Goal: Feedback & Contribution: Leave review/rating

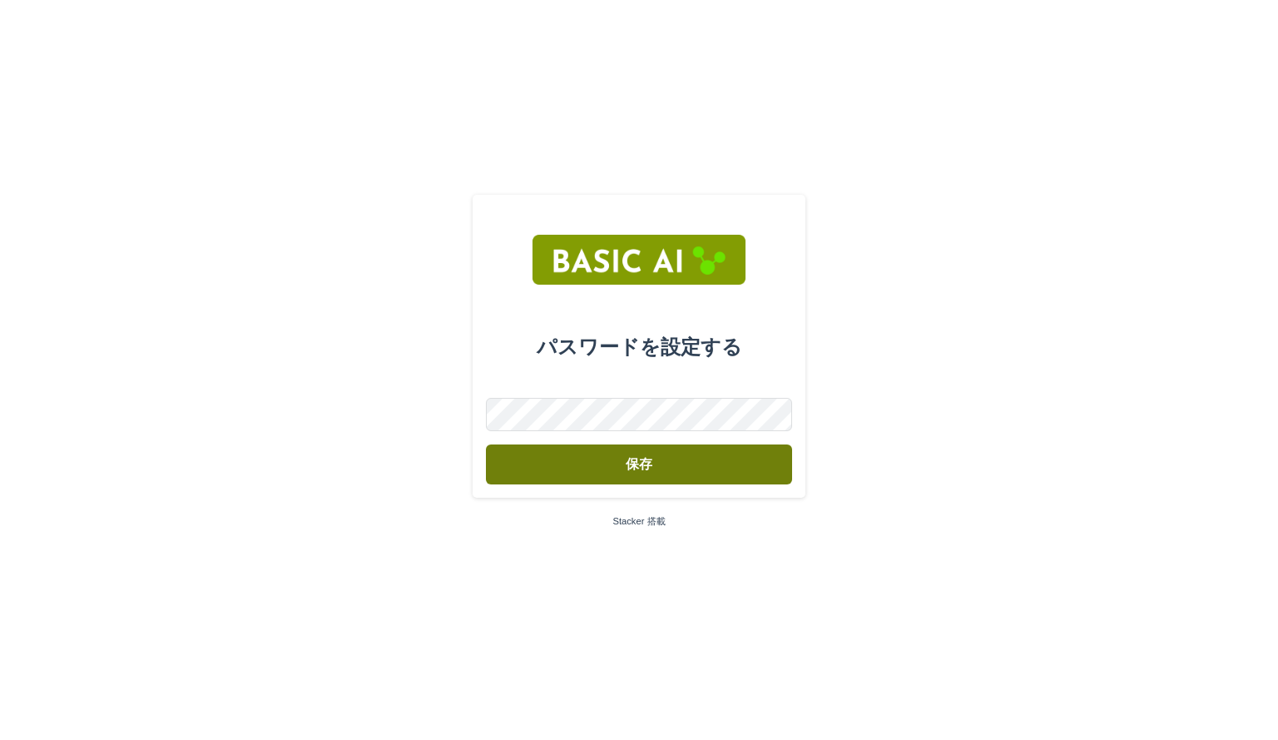
click at [648, 458] on font "保存" at bounding box center [639, 464] width 27 height 13
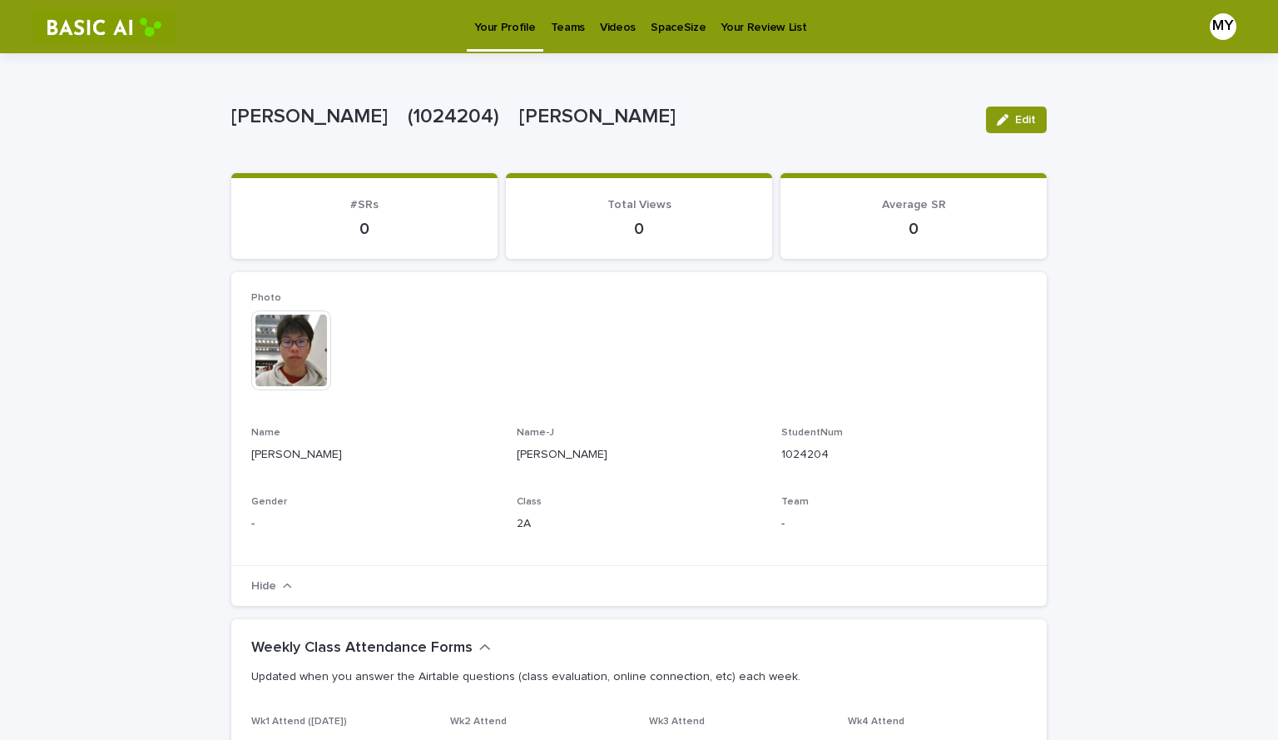
click at [567, 29] on p "Teams" at bounding box center [568, 17] width 34 height 35
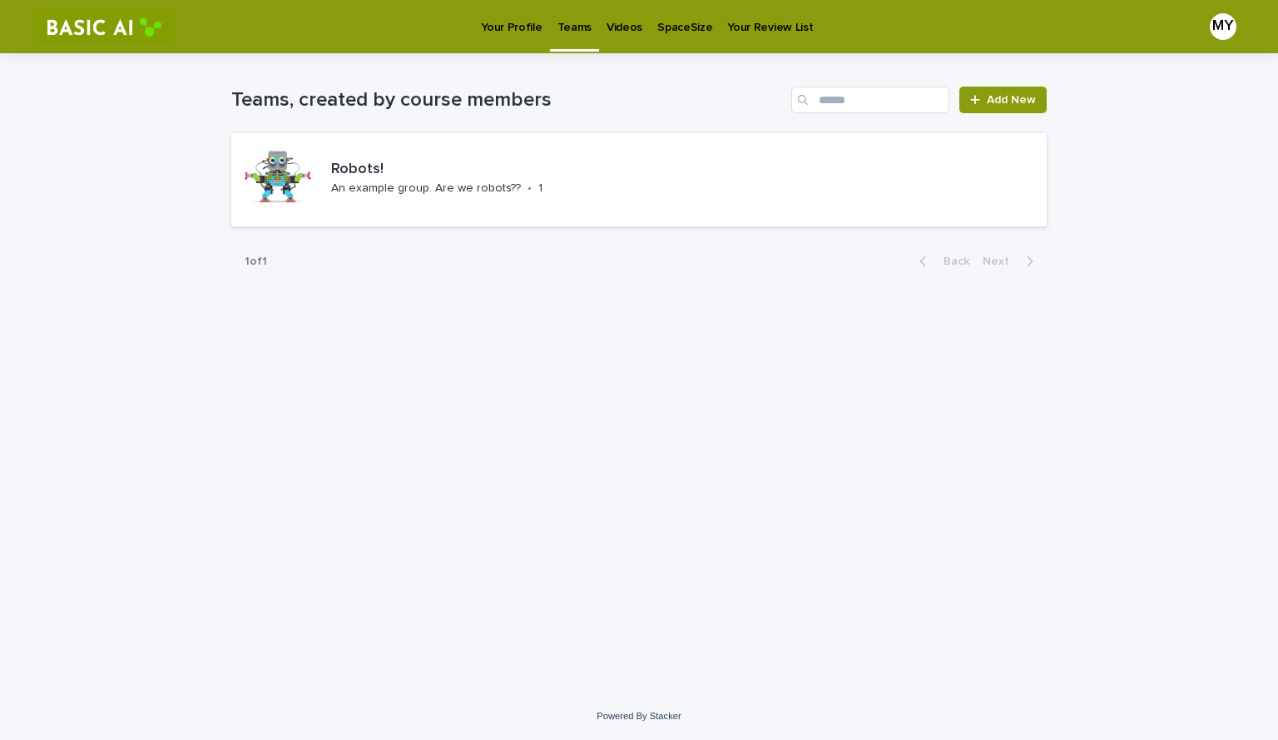
click at [608, 28] on p "Videos" at bounding box center [624, 17] width 36 height 35
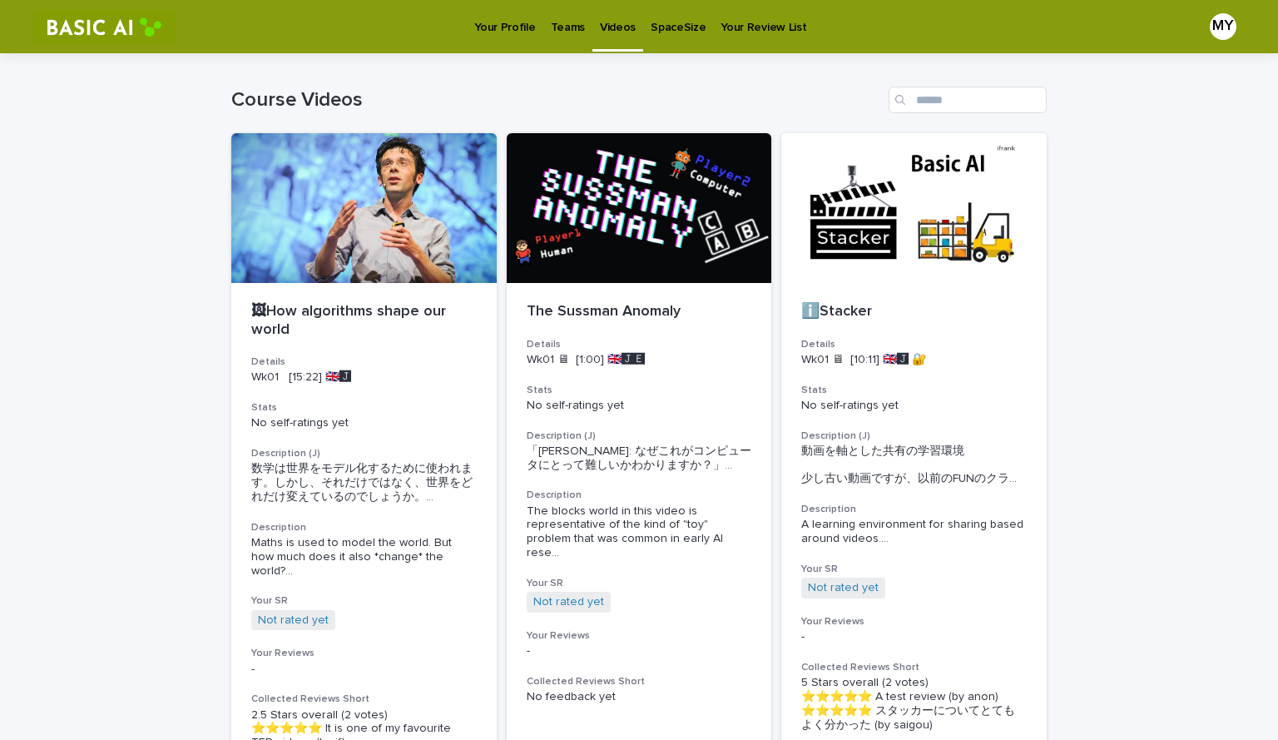
click at [563, 24] on p "Teams" at bounding box center [568, 17] width 34 height 35
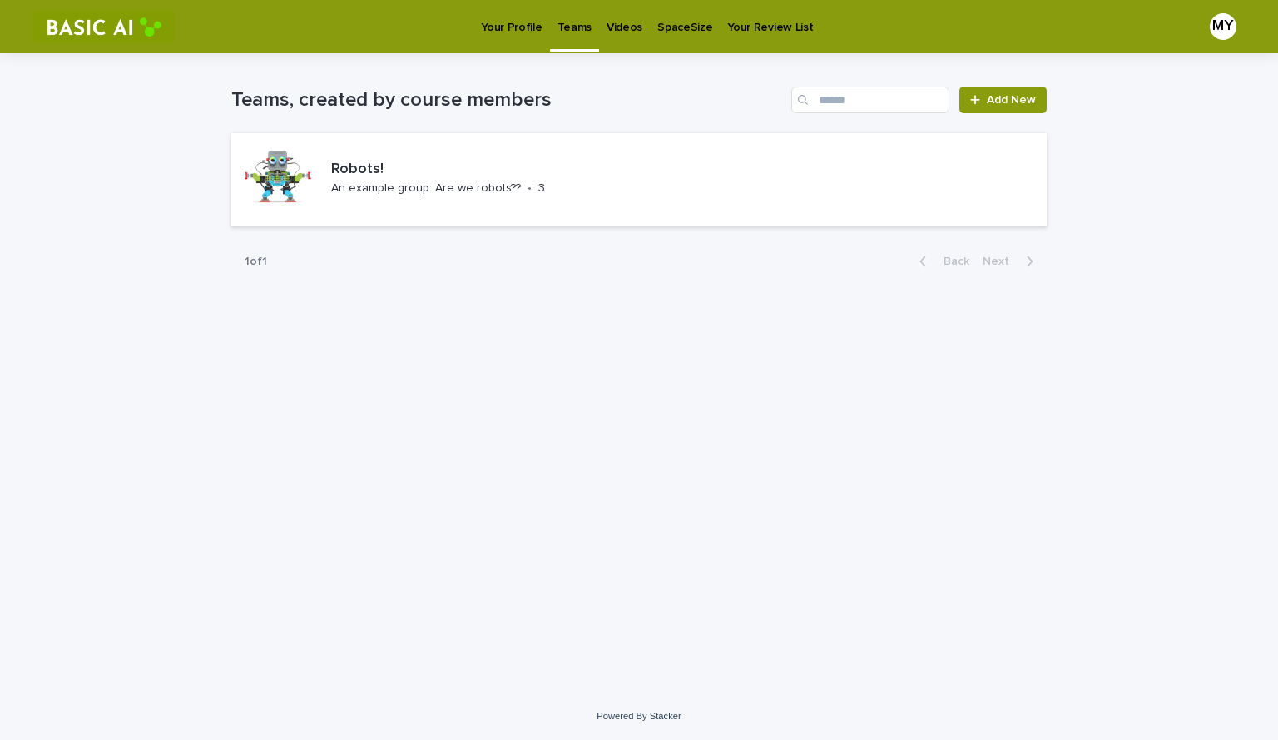
click at [612, 33] on p "Videos" at bounding box center [624, 17] width 36 height 35
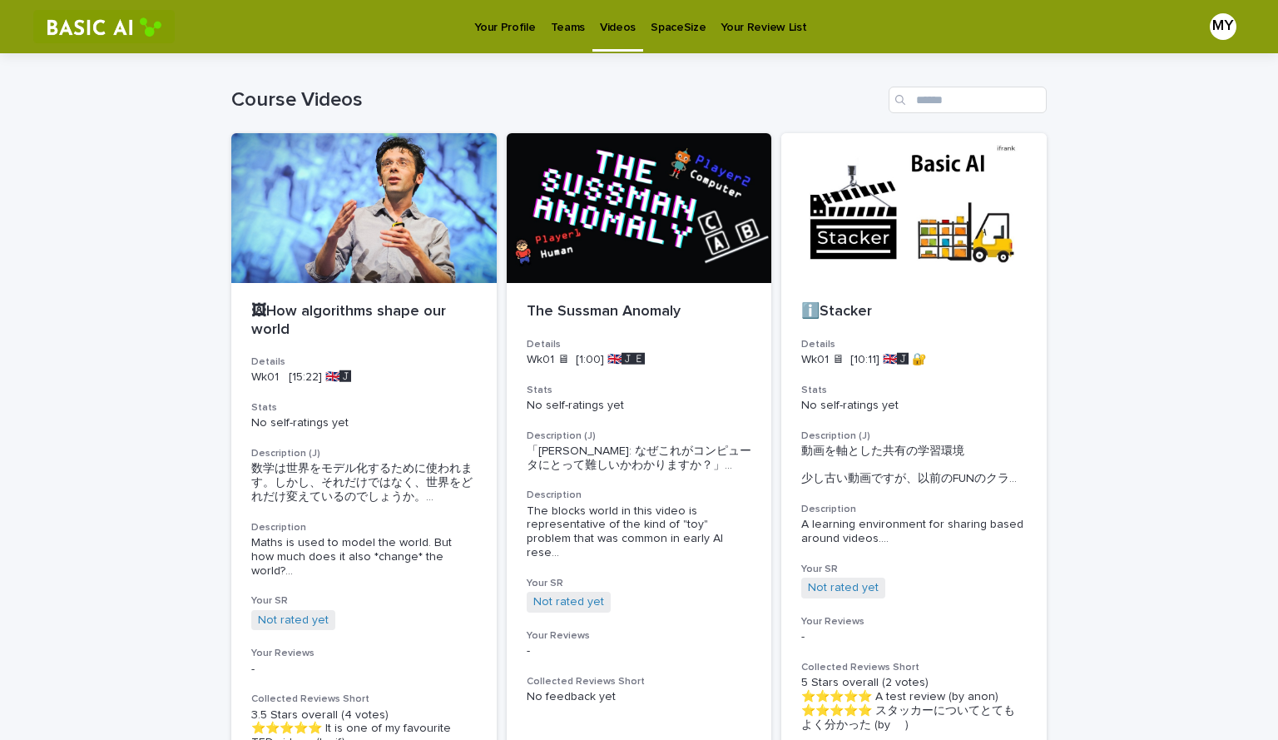
click at [552, 27] on p "Teams" at bounding box center [568, 17] width 34 height 35
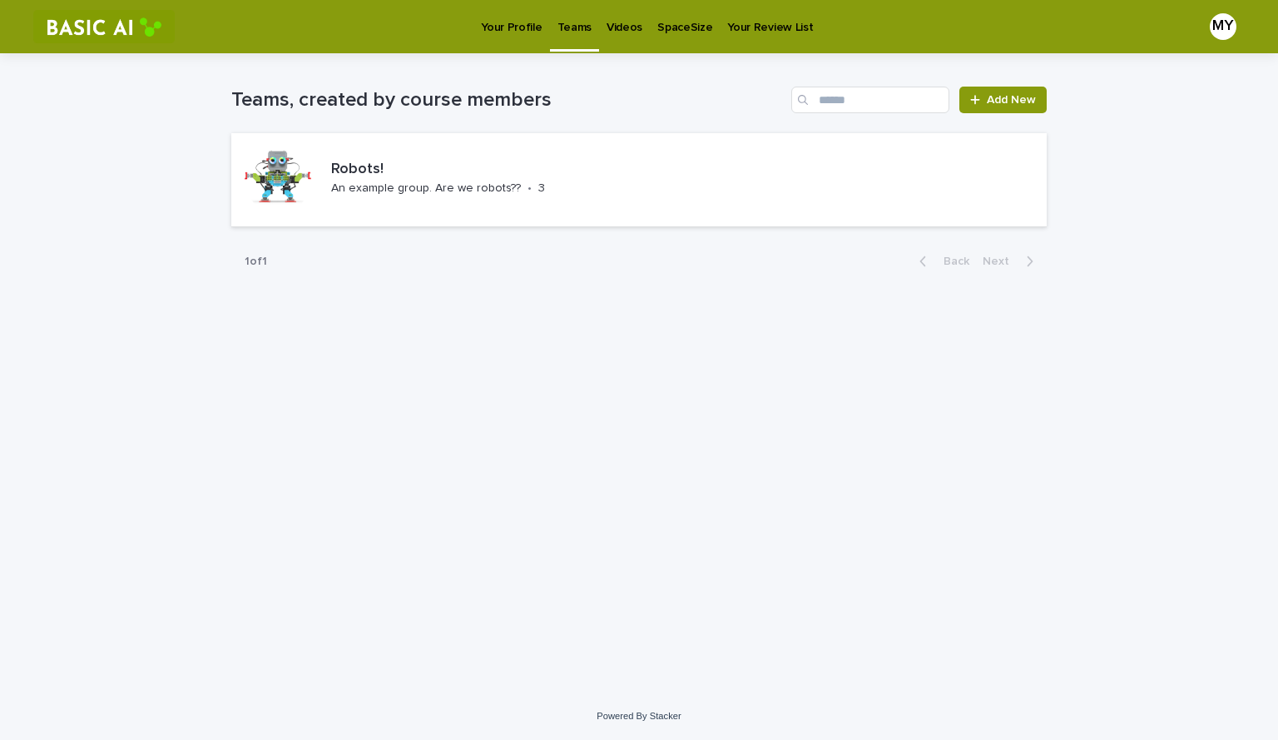
click at [615, 30] on p "Videos" at bounding box center [624, 17] width 36 height 35
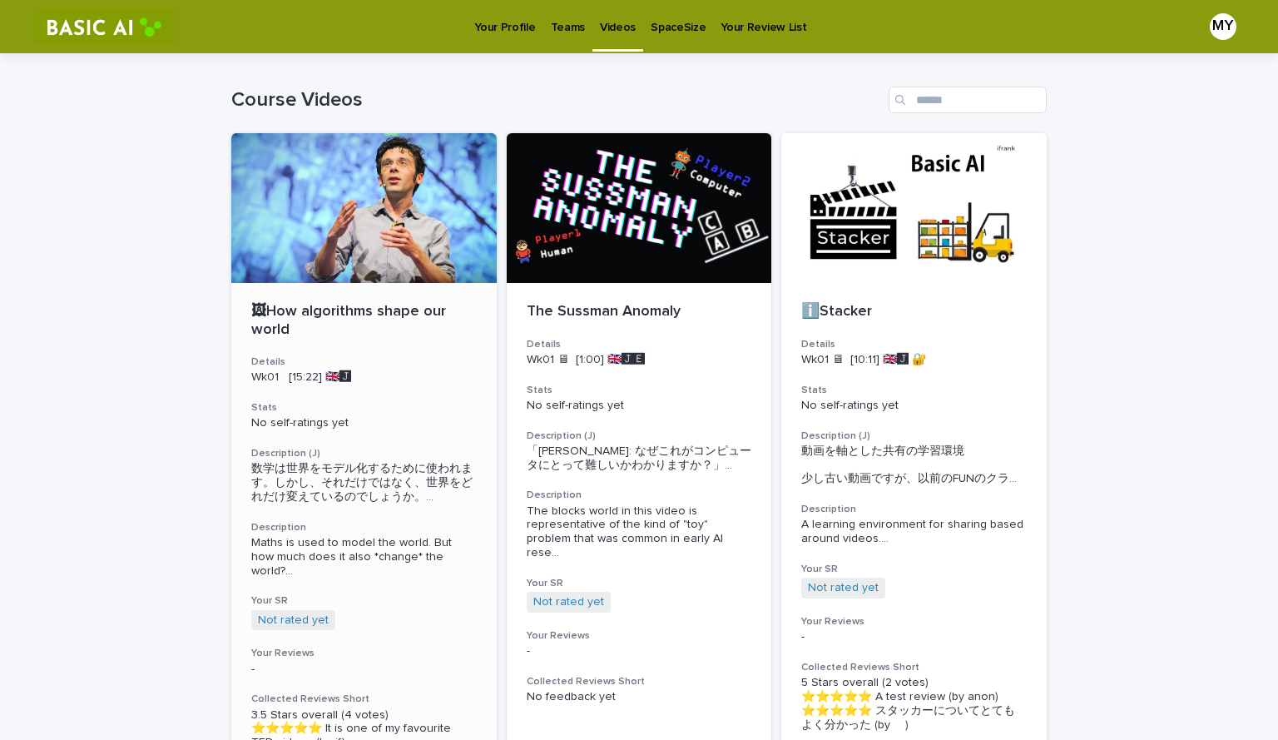
click at [340, 232] on div at bounding box center [363, 208] width 265 height 150
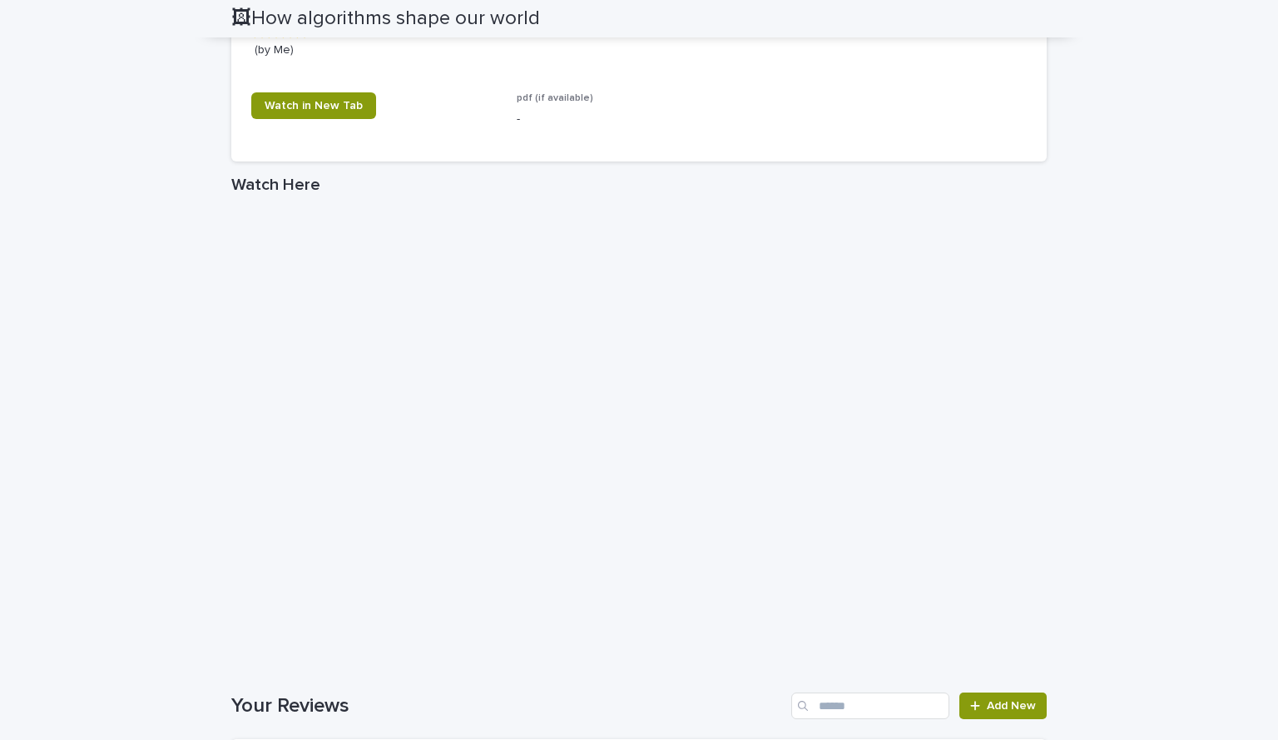
scroll to position [1179, 0]
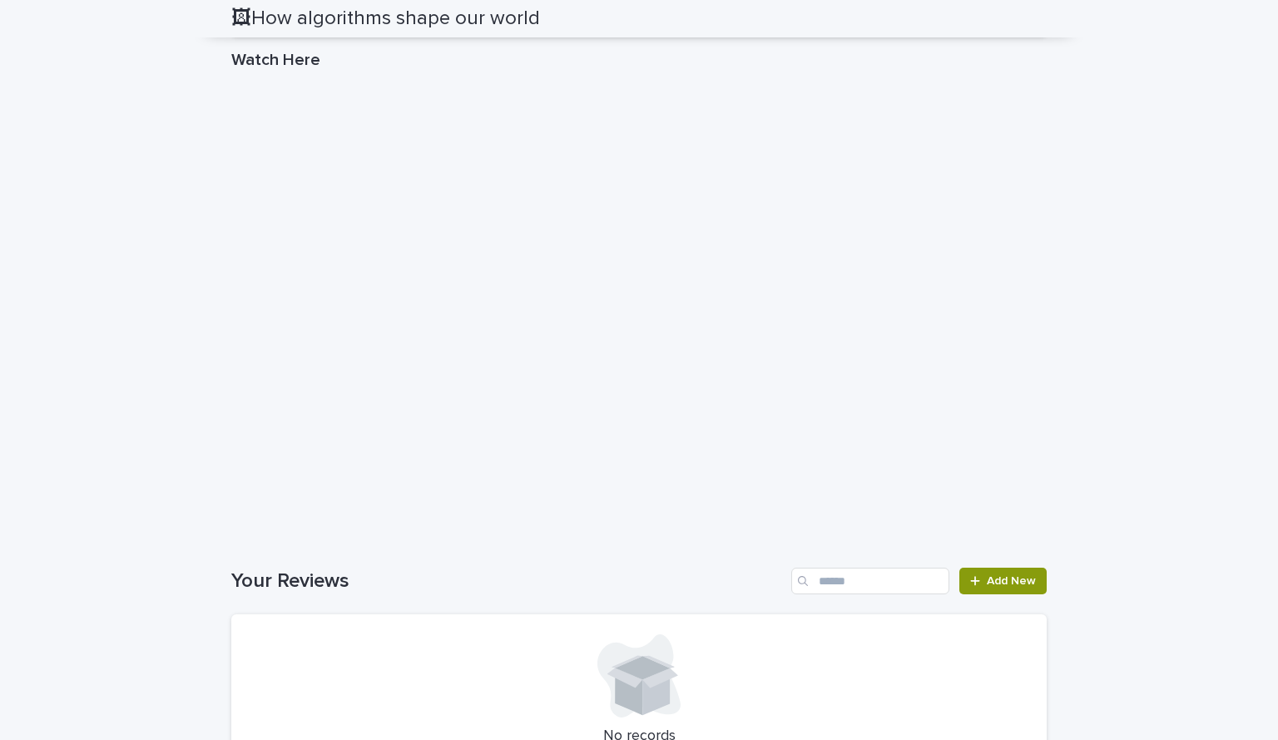
click at [642, 567] on div "Loading... Saving… Your Reviews Add New No records" at bounding box center [638, 676] width 815 height 285
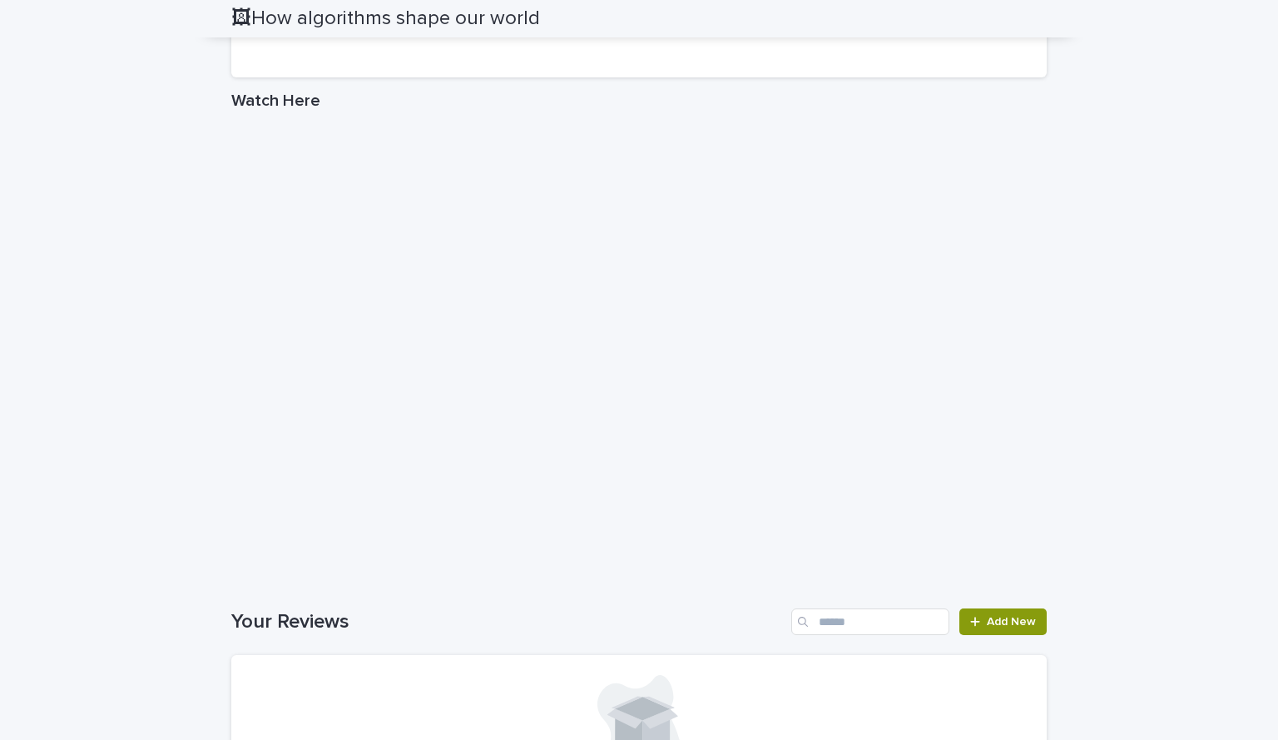
scroll to position [1137, 0]
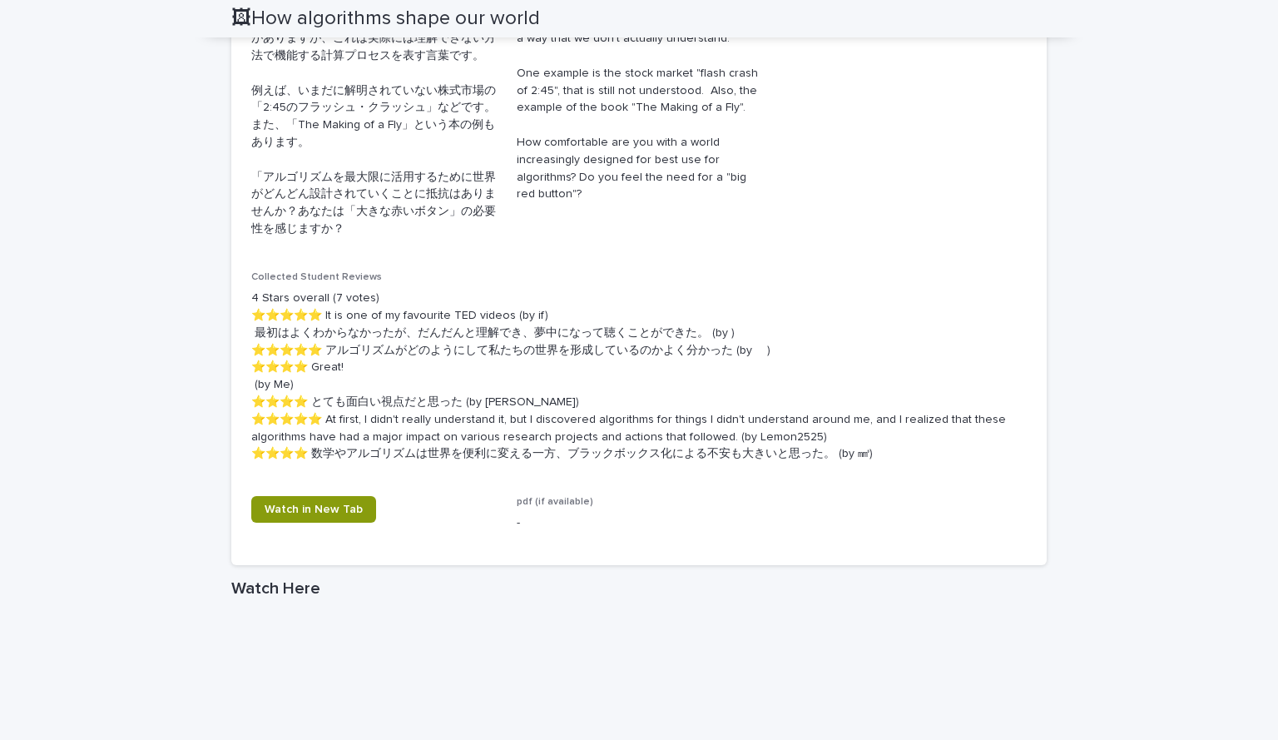
scroll to position [0, 0]
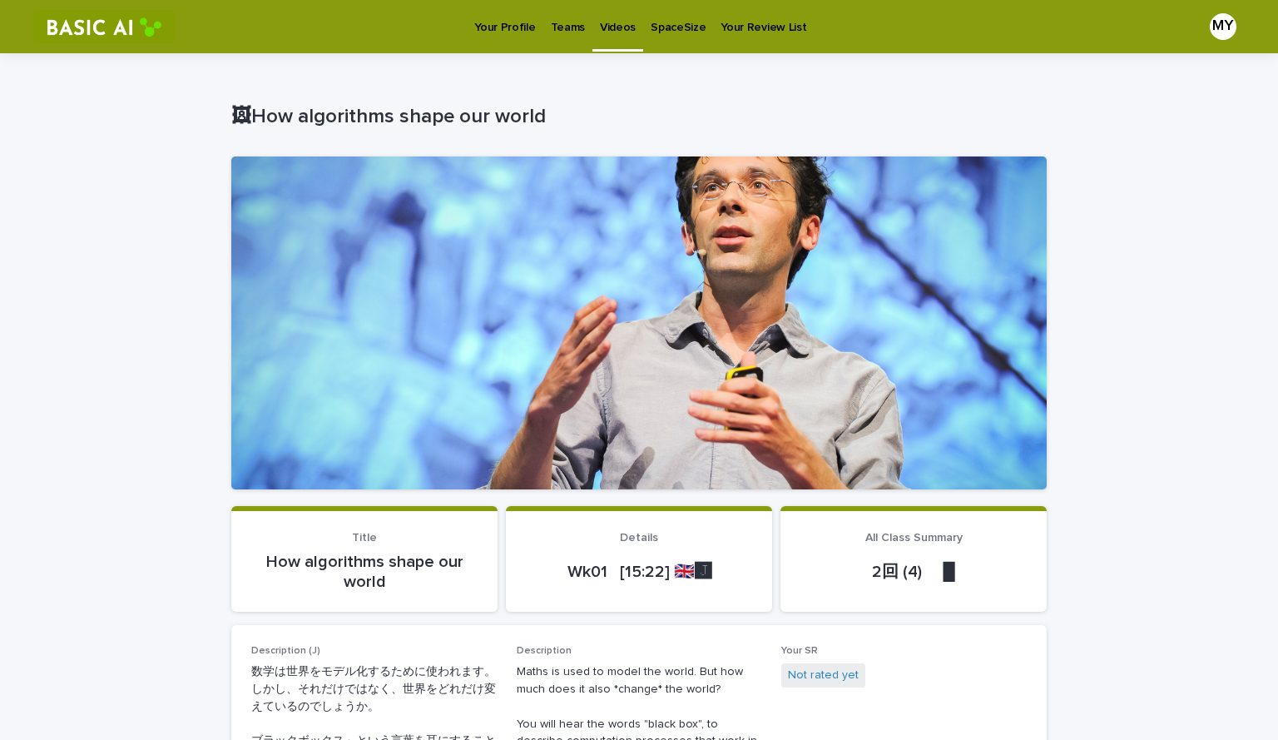
click at [601, 22] on p "Videos" at bounding box center [618, 17] width 36 height 35
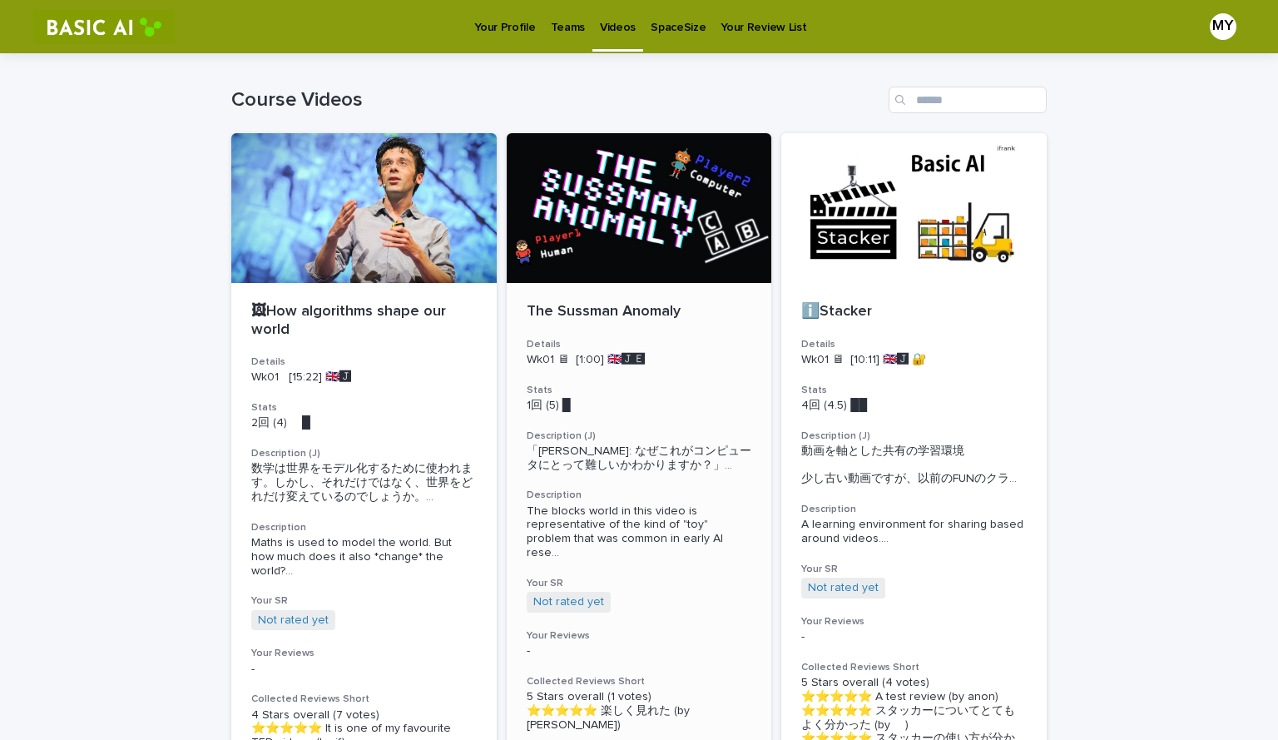
click at [606, 217] on div at bounding box center [639, 208] width 265 height 150
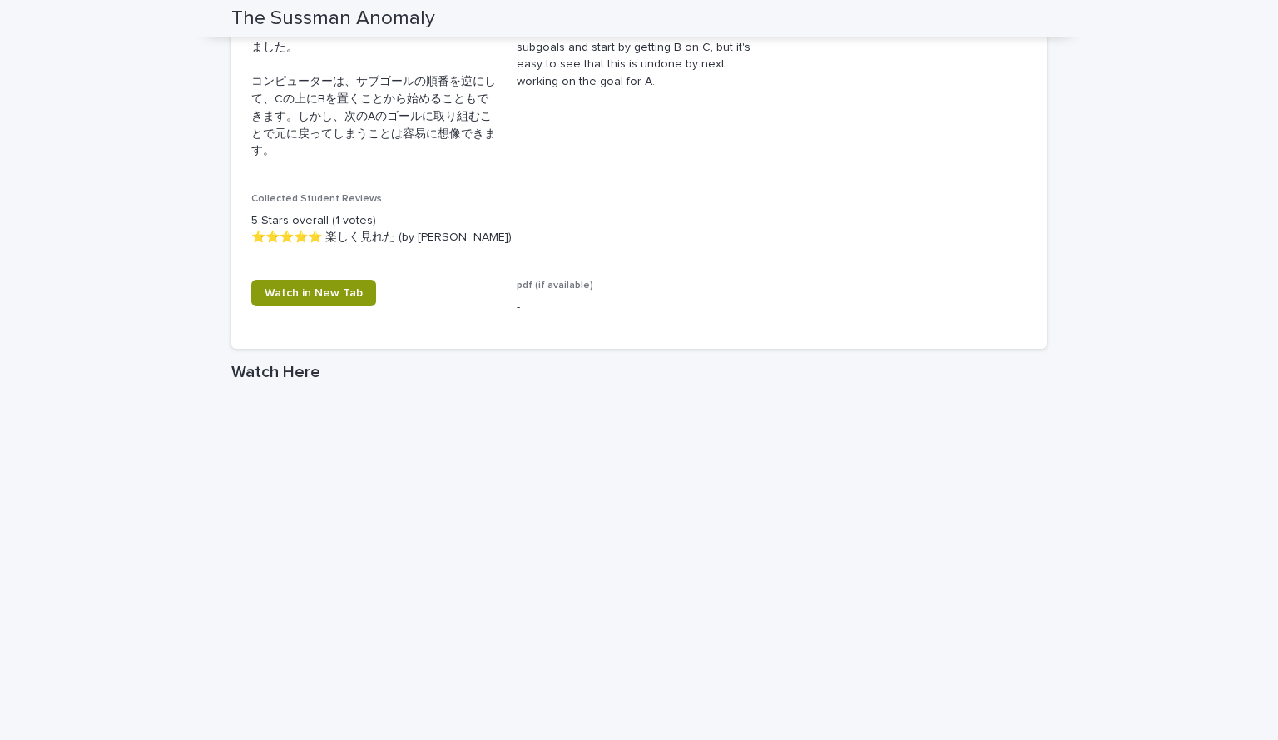
scroll to position [1072, 0]
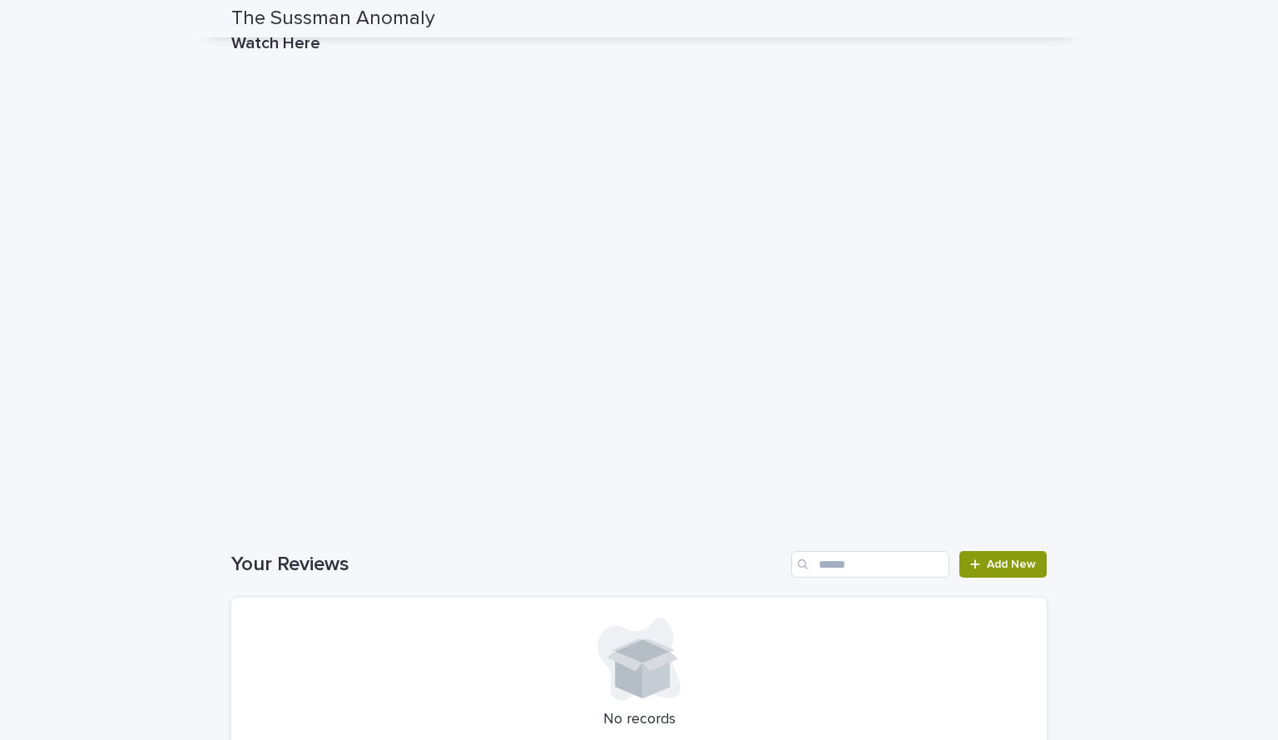
click at [699, 556] on h1 "Your Reviews" at bounding box center [507, 564] width 553 height 24
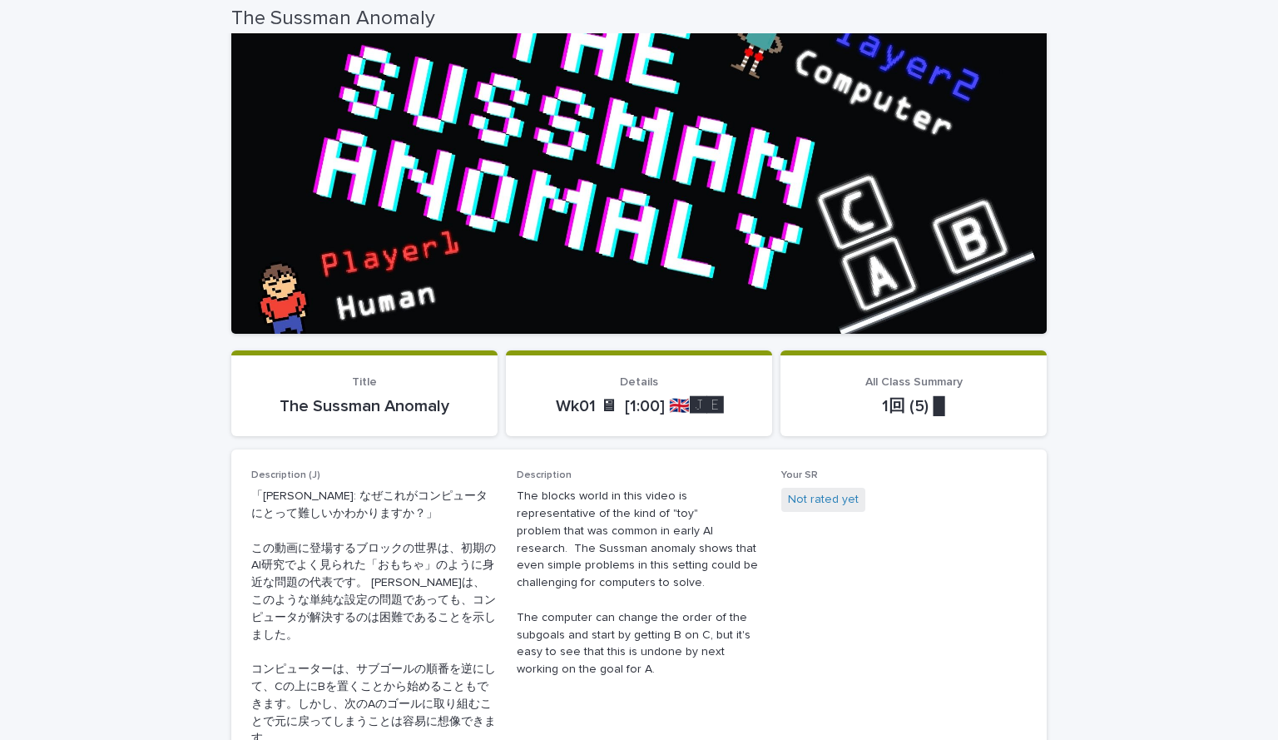
scroll to position [0, 0]
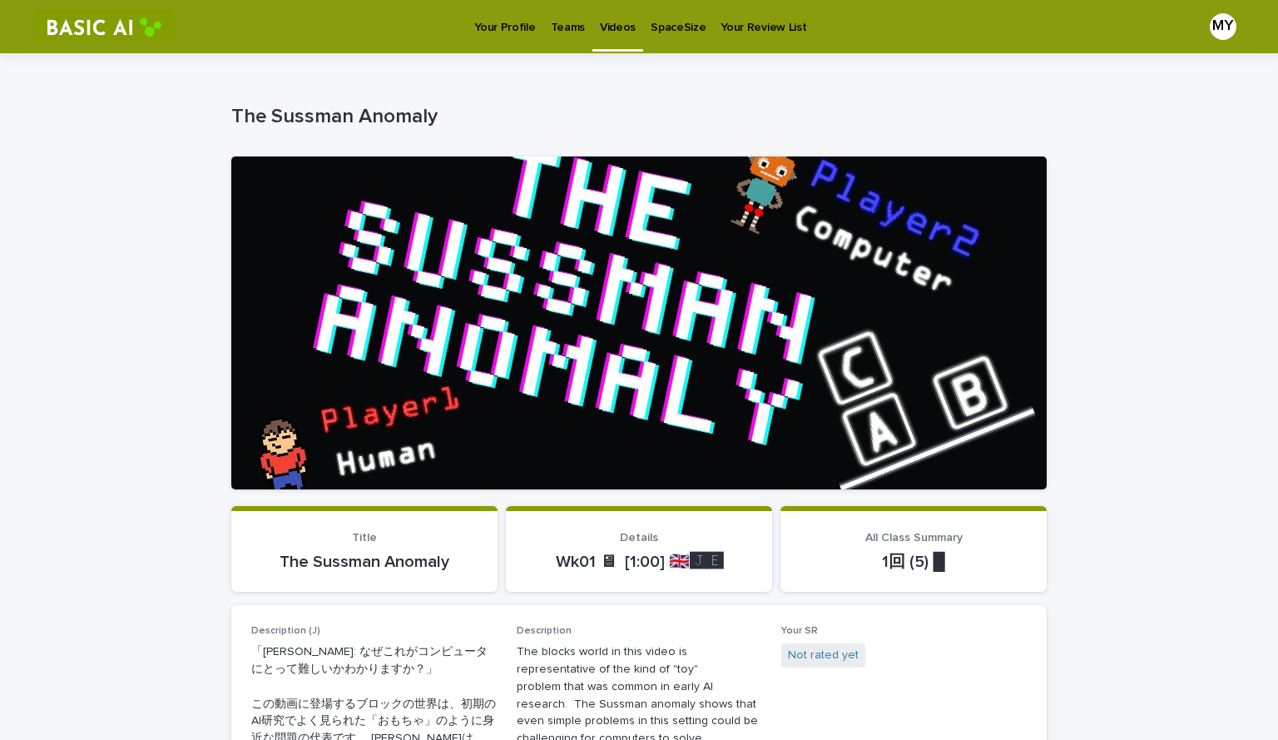
click at [602, 23] on p "Videos" at bounding box center [618, 17] width 36 height 35
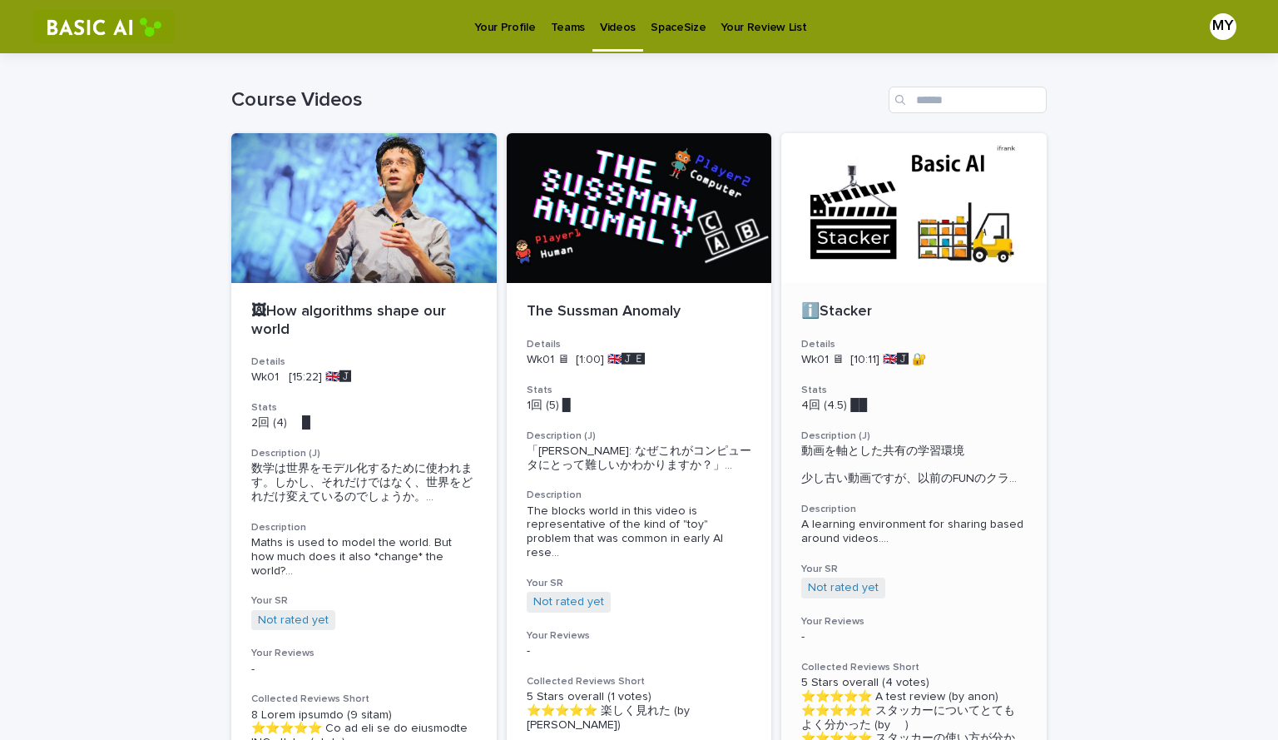
click at [884, 230] on div at bounding box center [913, 208] width 265 height 150
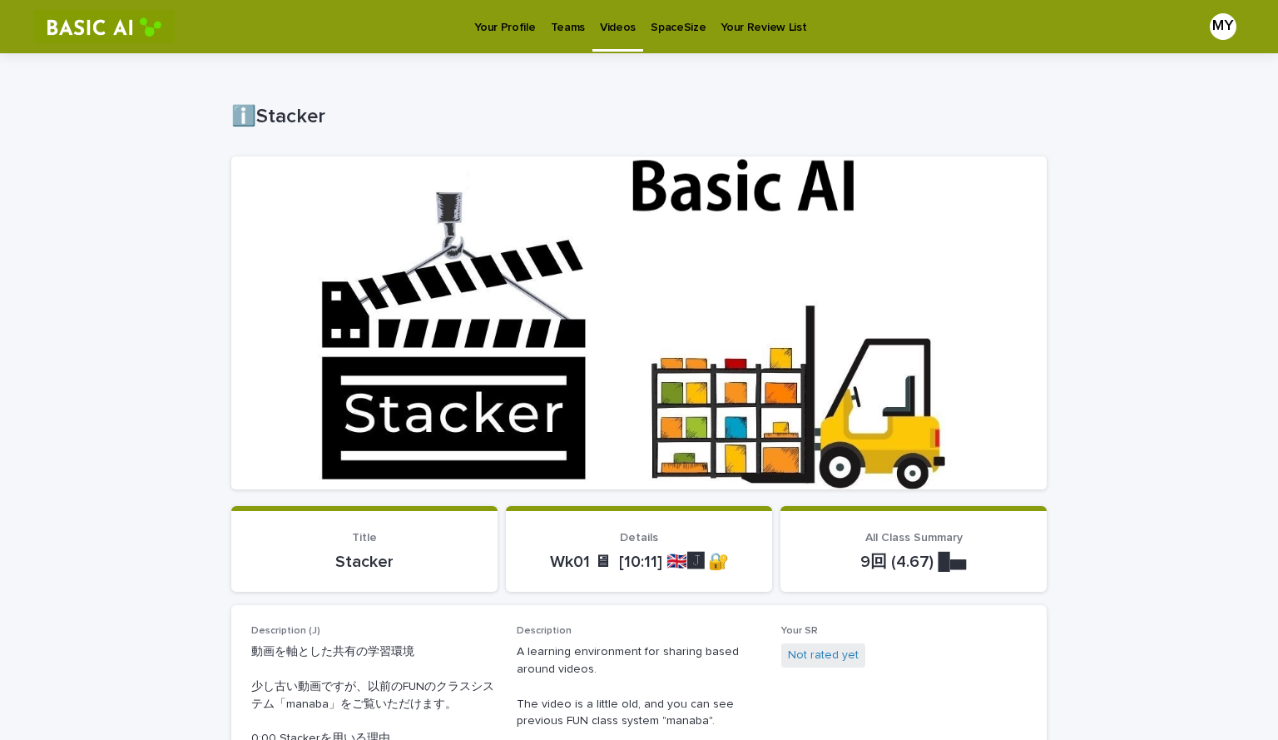
click at [600, 26] on p "Videos" at bounding box center [618, 17] width 36 height 35
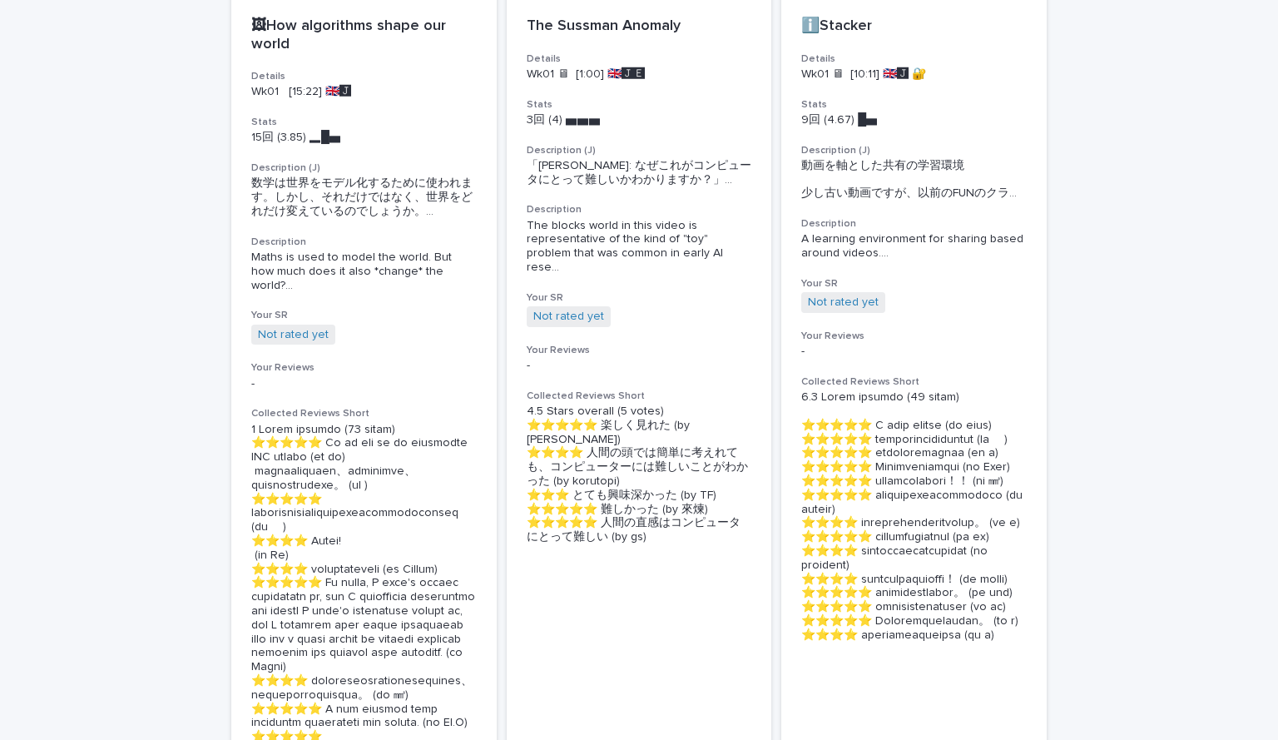
scroll to position [271, 0]
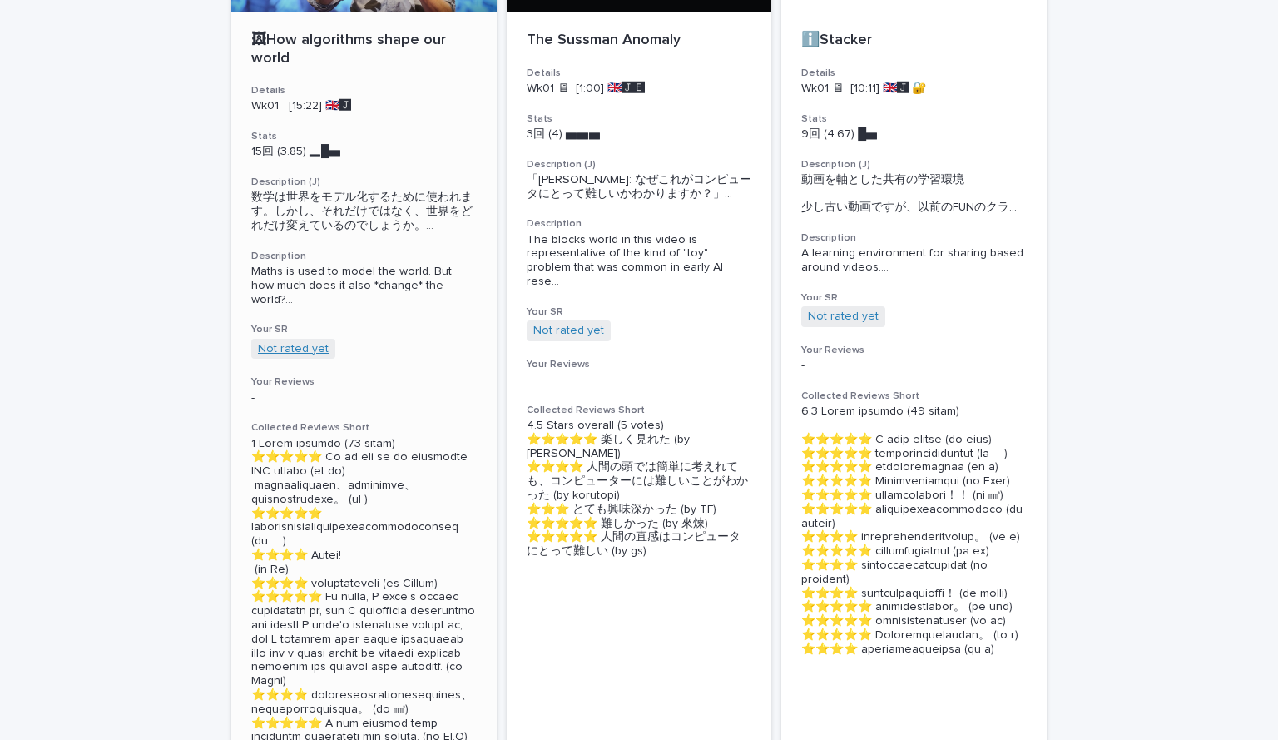
click at [307, 345] on link "Not rated yet" at bounding box center [293, 349] width 71 height 14
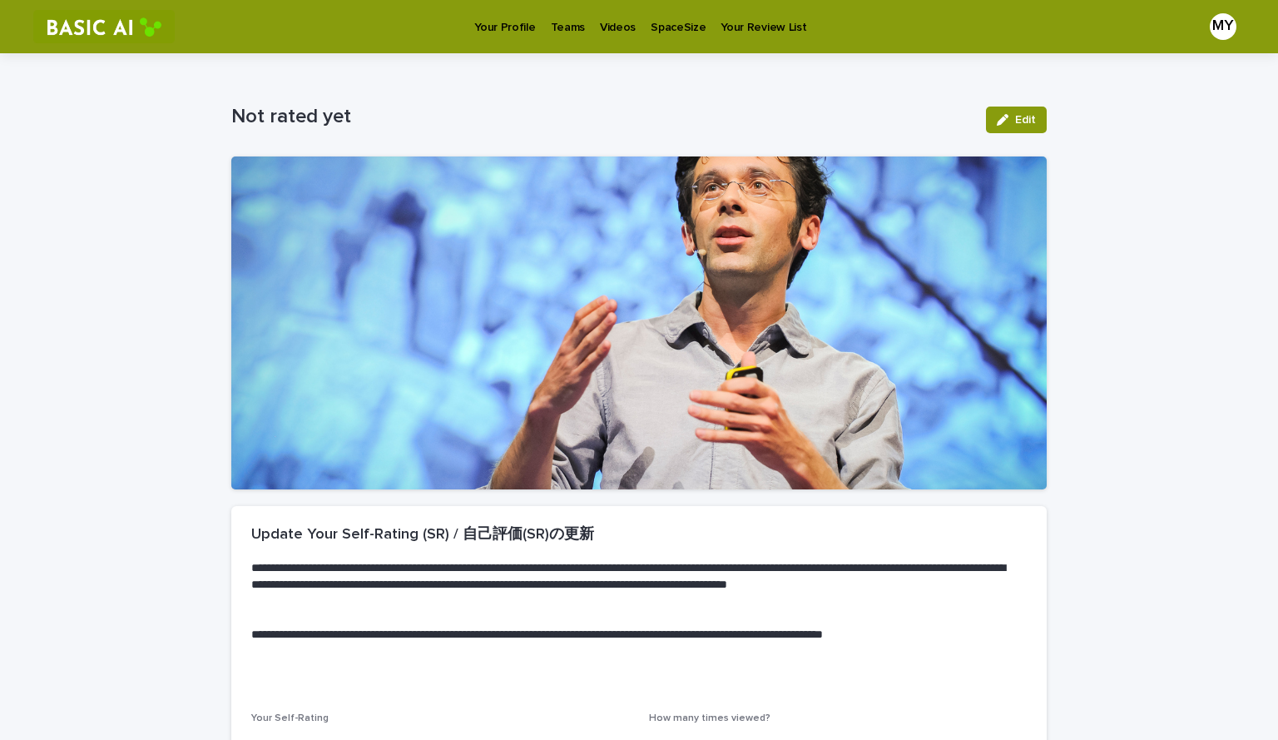
scroll to position [186, 0]
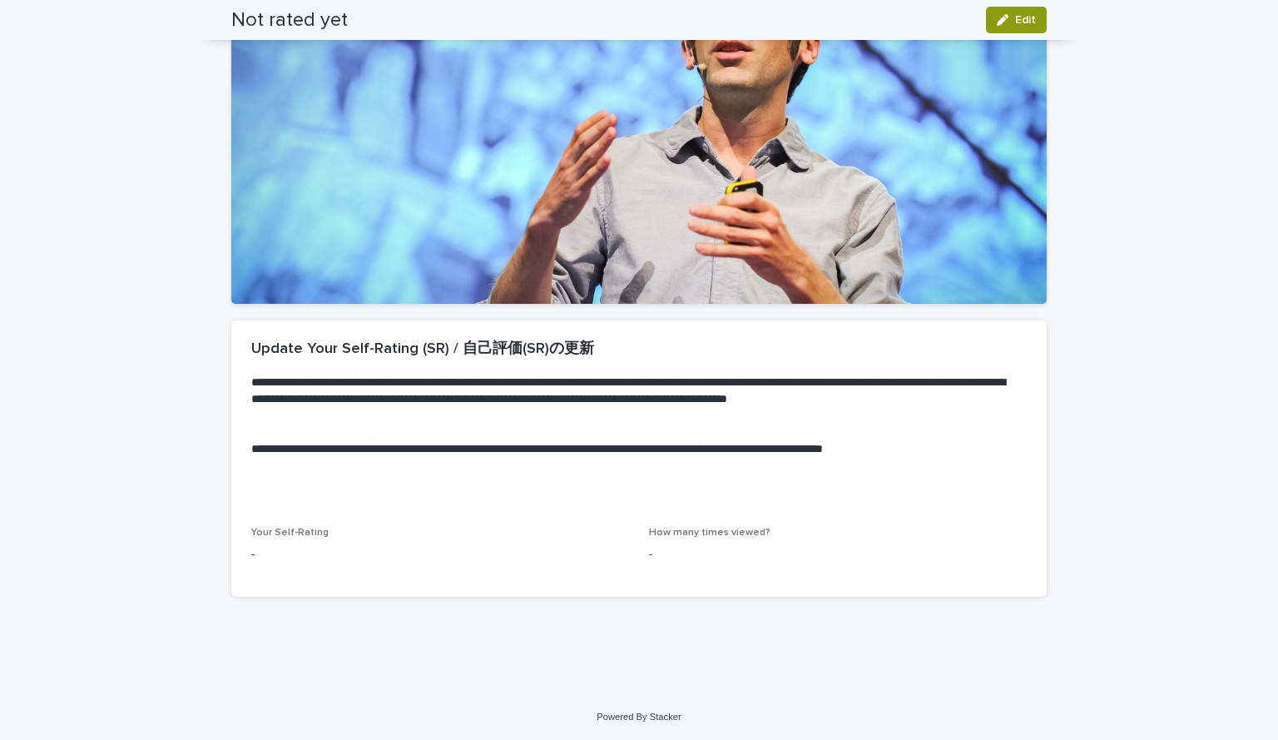
click at [267, 548] on p "-" at bounding box center [440, 554] width 378 height 17
click at [649, 554] on p "-" at bounding box center [838, 554] width 378 height 17
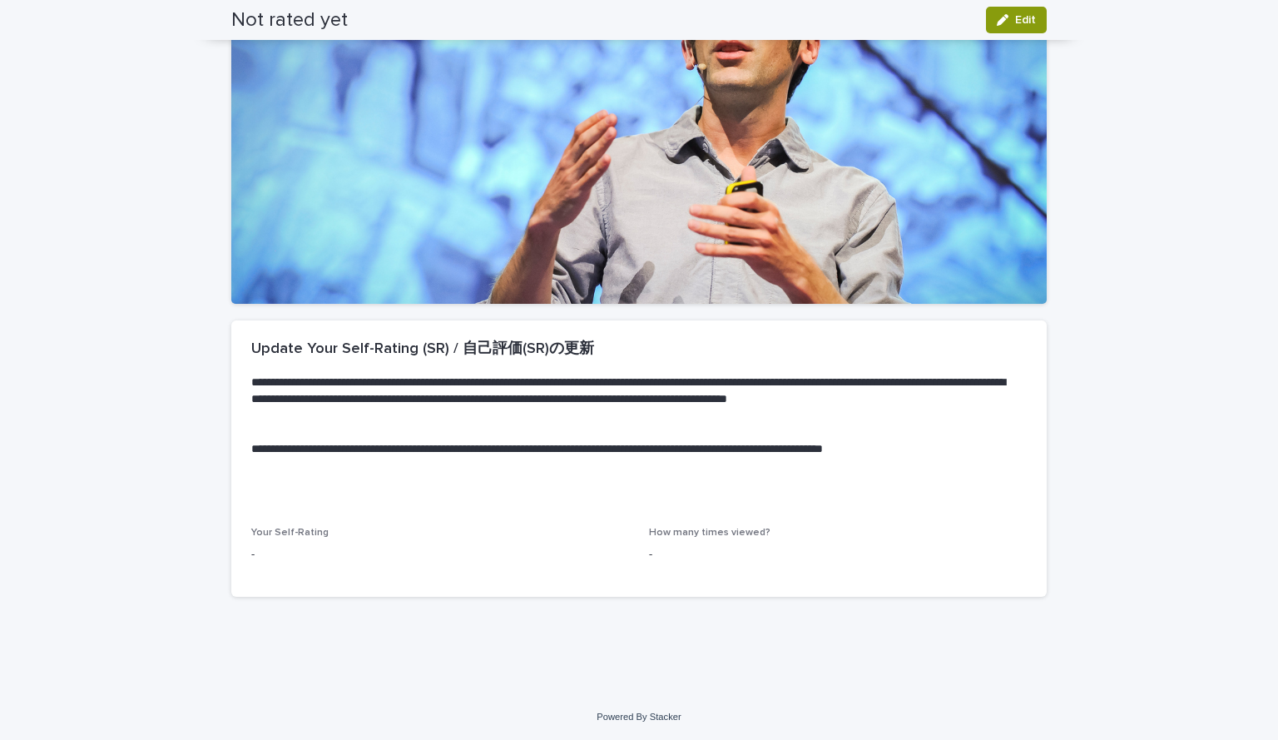
click at [649, 557] on p "-" at bounding box center [838, 554] width 378 height 17
click at [251, 557] on p "-" at bounding box center [440, 554] width 378 height 17
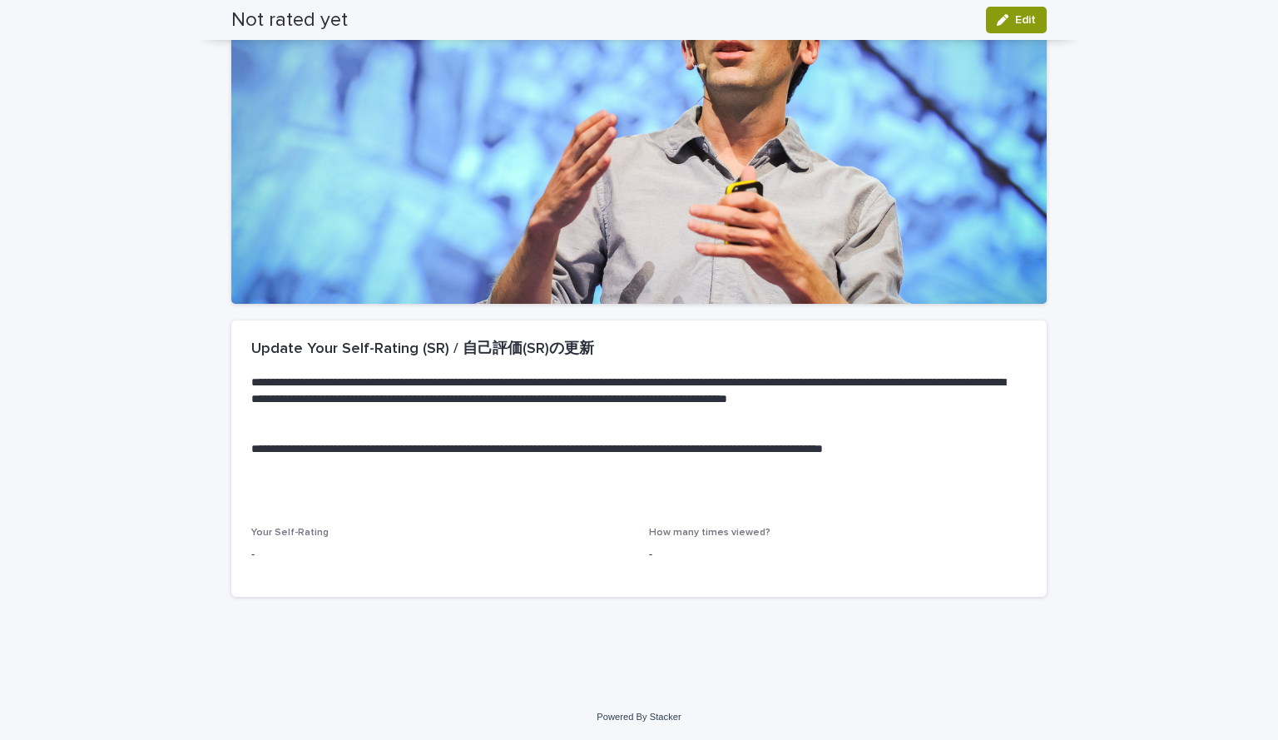
click at [649, 558] on p "-" at bounding box center [838, 554] width 378 height 17
click at [649, 555] on p "-" at bounding box center [838, 554] width 378 height 17
click at [641, 558] on div "Your Self-Rating - How many times viewed? -" at bounding box center [638, 551] width 775 height 49
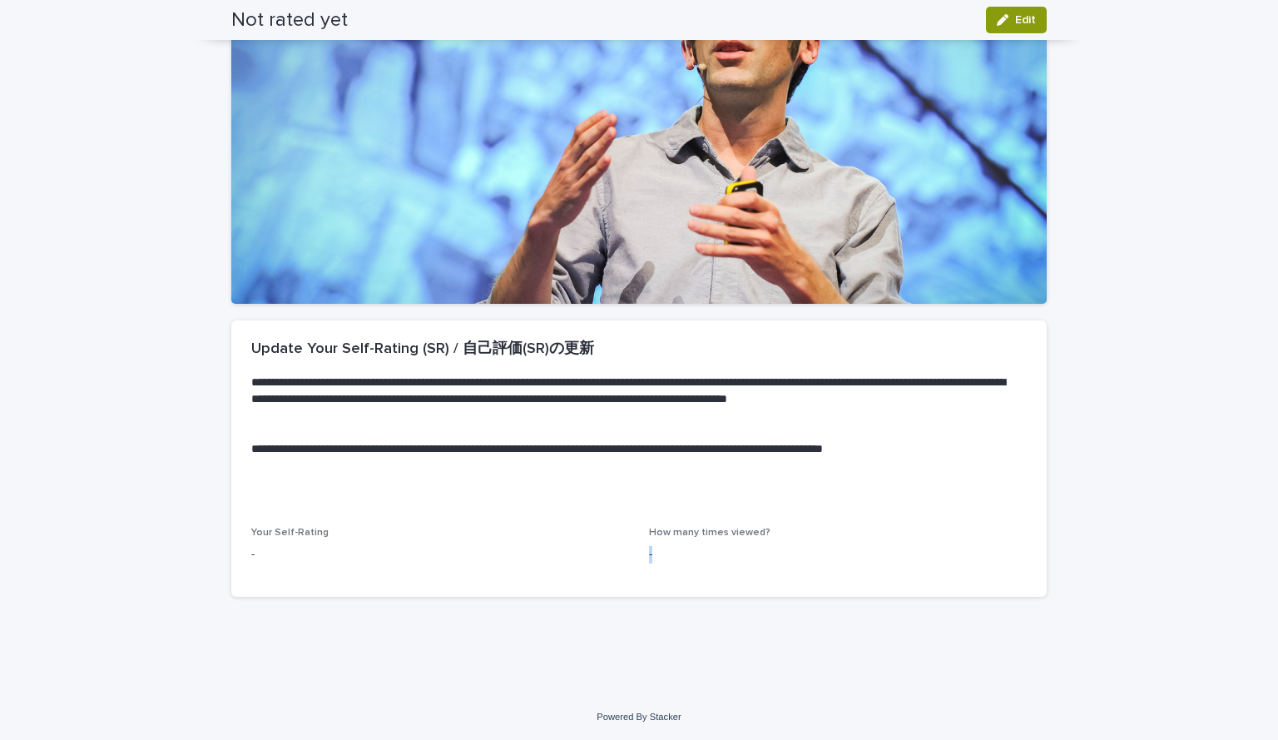
click at [641, 558] on div "Your Self-Rating - How many times viewed? -" at bounding box center [638, 551] width 775 height 49
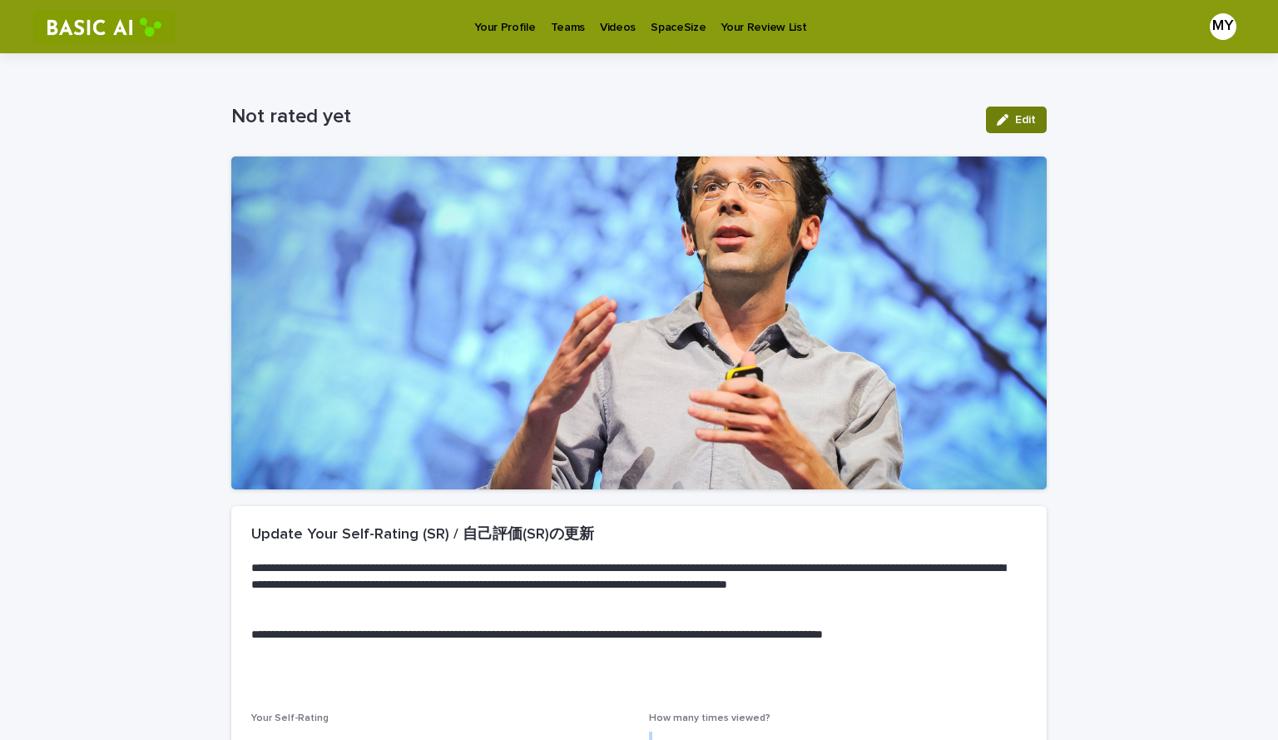
click at [1000, 115] on icon "button" at bounding box center [1003, 120] width 12 height 12
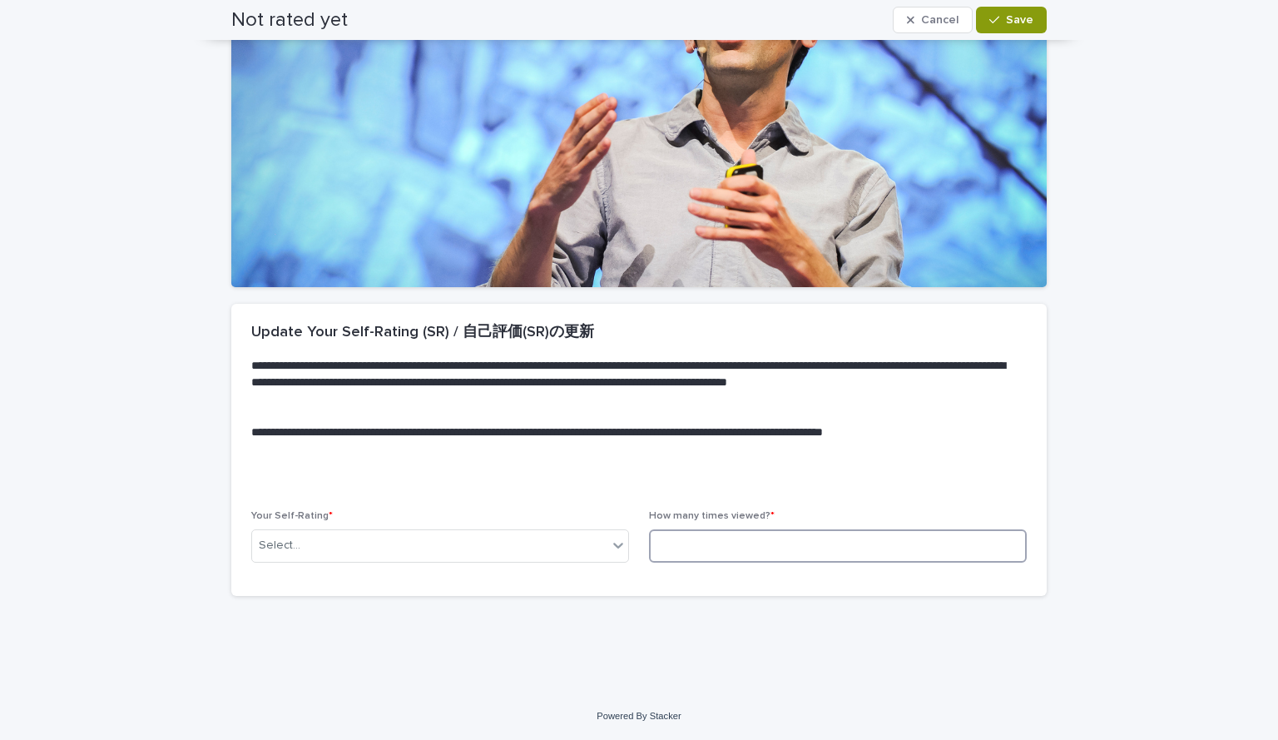
click at [663, 542] on input at bounding box center [838, 545] width 378 height 33
type input "*"
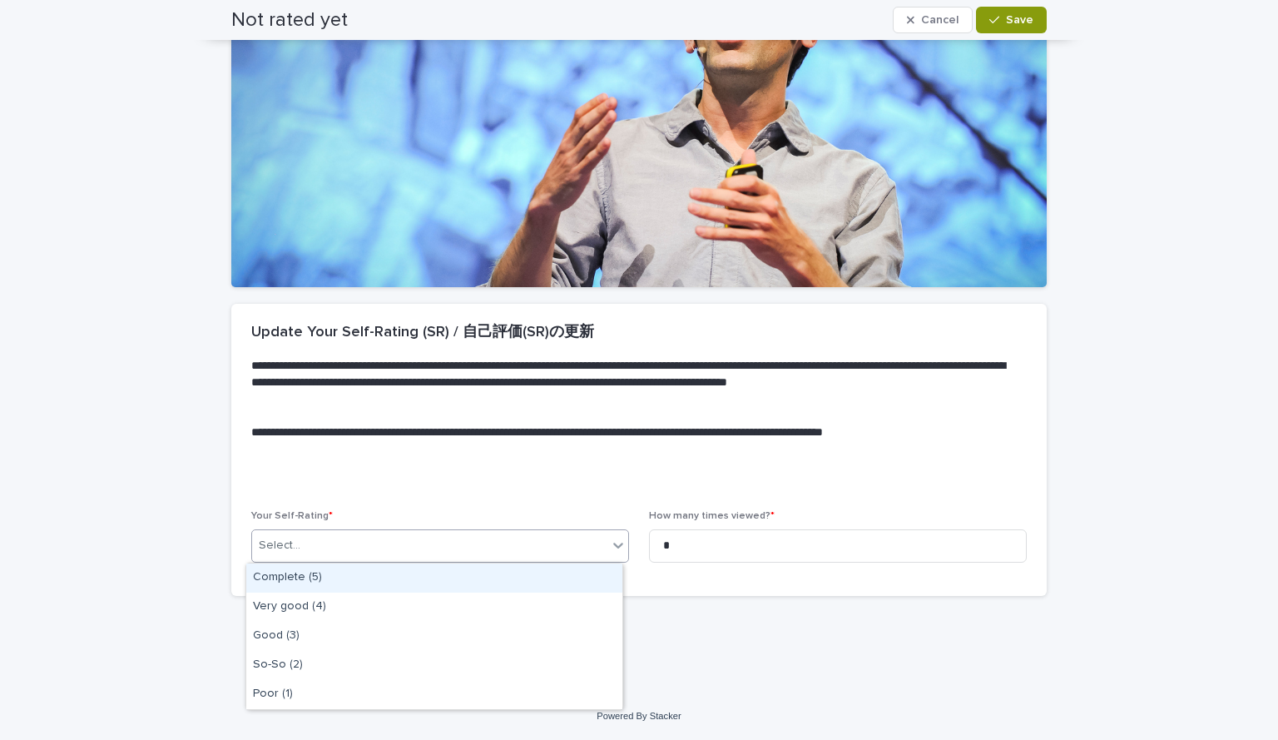
click at [598, 544] on div "Select..." at bounding box center [429, 545] width 355 height 27
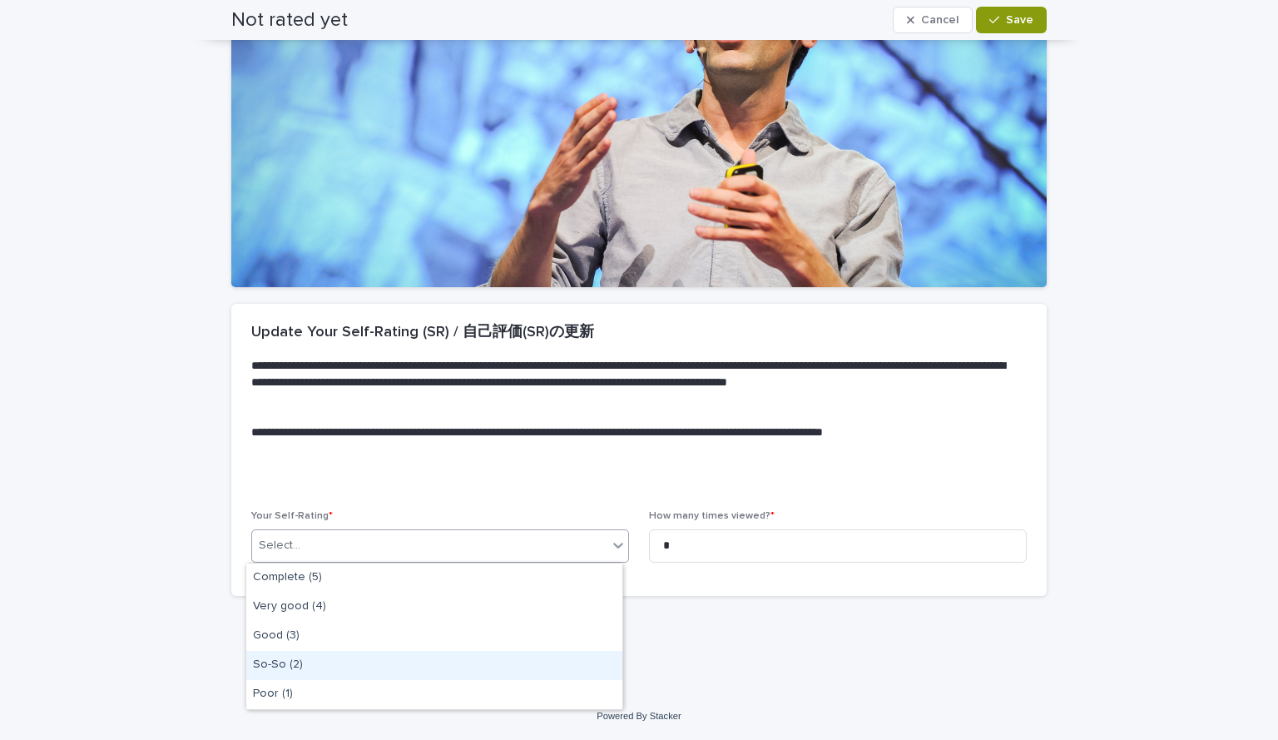
click at [369, 664] on div "So-So (2)" at bounding box center [434, 665] width 376 height 29
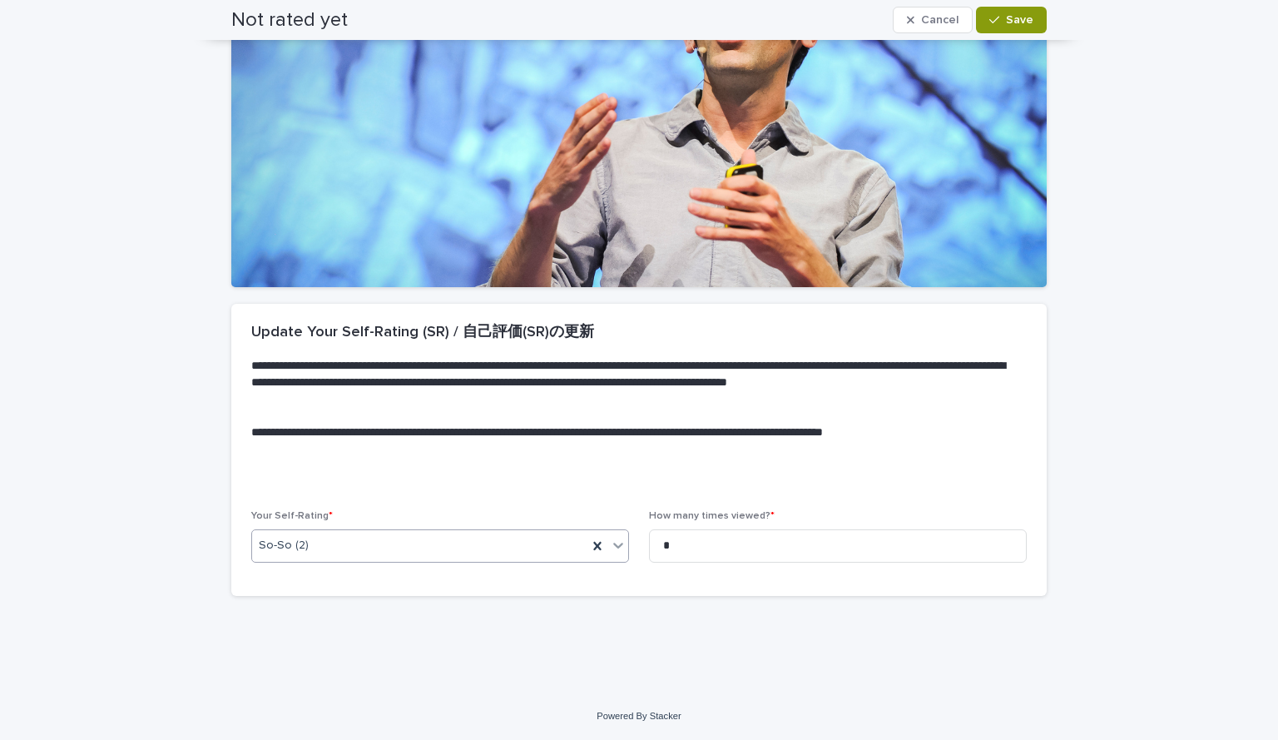
scroll to position [0, 0]
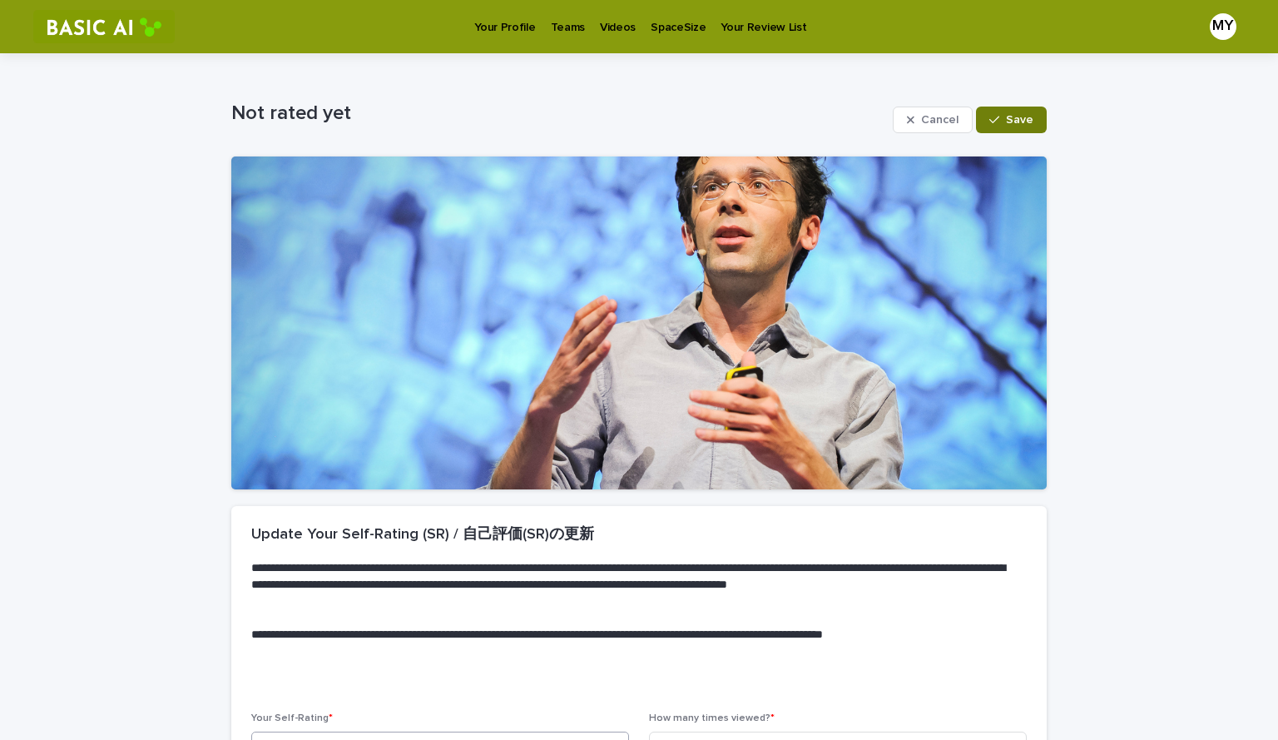
click at [1006, 114] on span "Save" at bounding box center [1019, 120] width 27 height 12
click at [601, 24] on p "Videos" at bounding box center [618, 17] width 36 height 35
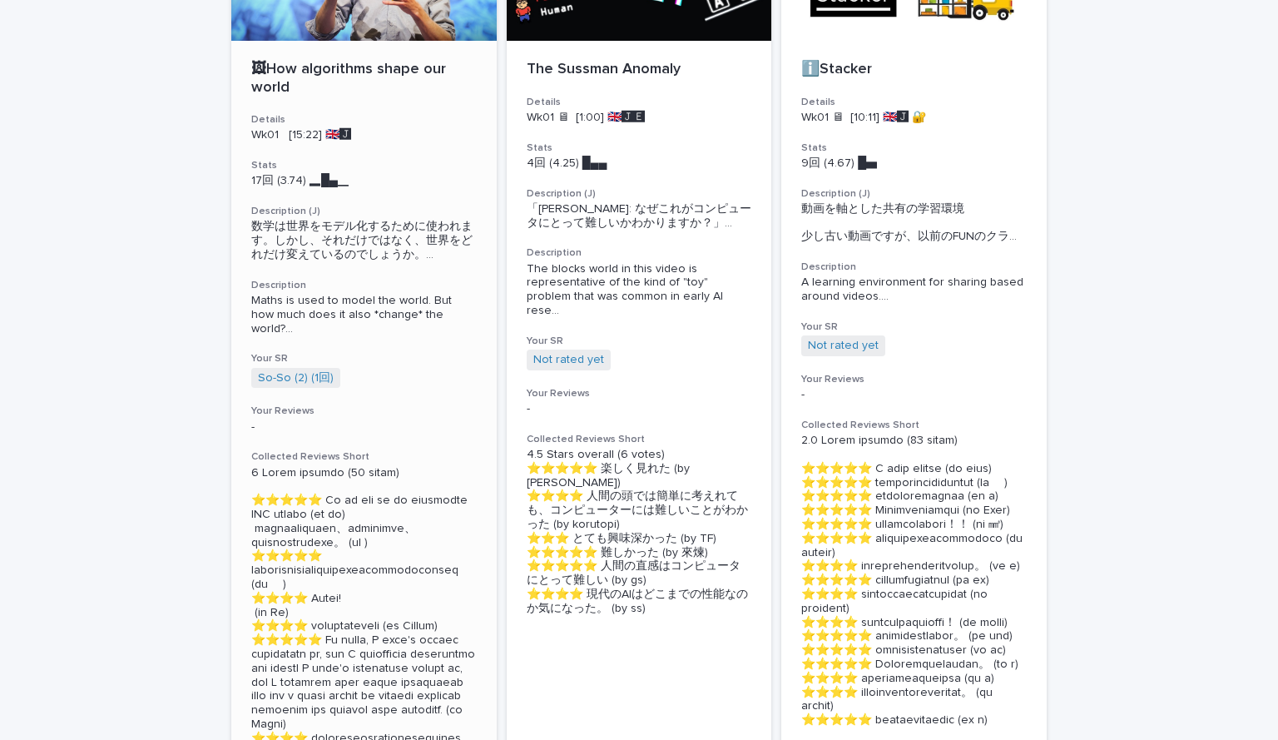
scroll to position [237, 0]
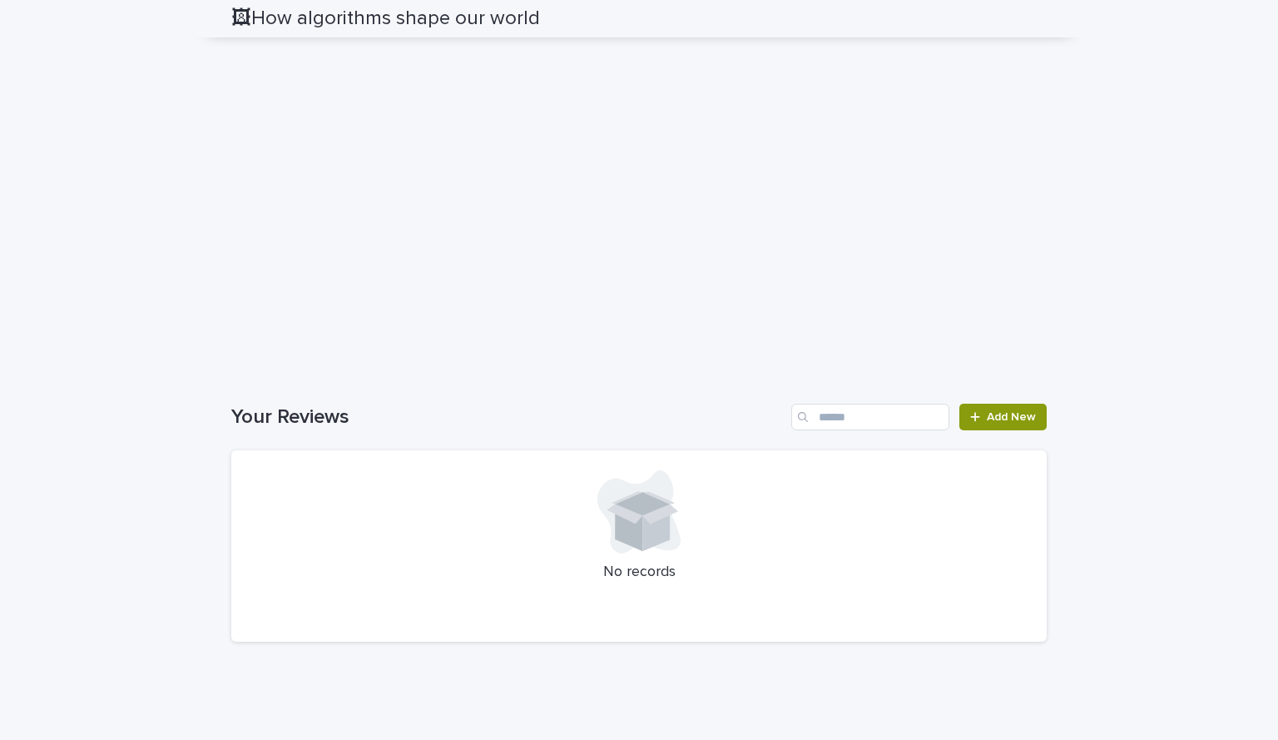
scroll to position [2166, 0]
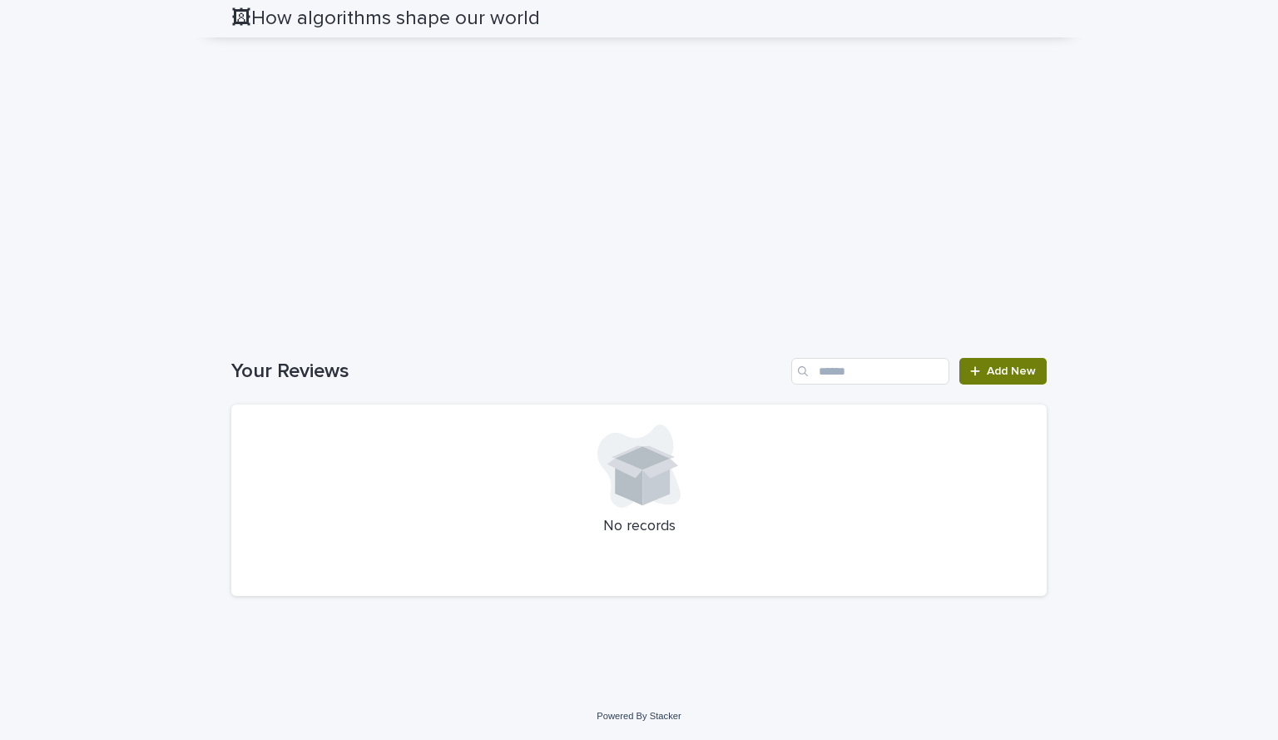
click at [980, 376] on link "Add New" at bounding box center [1002, 371] width 87 height 27
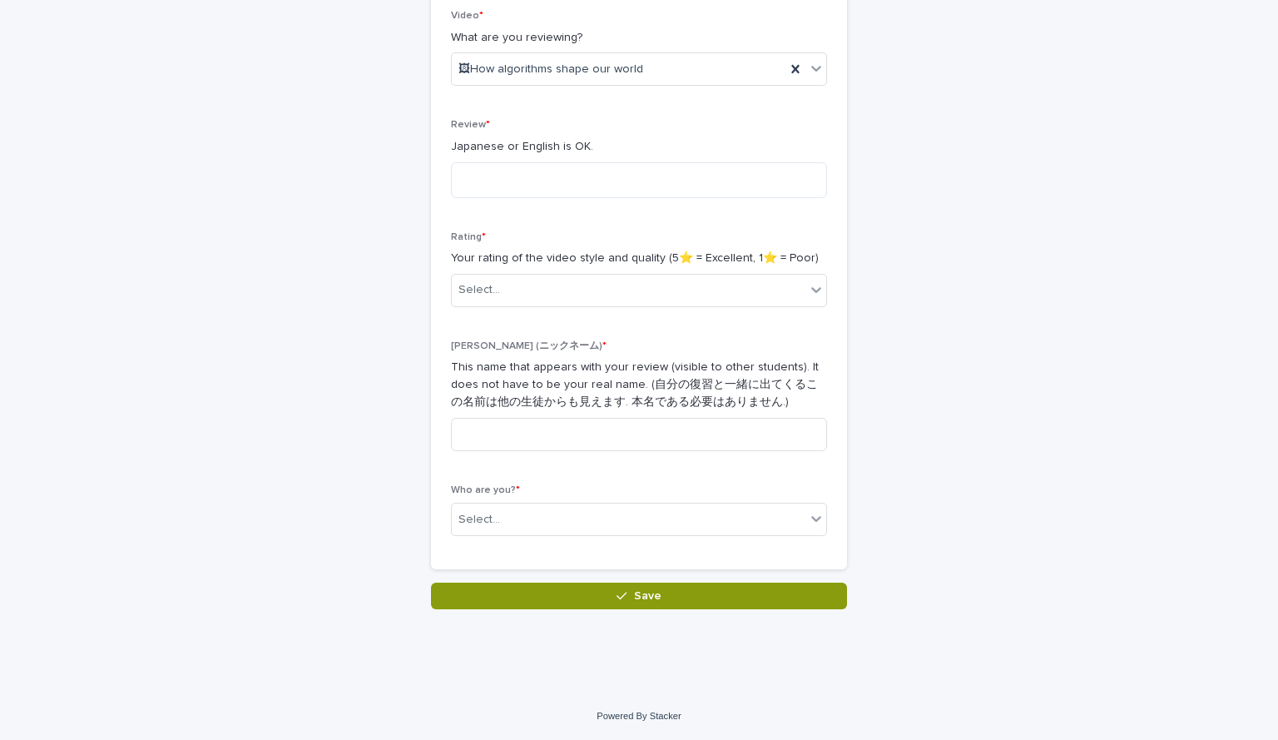
scroll to position [146, 0]
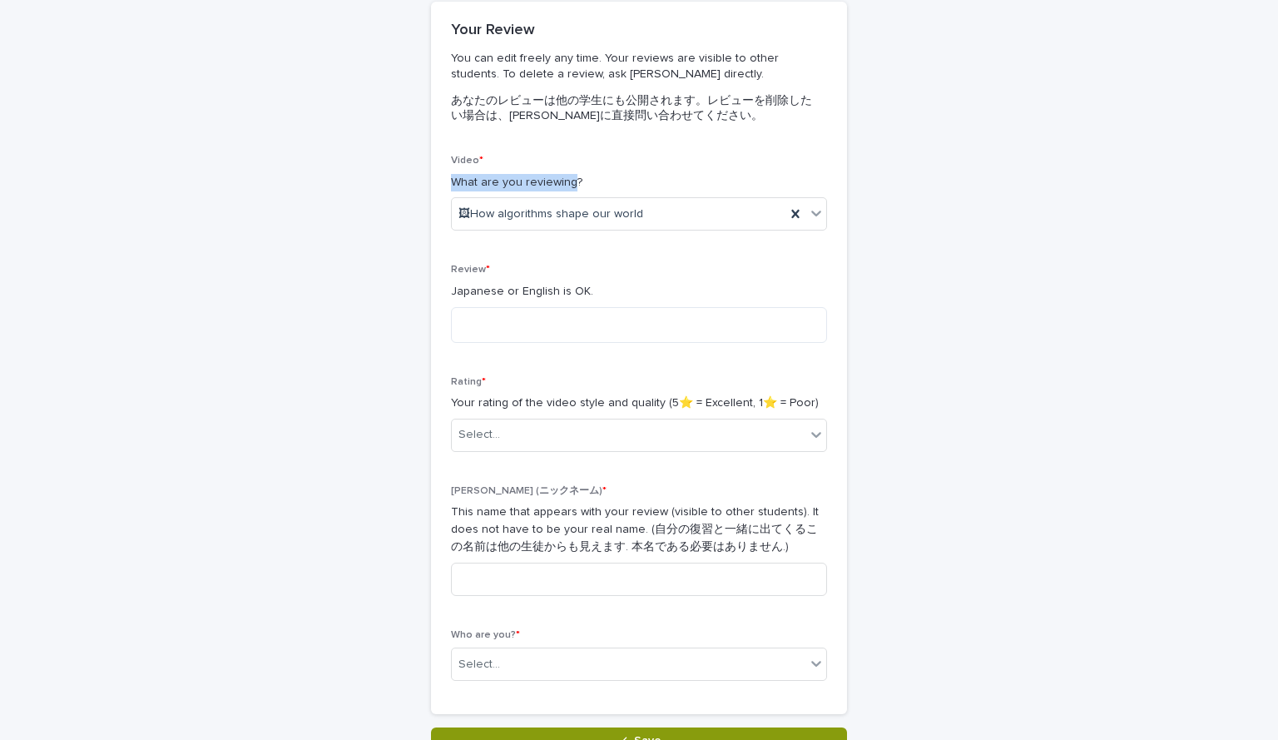
drag, startPoint x: 567, startPoint y: 182, endPoint x: 442, endPoint y: 182, distance: 124.8
click at [442, 182] on div "Video * What are you reviewing? 🖼How algorithms shape our world Review * Japane…" at bounding box center [639, 434] width 416 height 559
click at [501, 319] on textarea at bounding box center [639, 325] width 376 height 36
type textarea "**********"
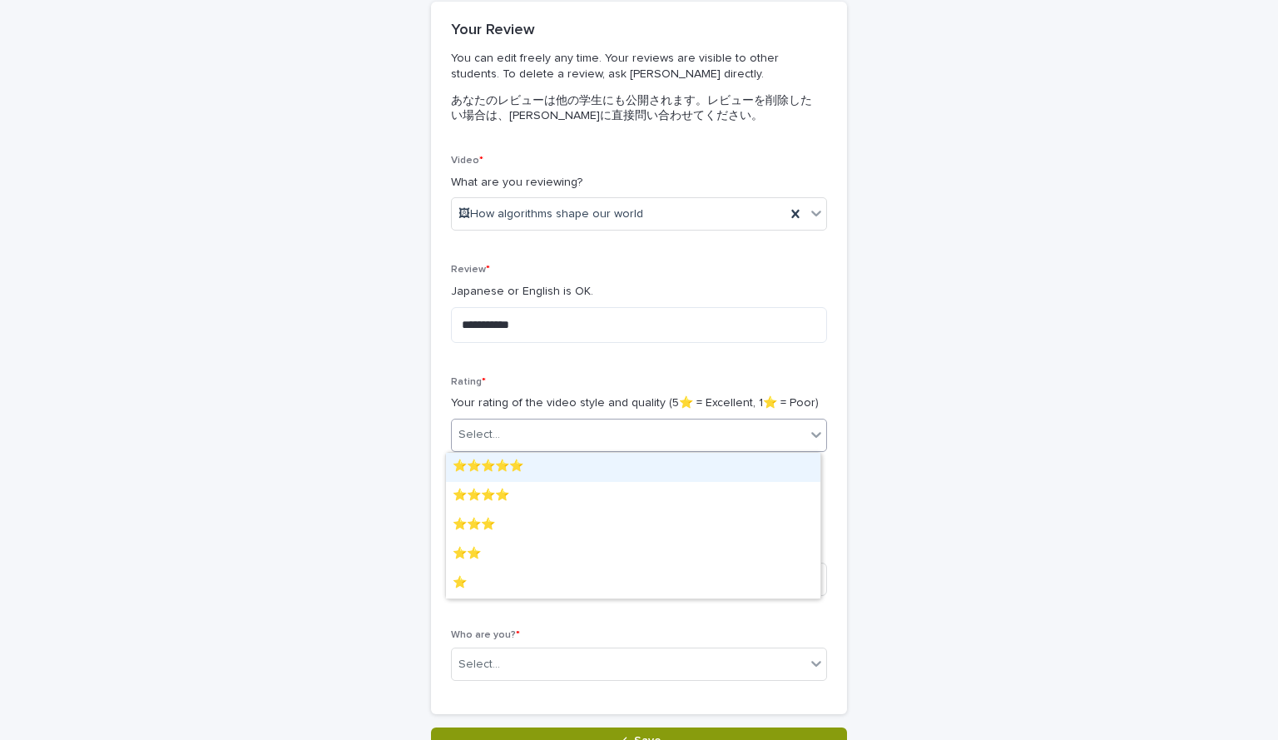
click at [812, 435] on icon at bounding box center [816, 435] width 10 height 6
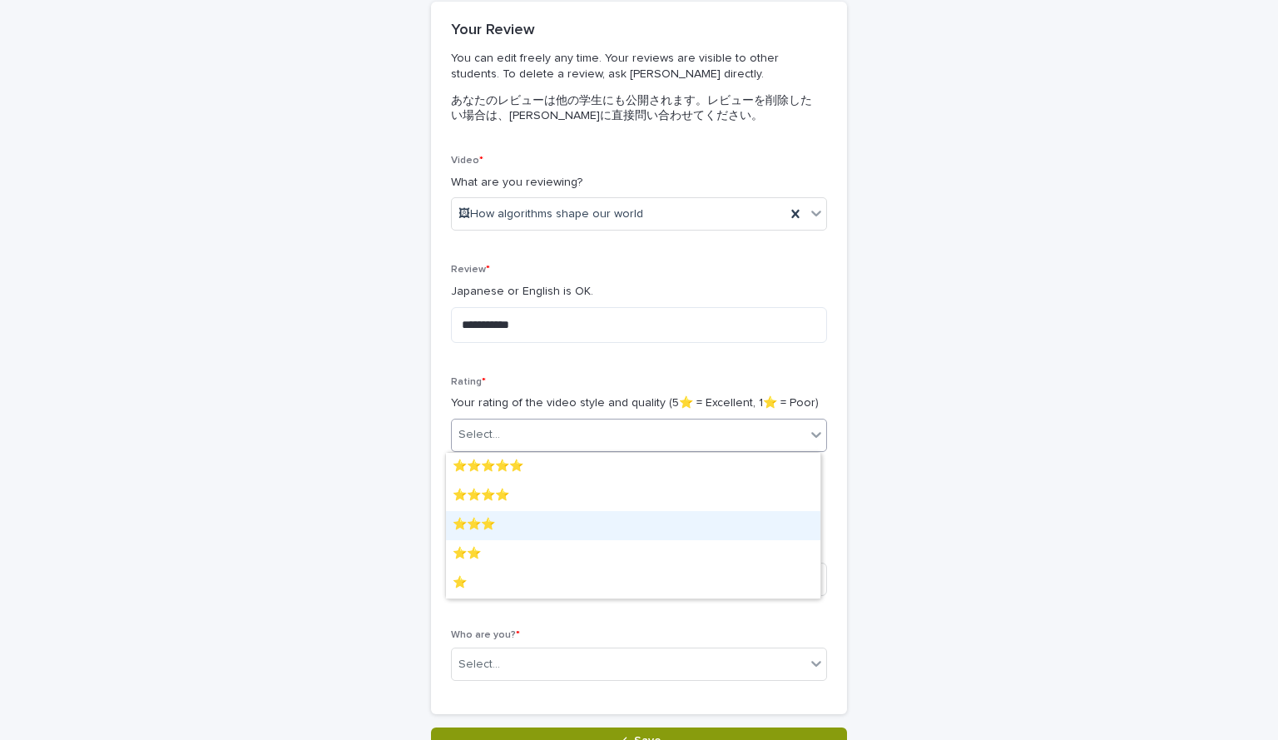
click at [501, 528] on div "⭐️⭐️⭐️" at bounding box center [633, 525] width 374 height 29
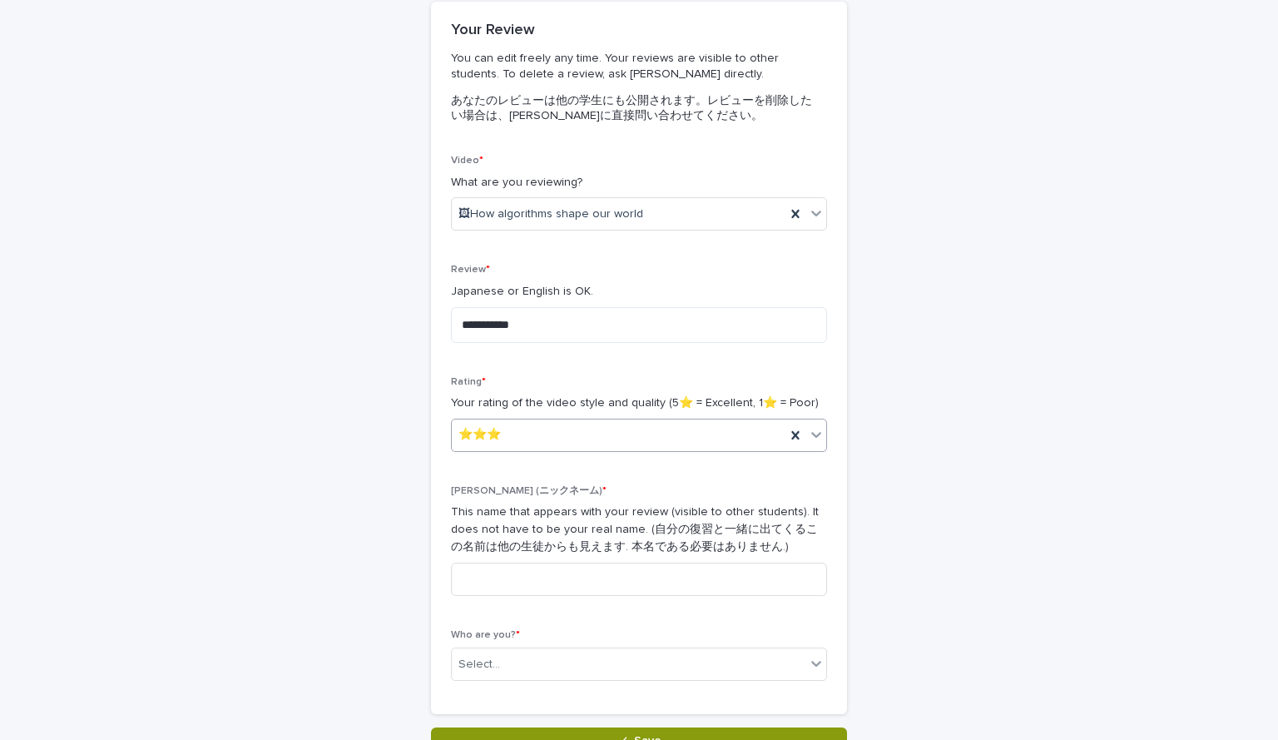
scroll to position [218, 0]
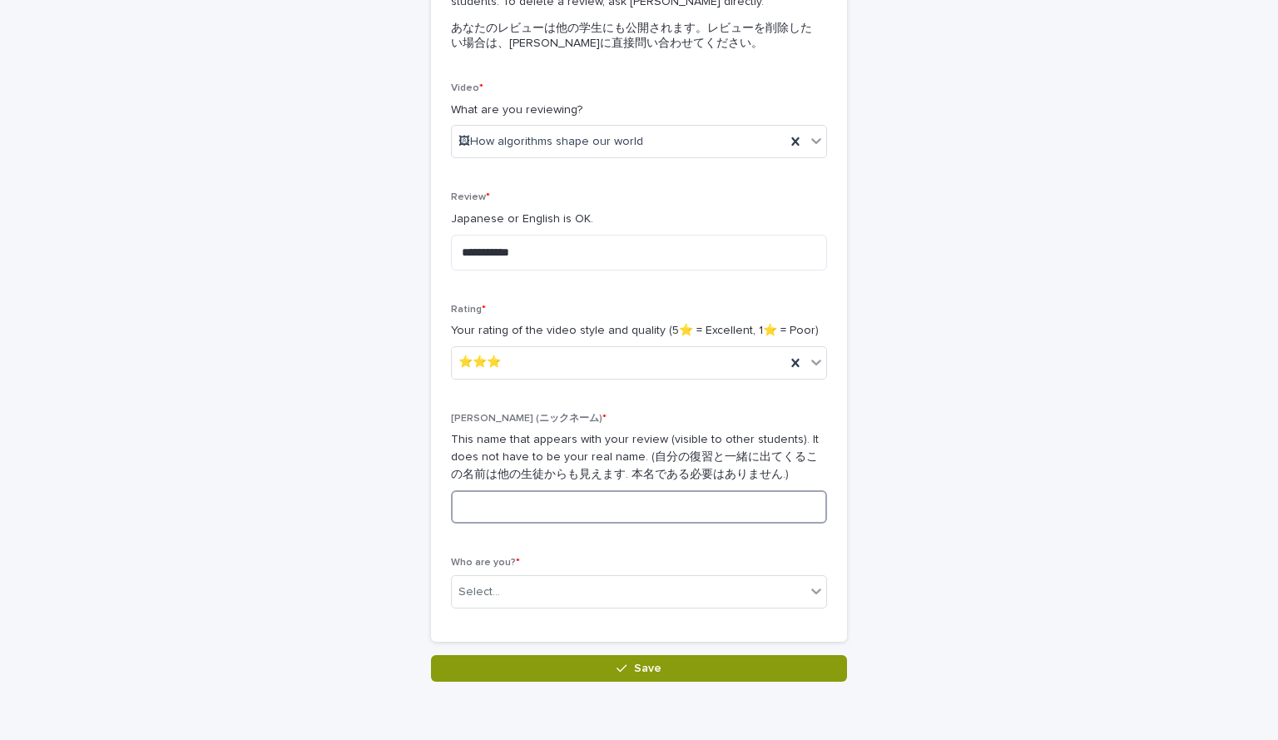
click at [568, 504] on input at bounding box center [639, 506] width 376 height 33
type input "**"
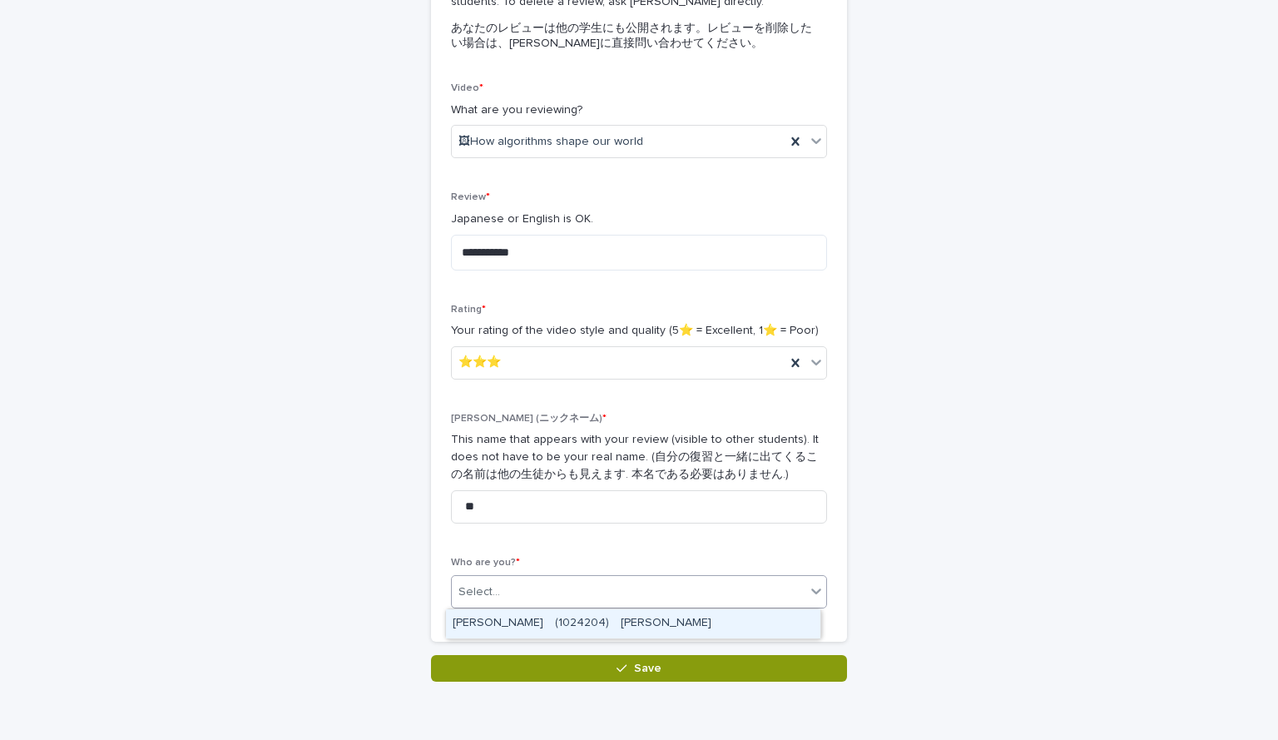
click at [808, 593] on icon at bounding box center [816, 590] width 17 height 17
click at [607, 618] on div "[PERSON_NAME]　(1024204)　[PERSON_NAME]" at bounding box center [633, 623] width 374 height 29
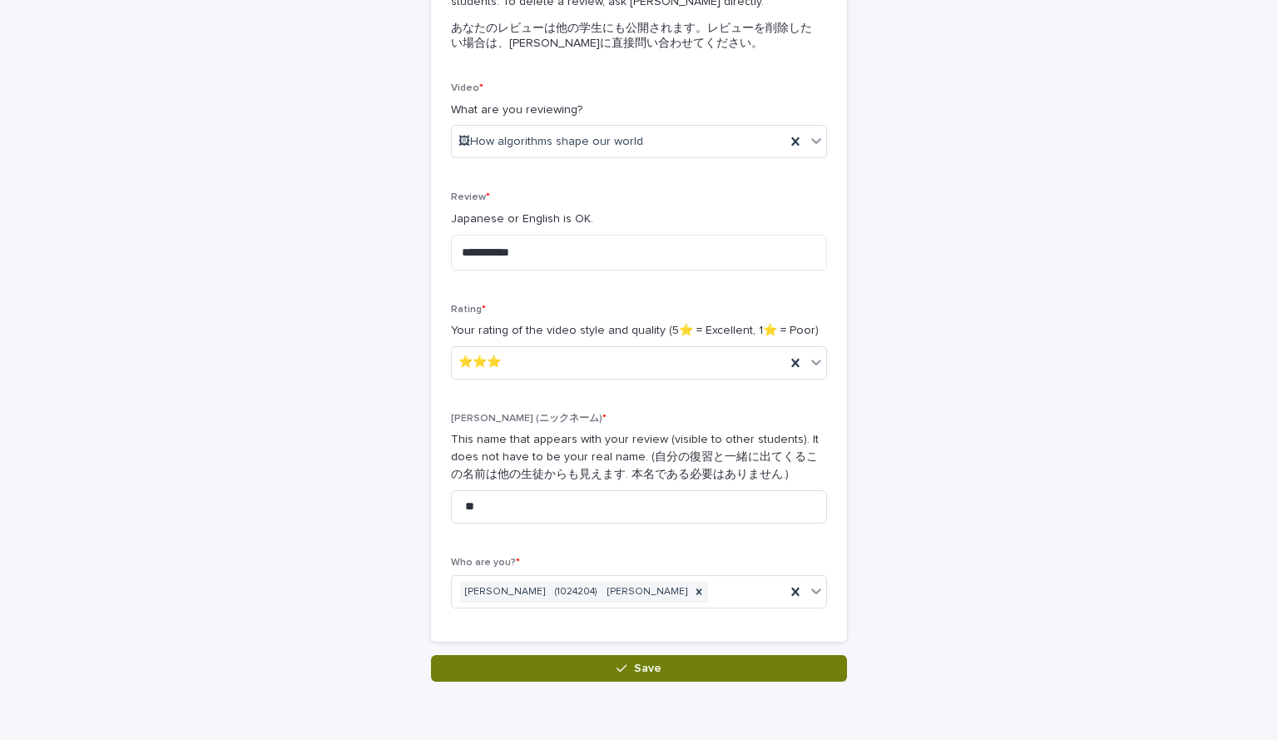
click at [619, 668] on icon "button" at bounding box center [621, 668] width 10 height 12
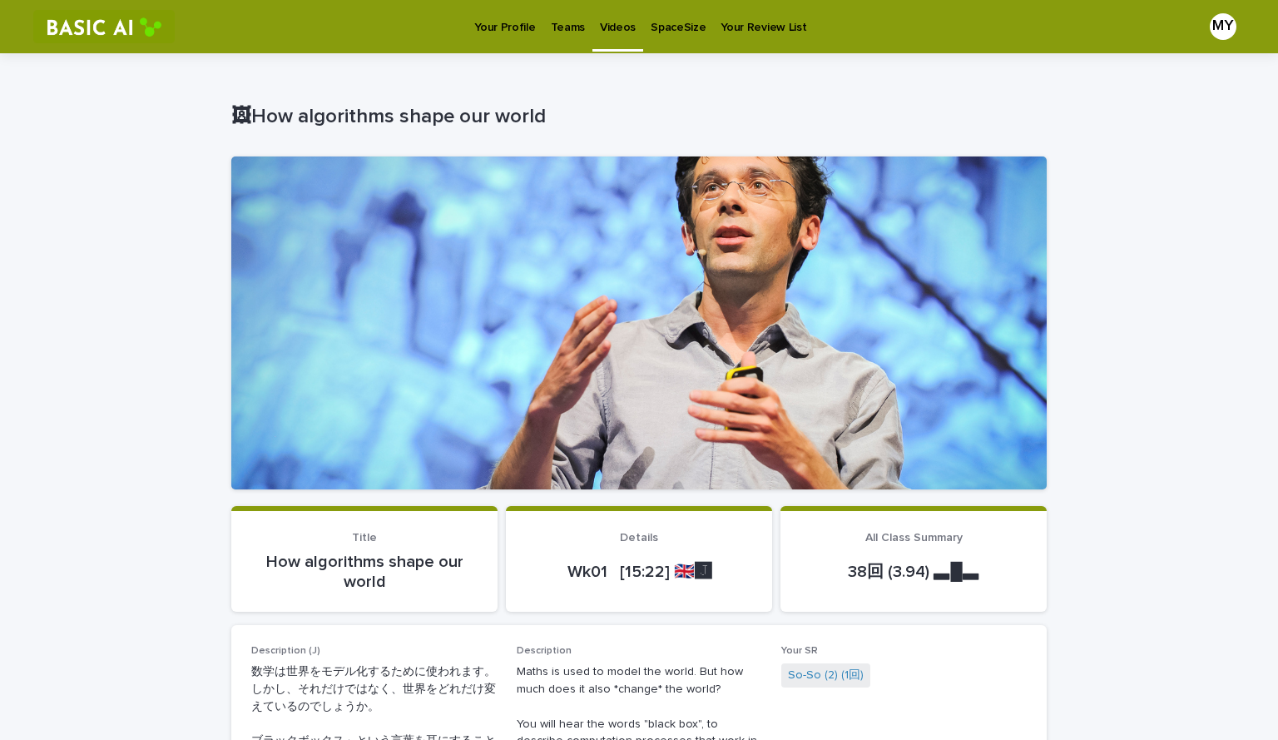
click at [571, 21] on p "Teams" at bounding box center [568, 17] width 34 height 35
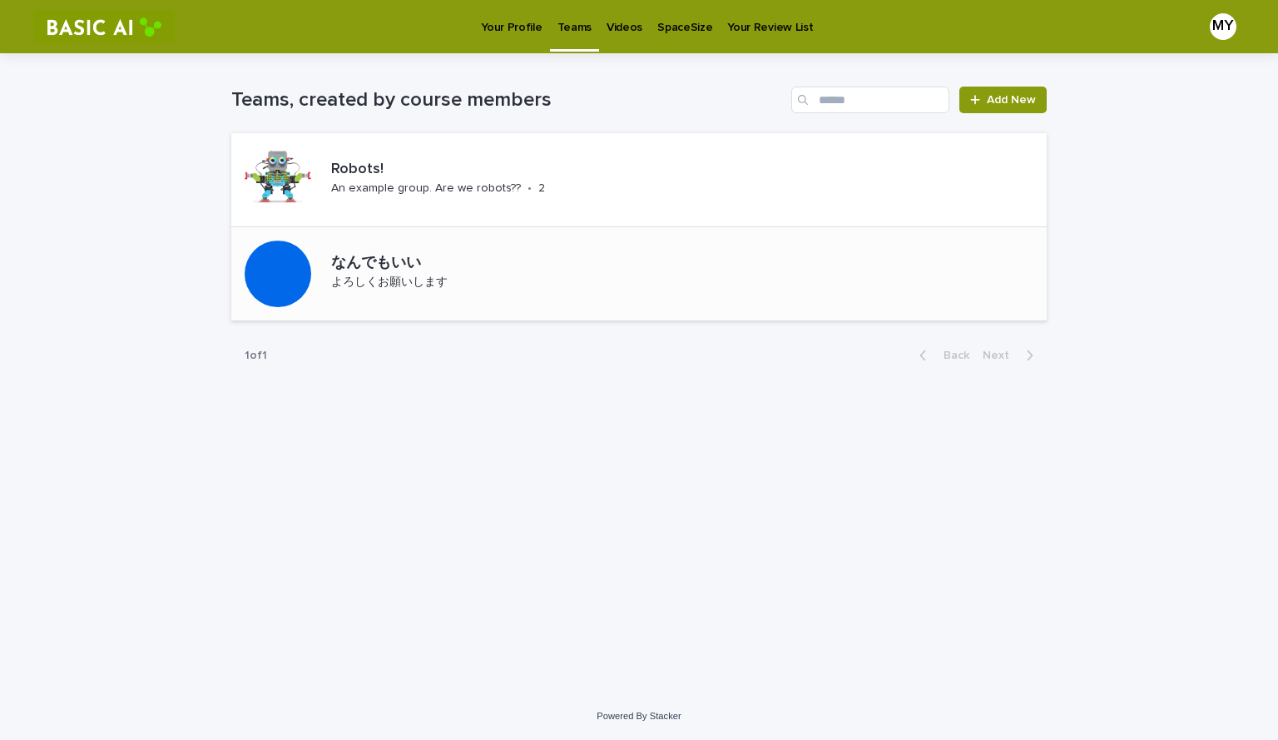
click at [624, 270] on div "なんでもいい よろしくお願いします" at bounding box center [638, 274] width 815 height 94
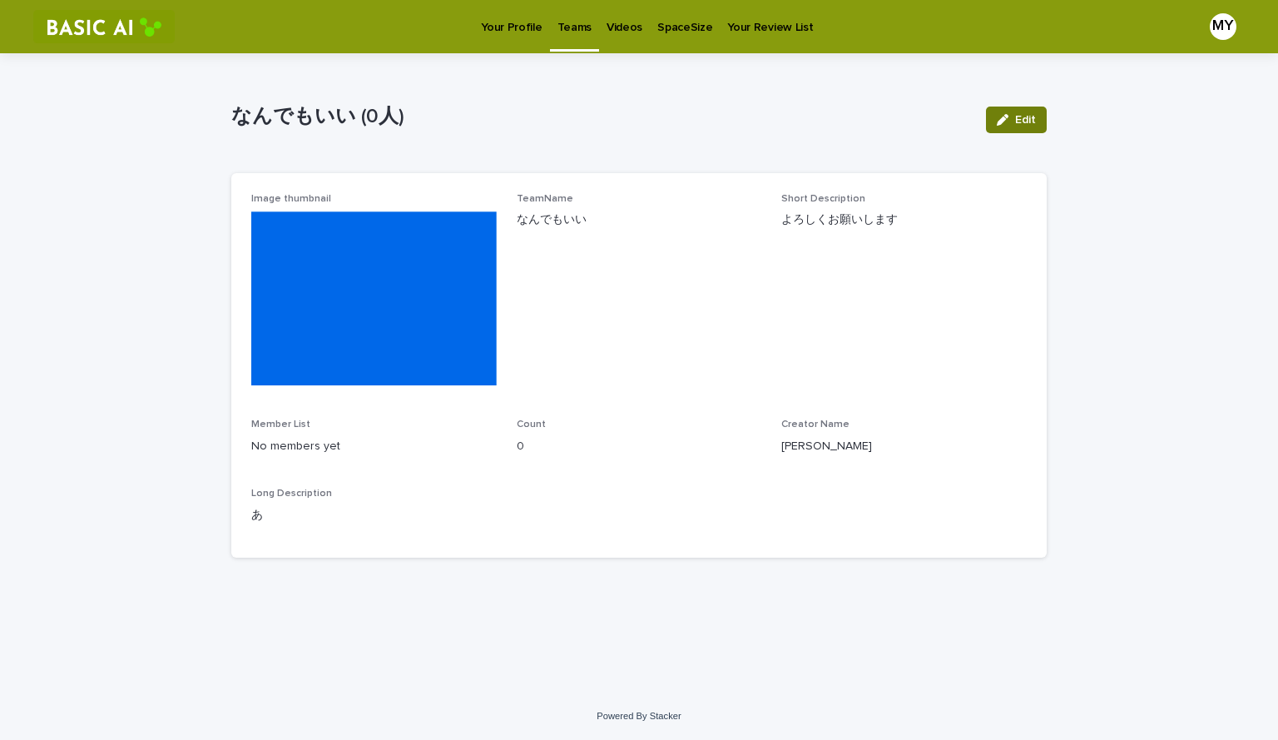
click at [1000, 123] on icon "button" at bounding box center [1003, 120] width 12 height 12
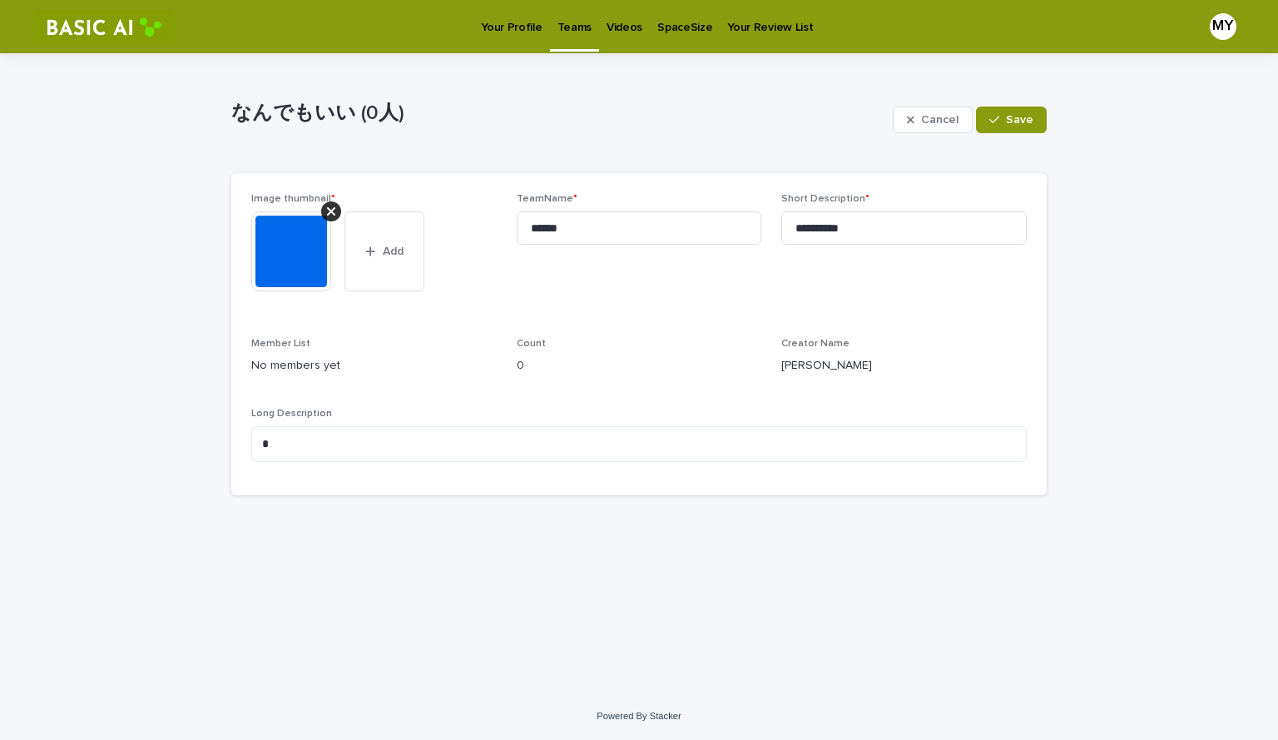
click at [999, 123] on icon "button" at bounding box center [994, 120] width 10 height 12
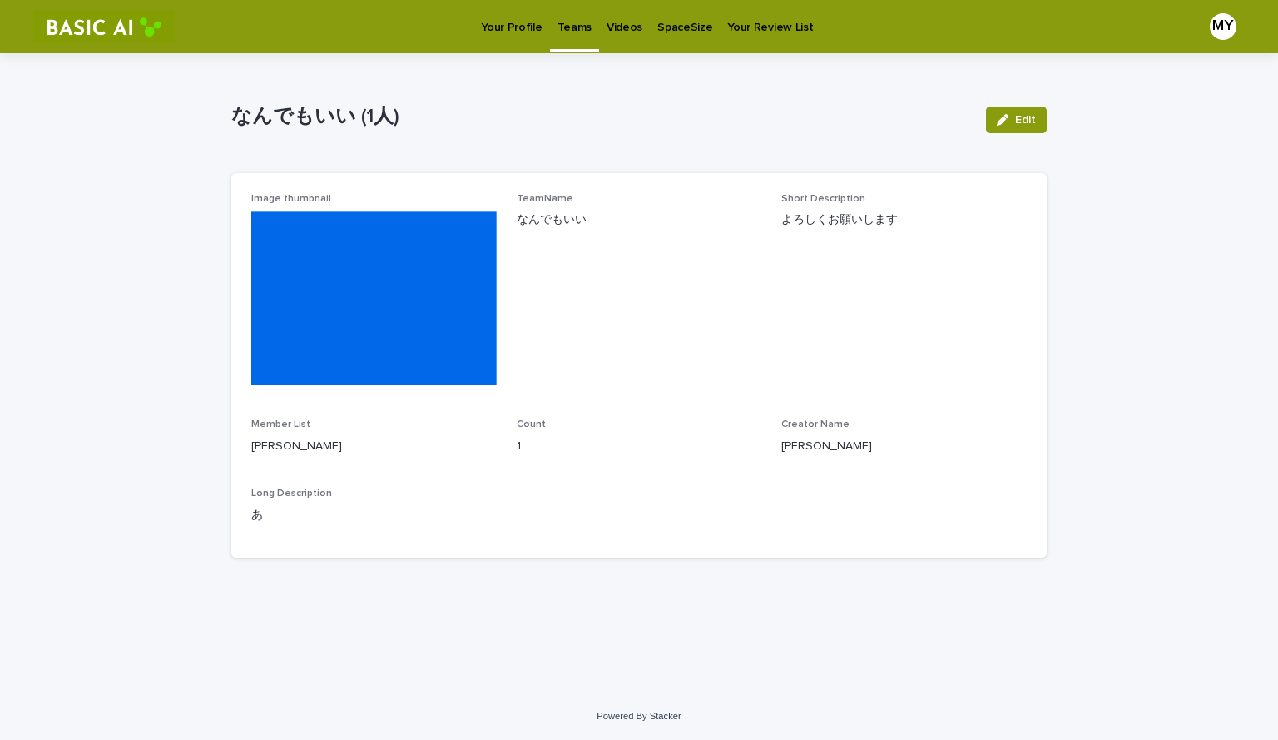
click at [579, 30] on p "Teams" at bounding box center [574, 17] width 34 height 35
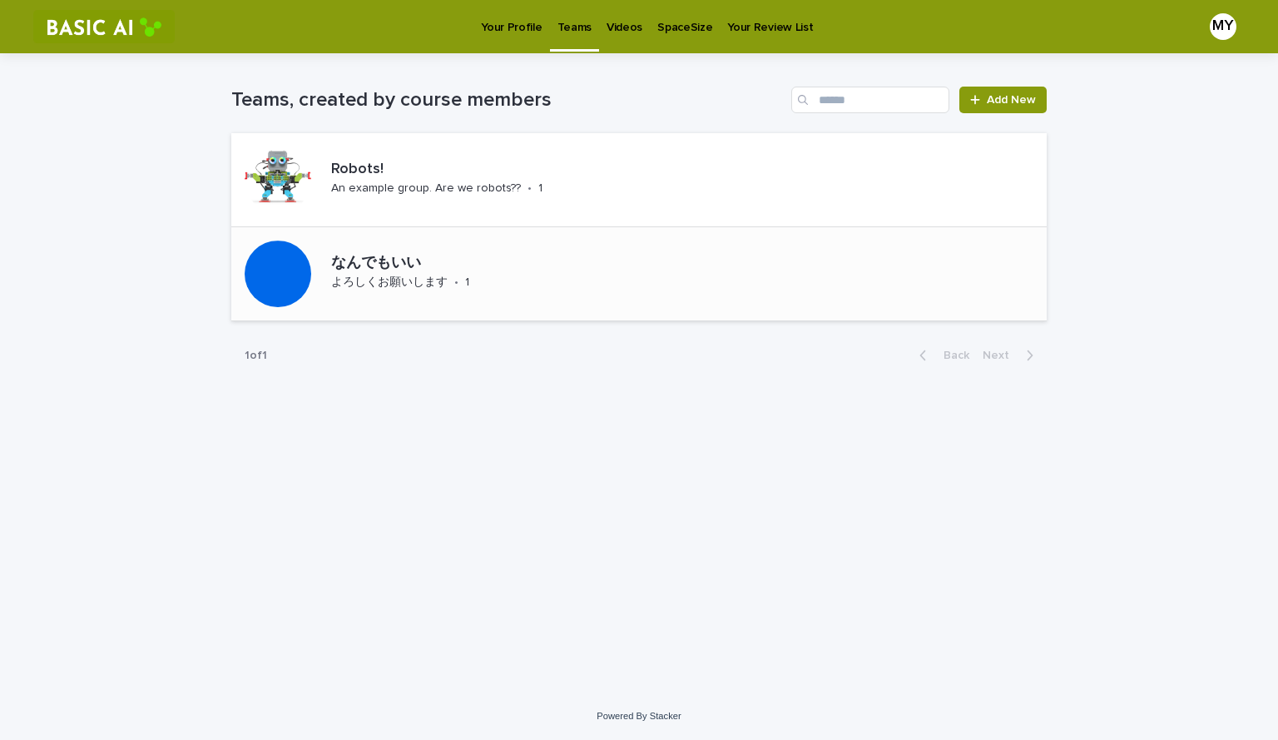
click at [507, 274] on div "なんでもいい よろしくお願いします • 1" at bounding box center [444, 274] width 241 height 52
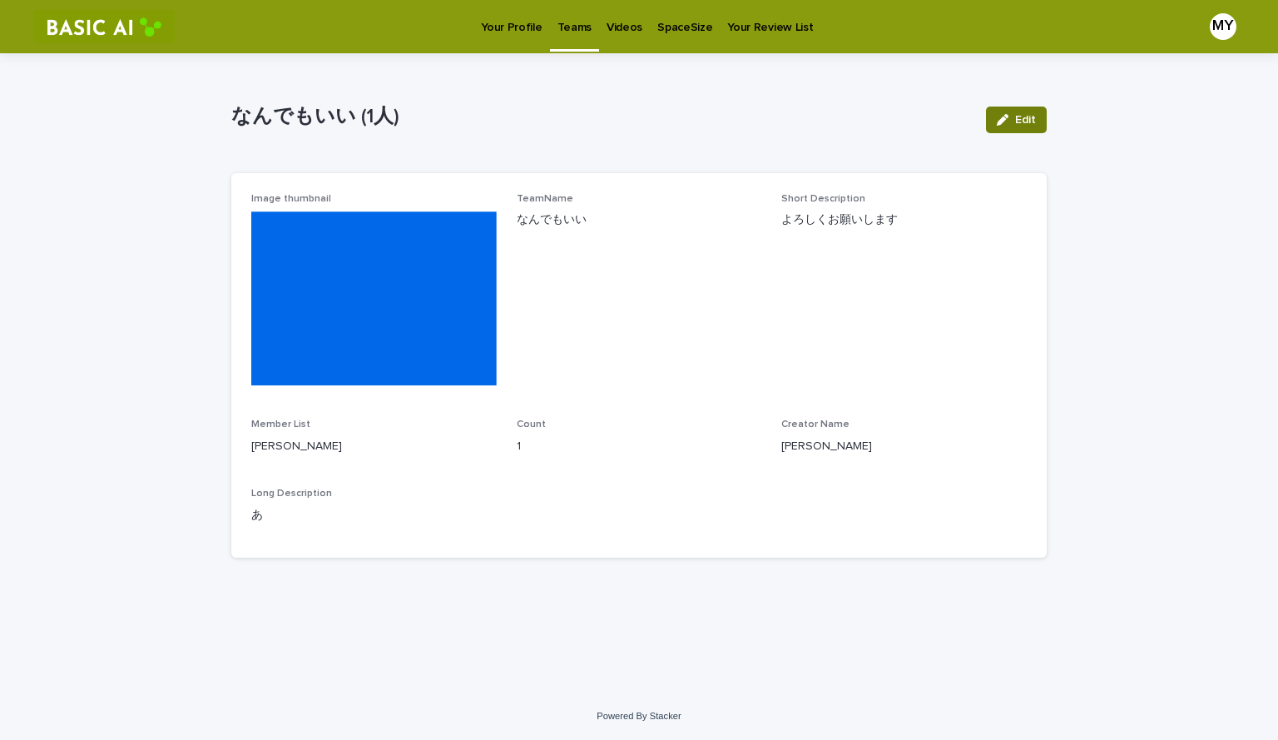
click at [1010, 116] on div "button" at bounding box center [1006, 120] width 18 height 12
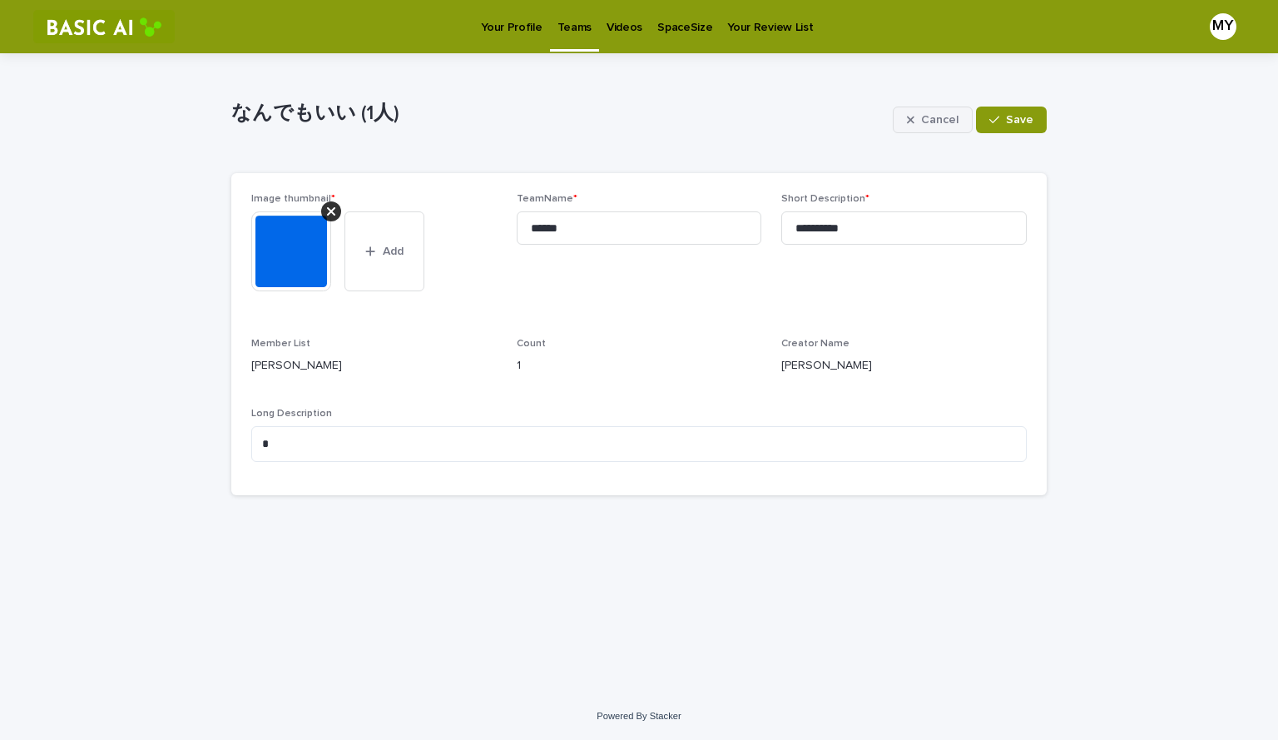
click at [914, 121] on icon "button" at bounding box center [910, 119] width 7 height 7
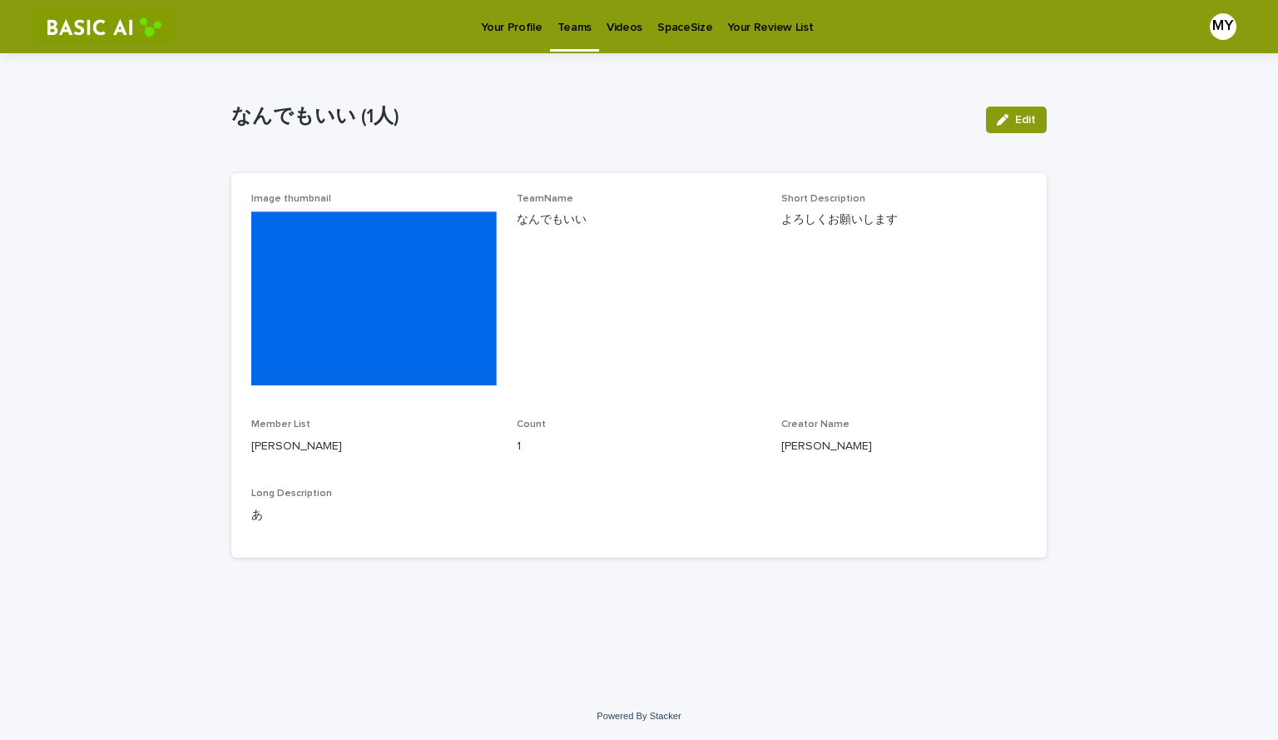
click at [582, 22] on p "Teams" at bounding box center [574, 17] width 34 height 35
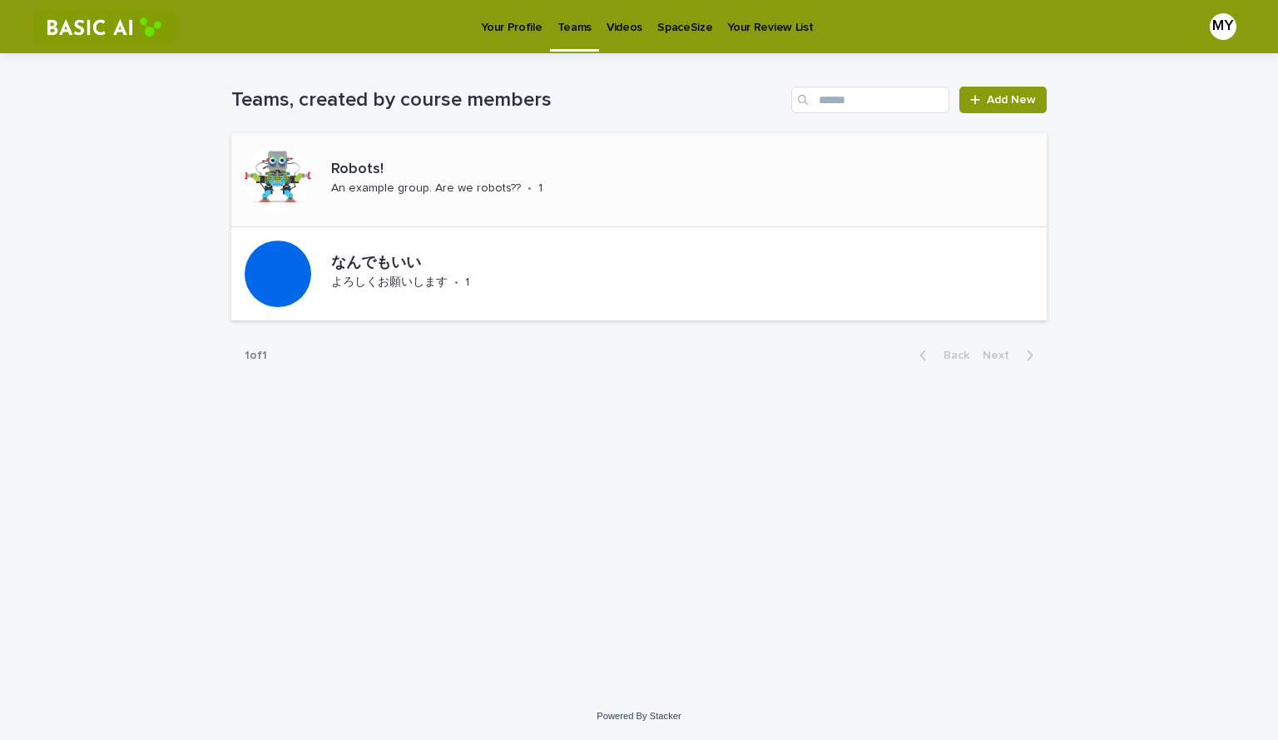
click at [440, 186] on p "An example group. Are we robots??" at bounding box center [426, 188] width 190 height 14
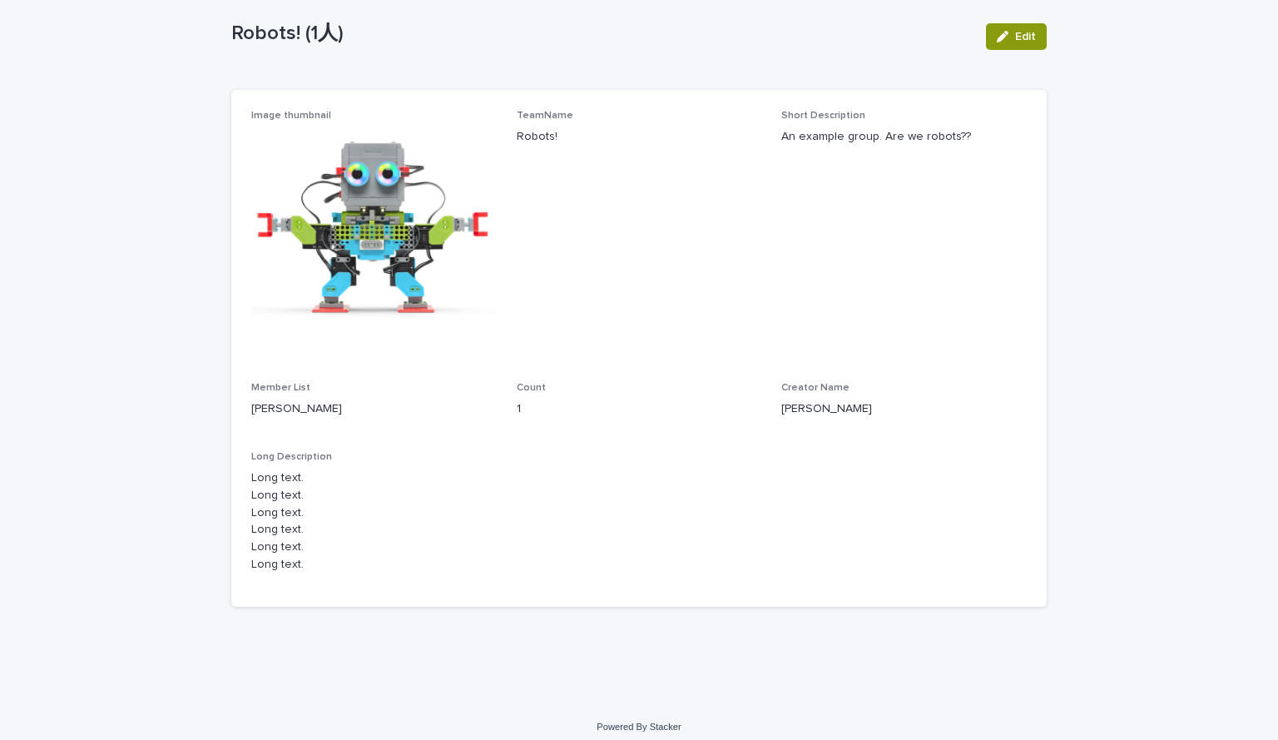
scroll to position [79, 0]
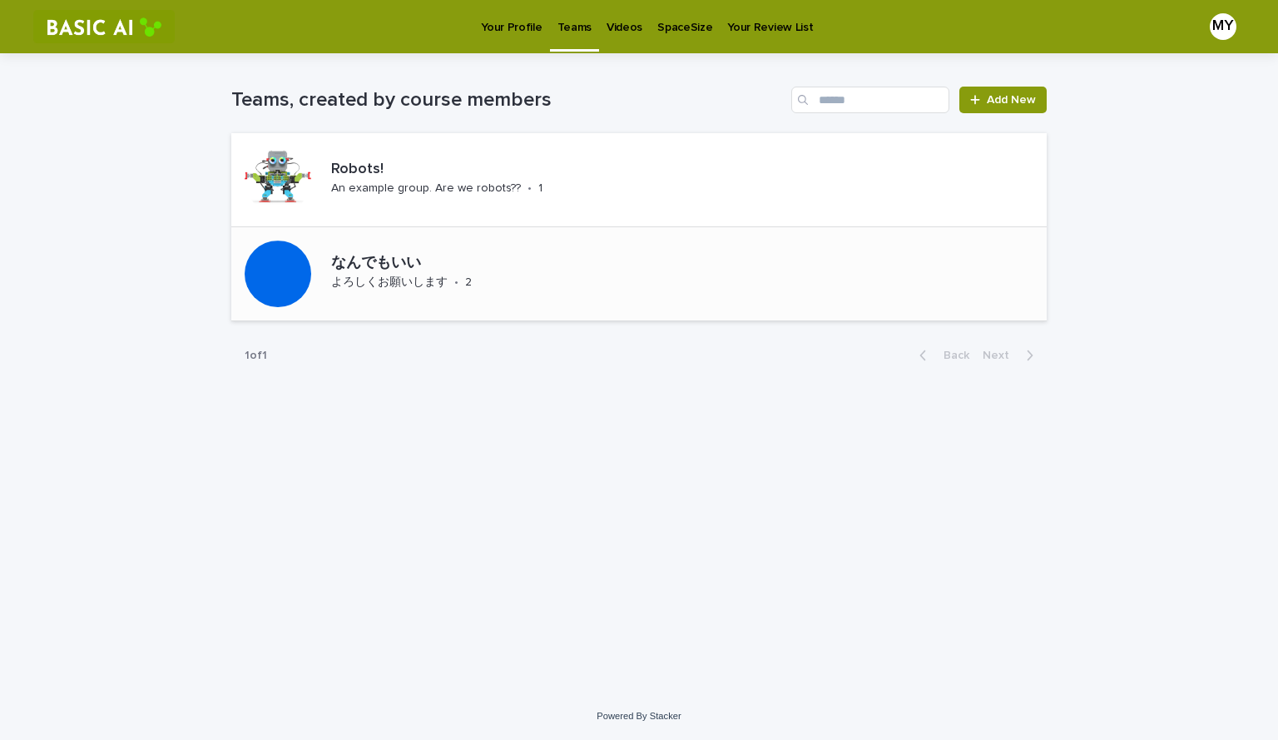
click at [400, 282] on p "よろしくお願いします" at bounding box center [389, 282] width 116 height 14
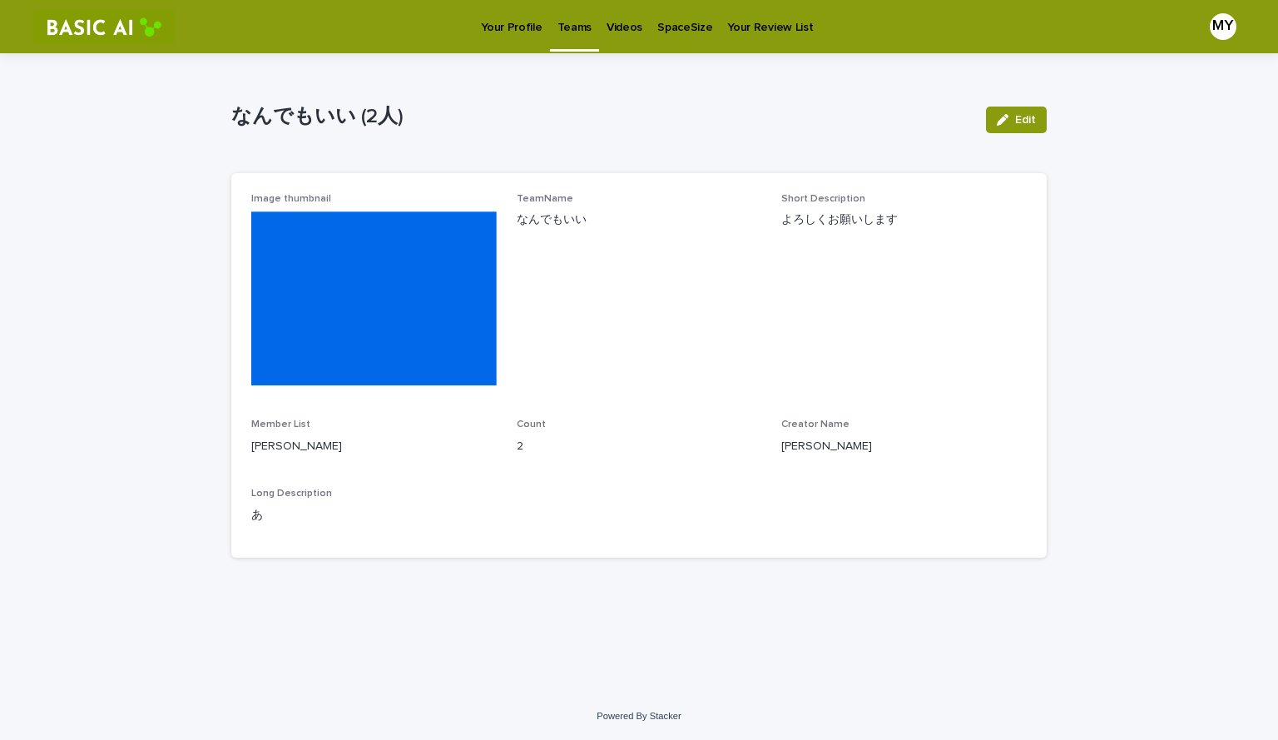
click at [359, 117] on p "なんでもいい (2人)" at bounding box center [601, 117] width 741 height 24
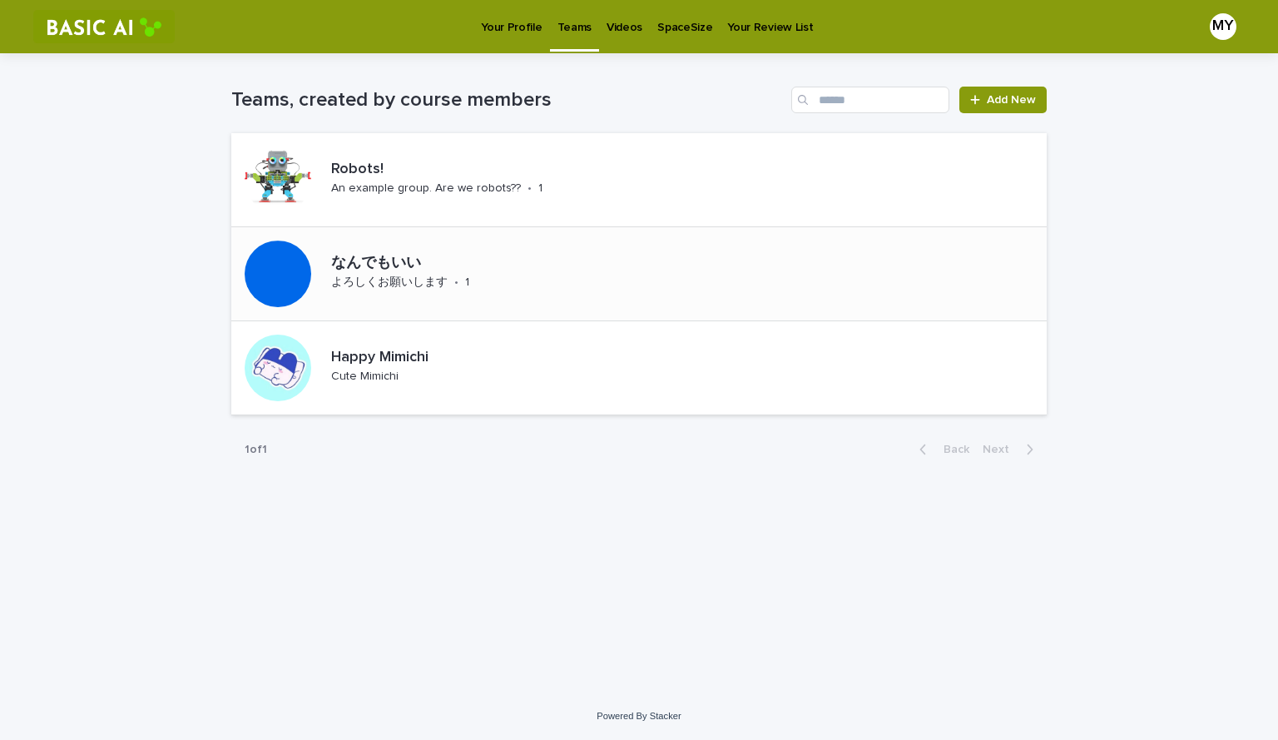
click at [431, 265] on p "なんでもいい" at bounding box center [445, 264] width 228 height 18
click at [632, 24] on p "Videos" at bounding box center [624, 17] width 36 height 35
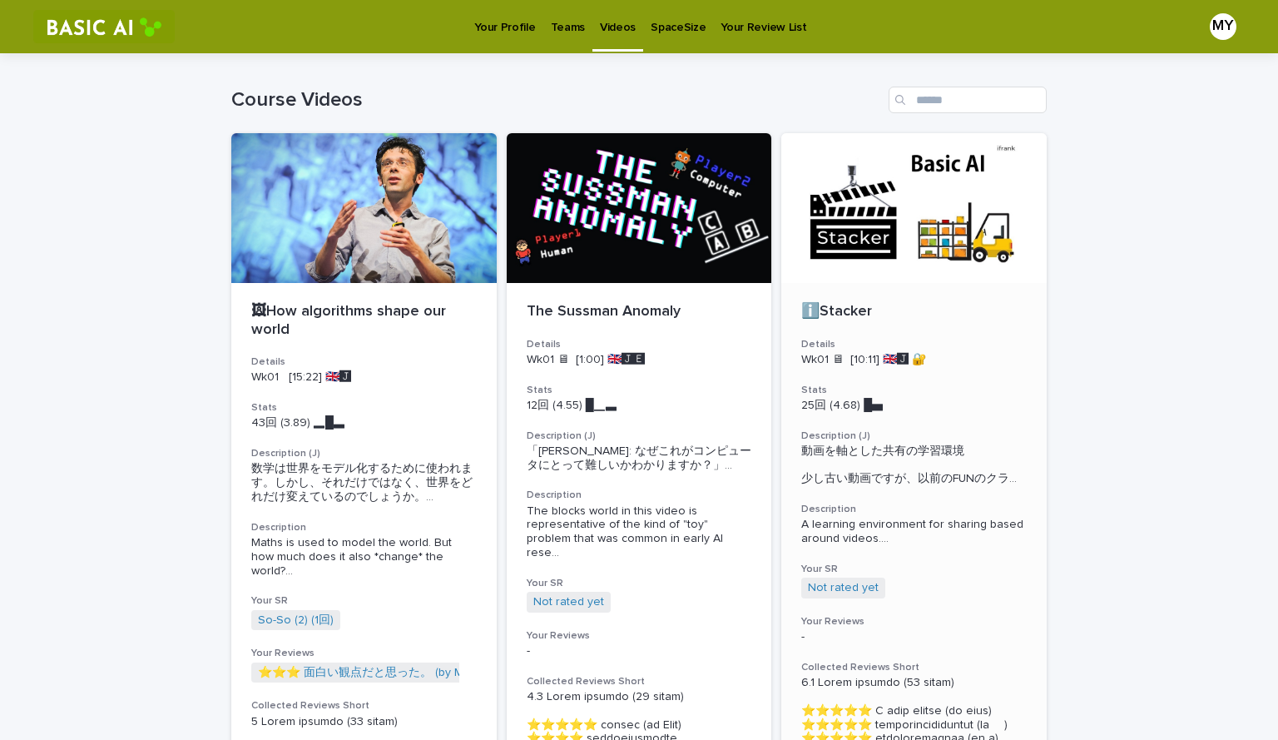
click at [938, 230] on div at bounding box center [913, 208] width 265 height 150
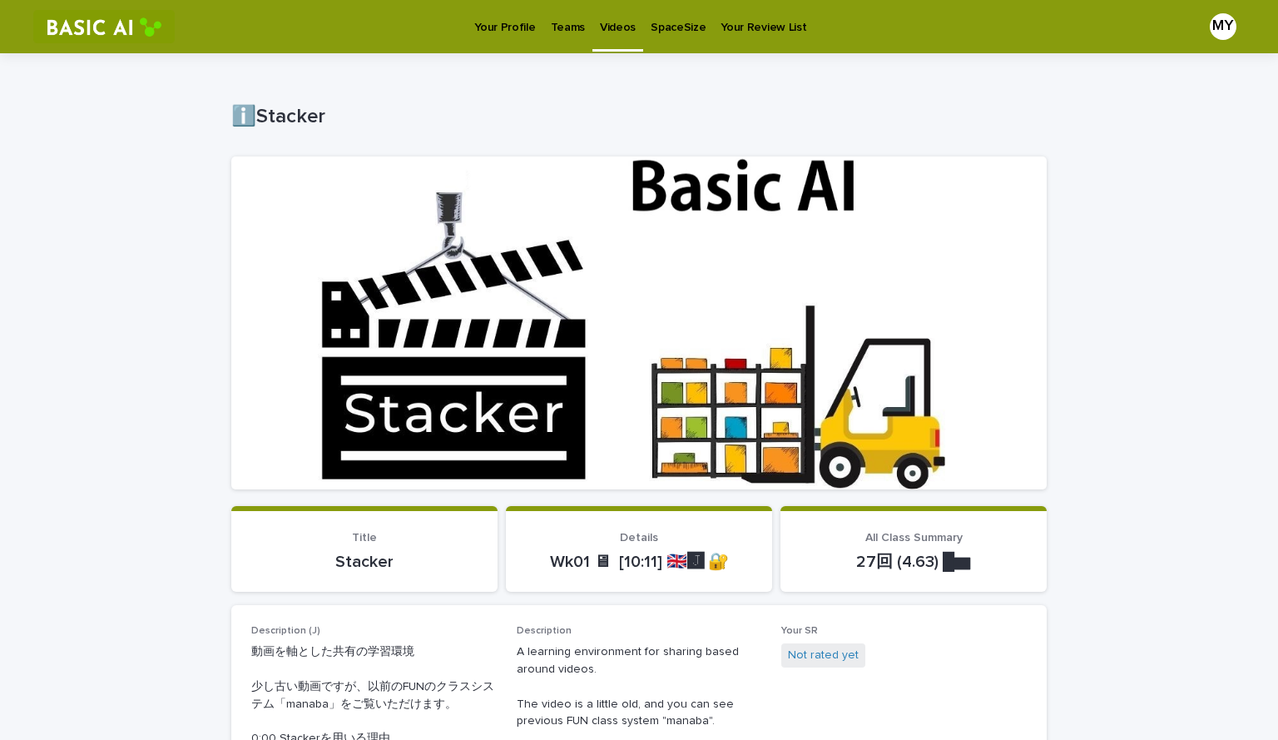
click at [562, 25] on p "Teams" at bounding box center [568, 17] width 34 height 35
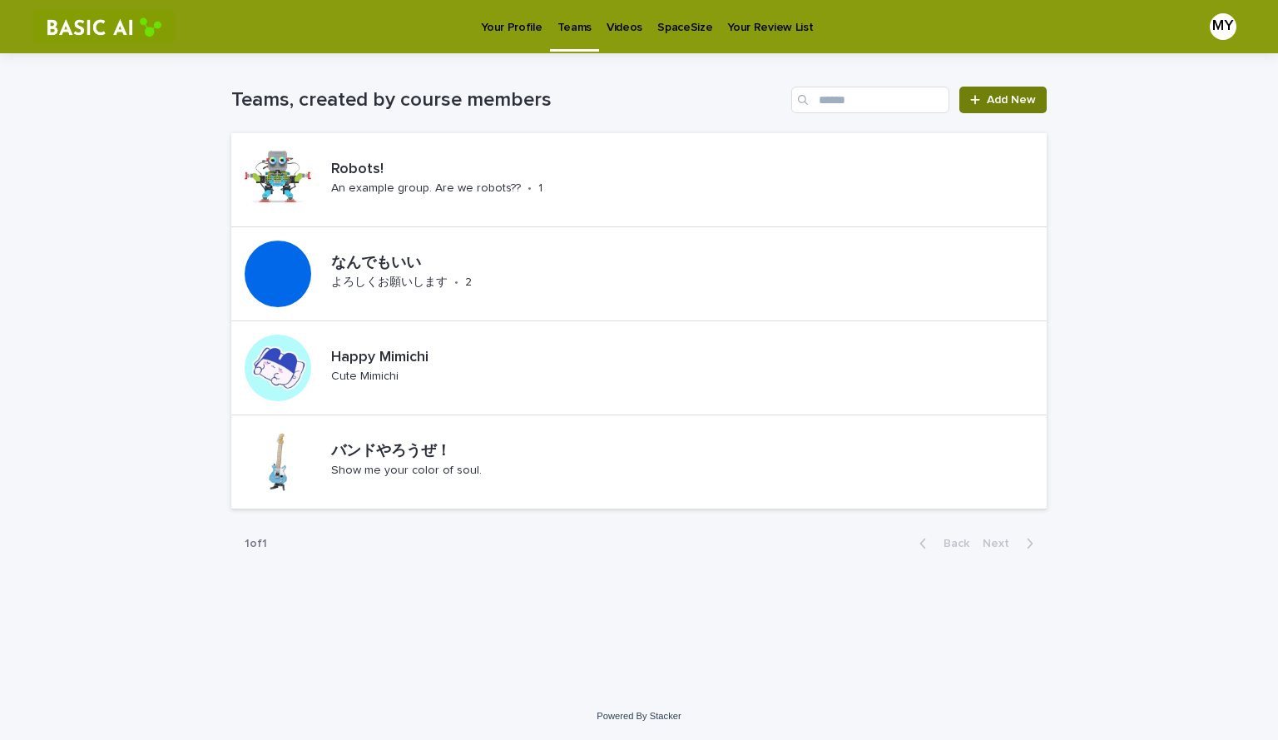
click at [974, 101] on icon at bounding box center [975, 100] width 10 height 12
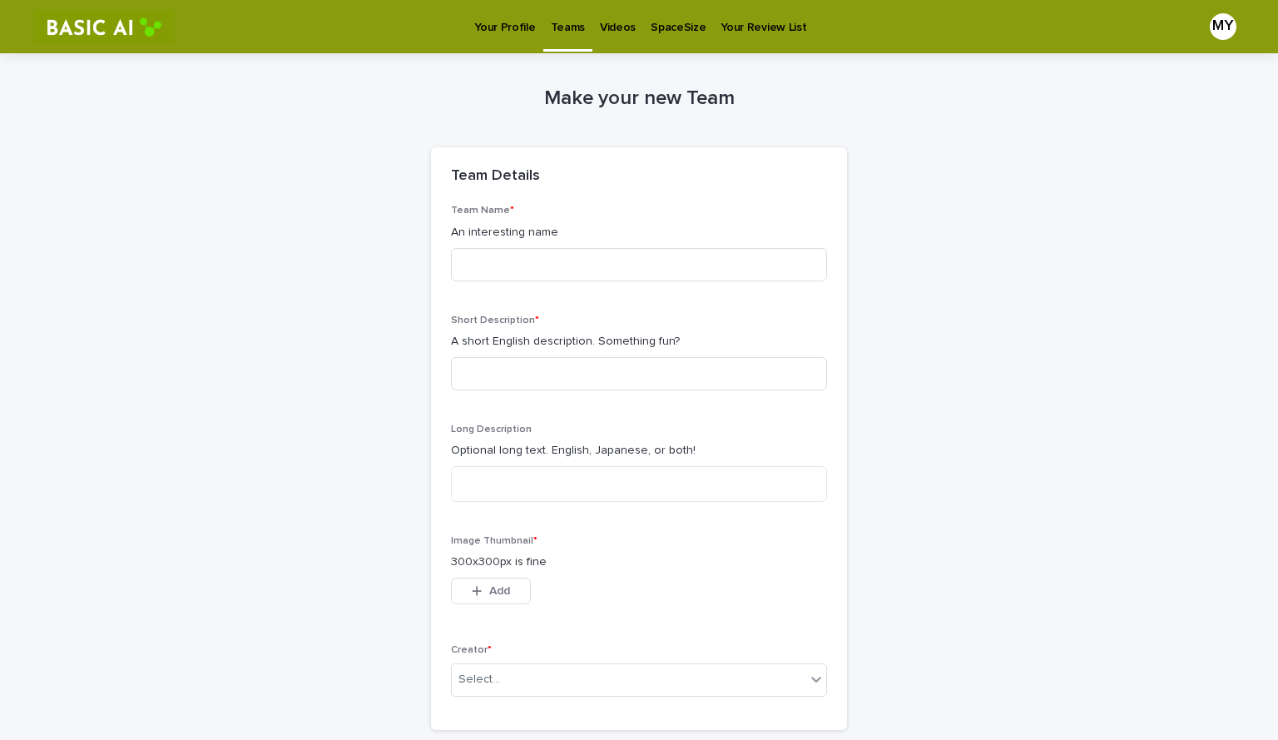
scroll to position [160, 0]
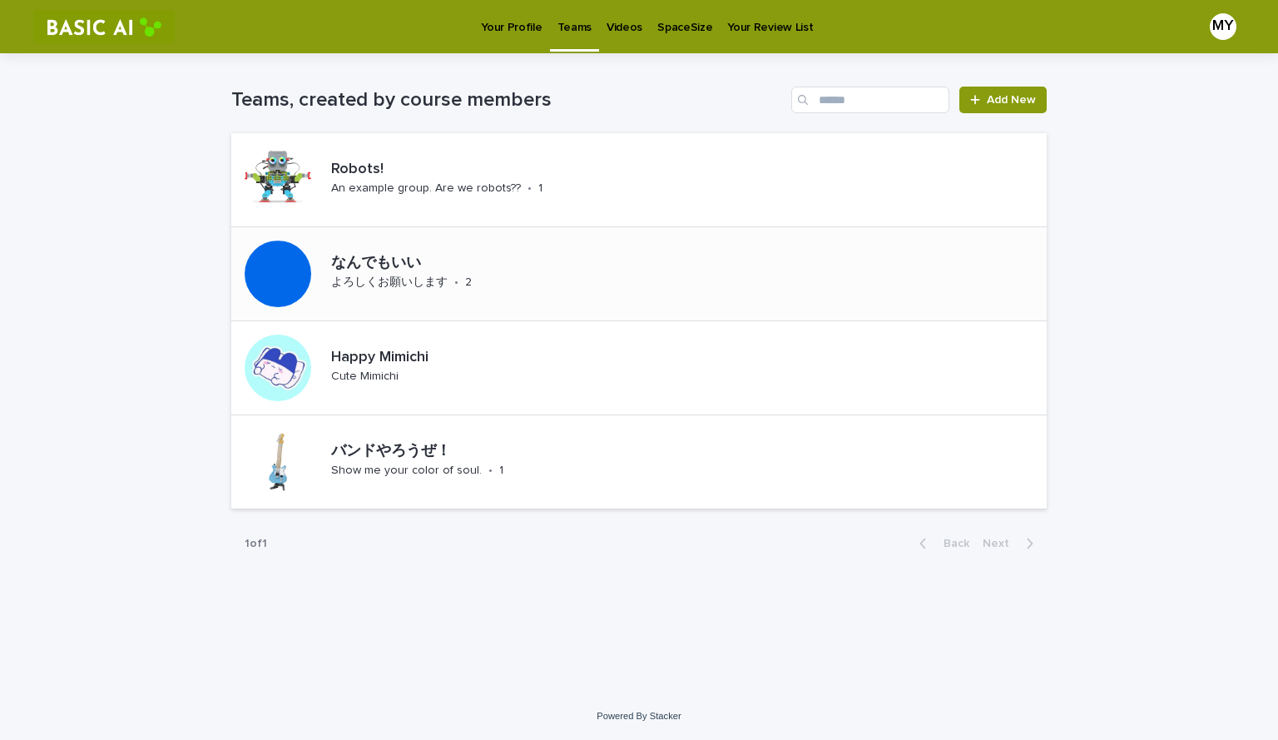
click at [425, 264] on p "なんでもいい" at bounding box center [446, 264] width 230 height 18
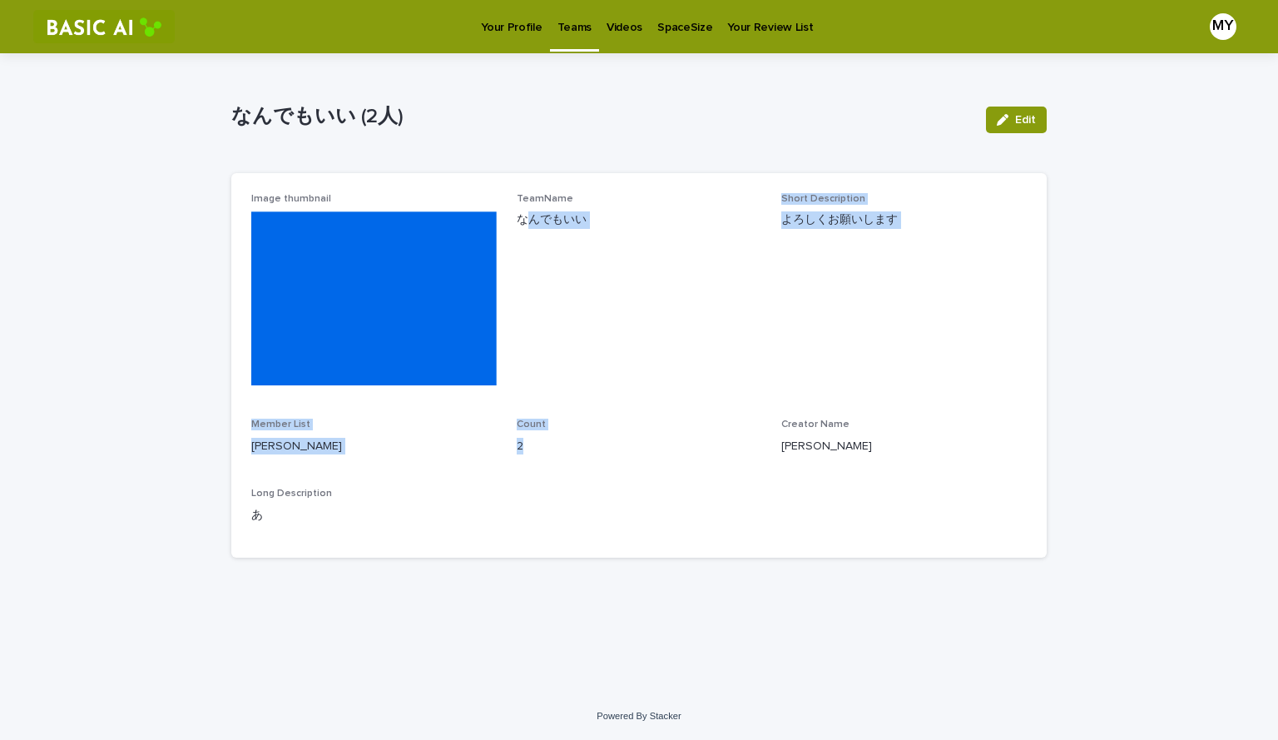
drag, startPoint x: 525, startPoint y: 444, endPoint x: 526, endPoint y: 314, distance: 129.8
click at [526, 314] on div "Image thumbnail TeamName なんでもいい Short Description よろしくお願いします Member List [PERSO…" at bounding box center [638, 365] width 775 height 344
click at [526, 314] on span "TeamName なんでもいい" at bounding box center [639, 295] width 245 height 205
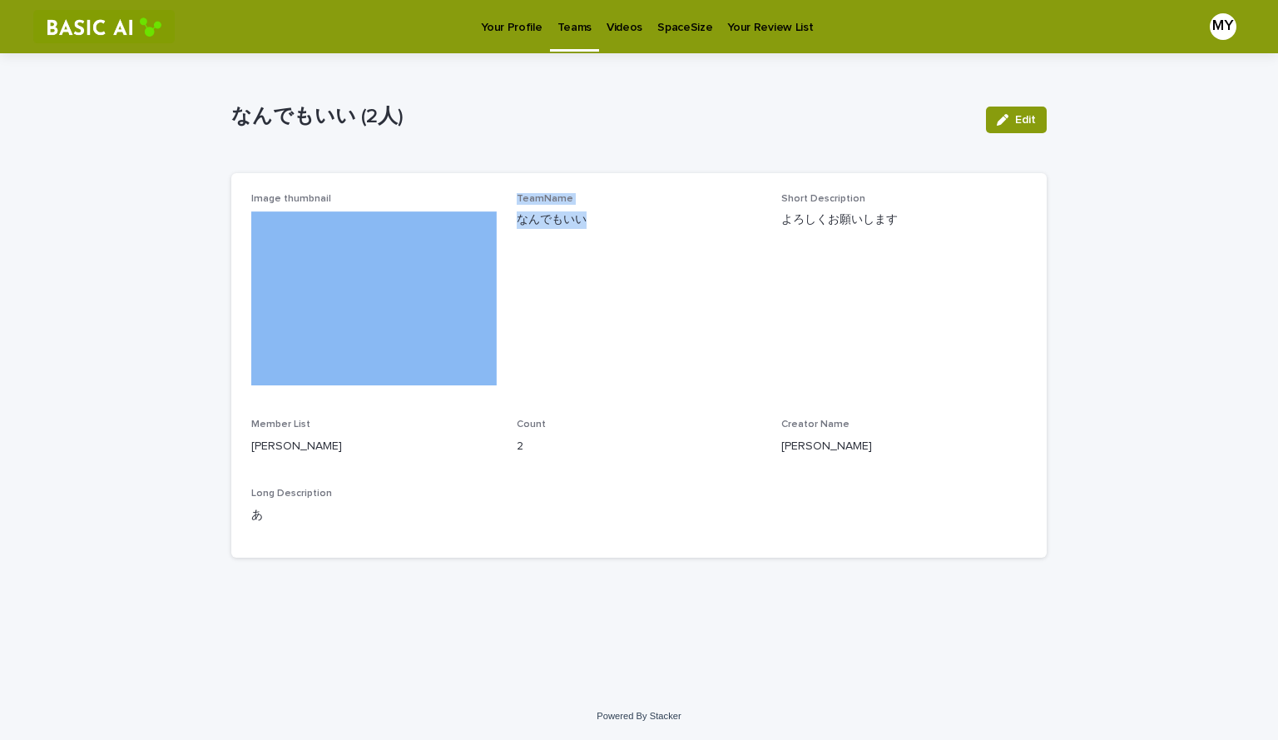
drag, startPoint x: 757, startPoint y: 263, endPoint x: 361, endPoint y: 195, distance: 401.8
click at [361, 195] on div "Image thumbnail TeamName なんでもいい Short Description よろしくお願いします Member List [PERSO…" at bounding box center [638, 365] width 775 height 344
click at [361, 195] on p "Image thumbnail" at bounding box center [373, 199] width 245 height 12
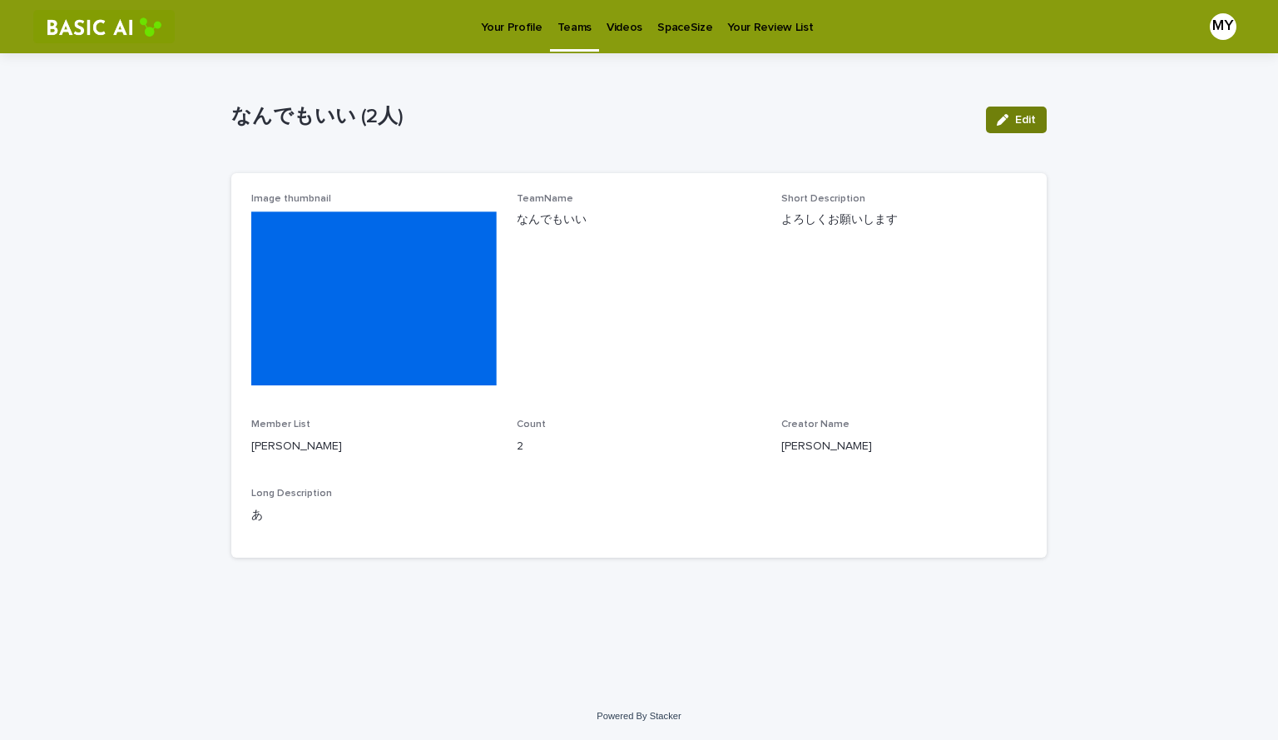
click at [990, 131] on button "Edit" at bounding box center [1016, 119] width 61 height 27
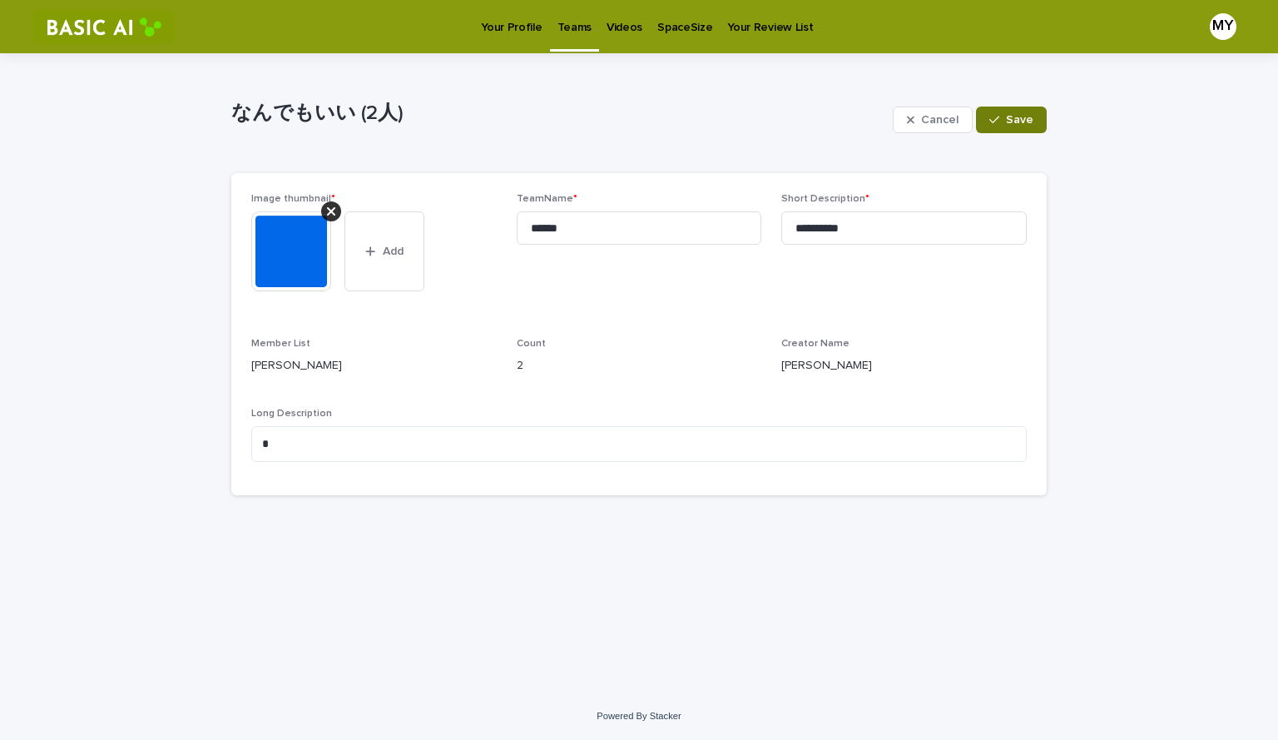
click at [1004, 115] on div "button" at bounding box center [997, 120] width 17 height 12
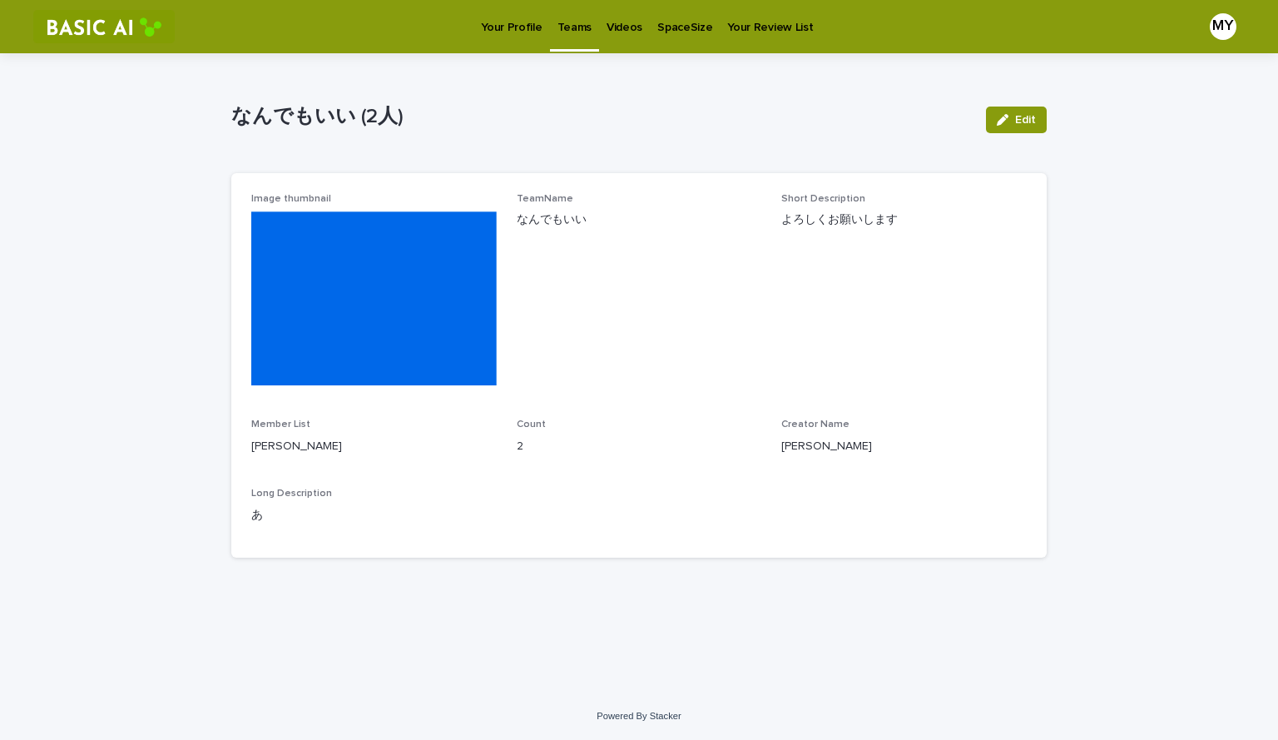
click at [577, 47] on link "Teams" at bounding box center [574, 24] width 49 height 49
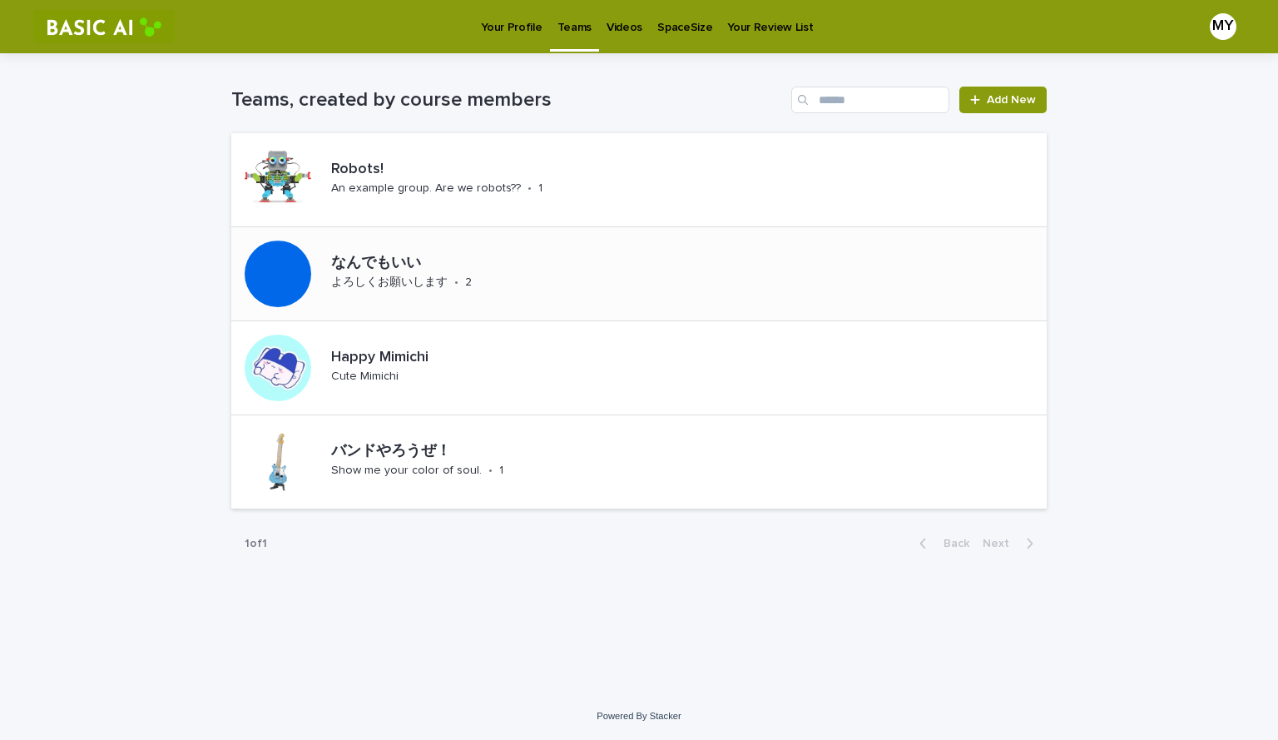
click at [289, 261] on div at bounding box center [278, 273] width 67 height 67
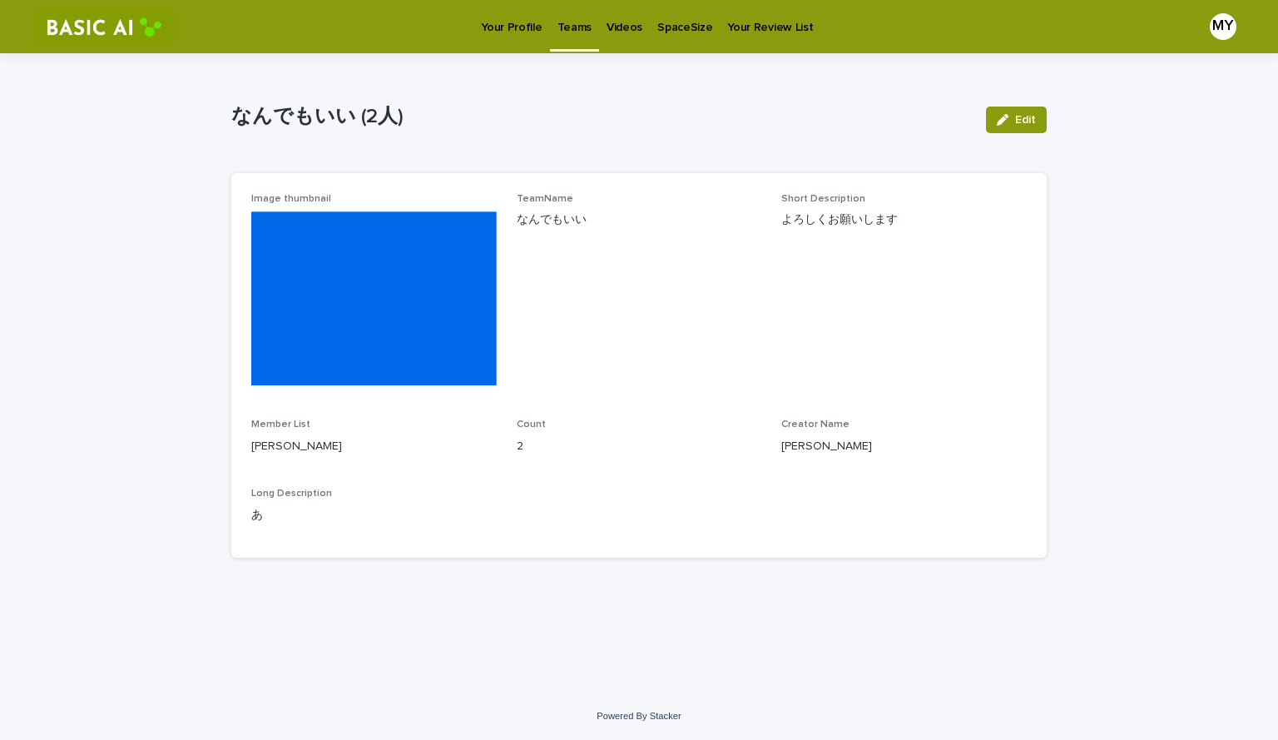
click at [517, 446] on p "2" at bounding box center [639, 446] width 245 height 17
click at [298, 517] on div "Long Description あ" at bounding box center [638, 512] width 775 height 49
drag, startPoint x: 782, startPoint y: 448, endPoint x: 894, endPoint y: 517, distance: 131.8
click at [894, 517] on div "Image thumbnail TeamName なんでもいい Short Description よろしくお願いします Member List [PERSO…" at bounding box center [638, 365] width 775 height 344
click at [894, 517] on div "Long Description あ" at bounding box center [638, 512] width 775 height 49
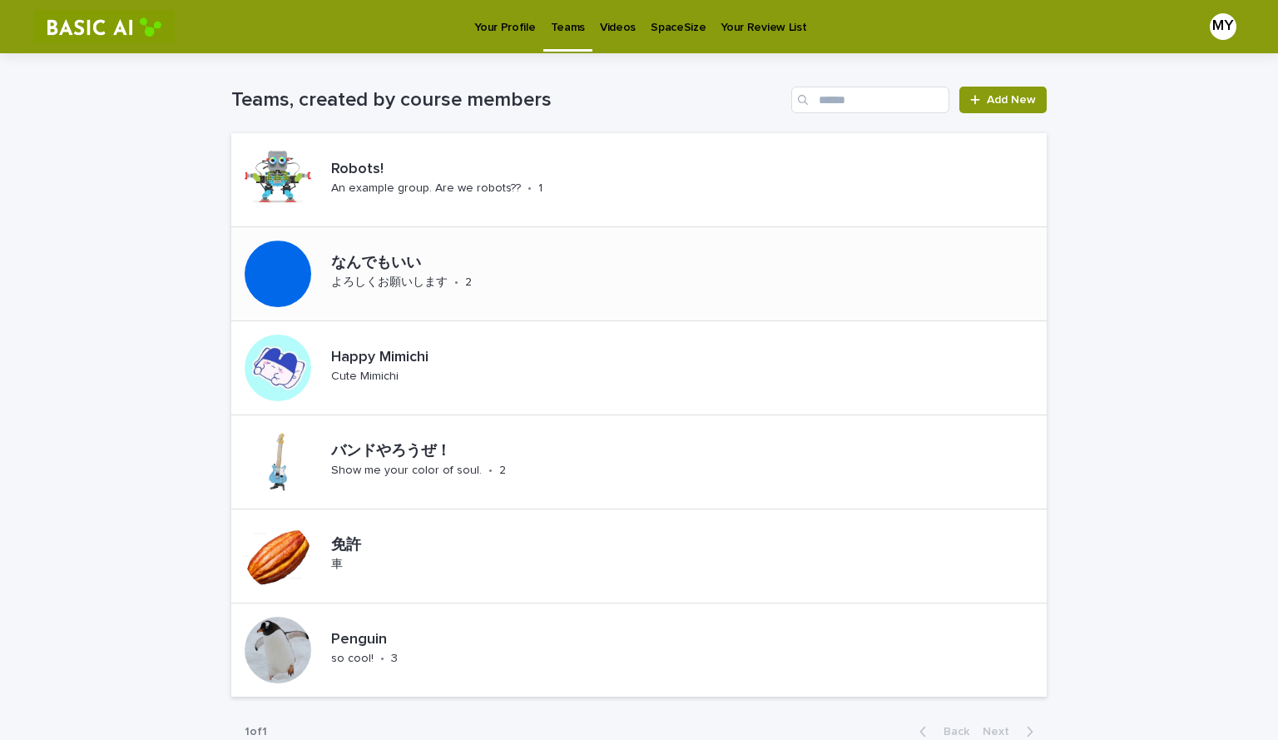
click at [372, 260] on p "なんでもいい" at bounding box center [446, 264] width 230 height 18
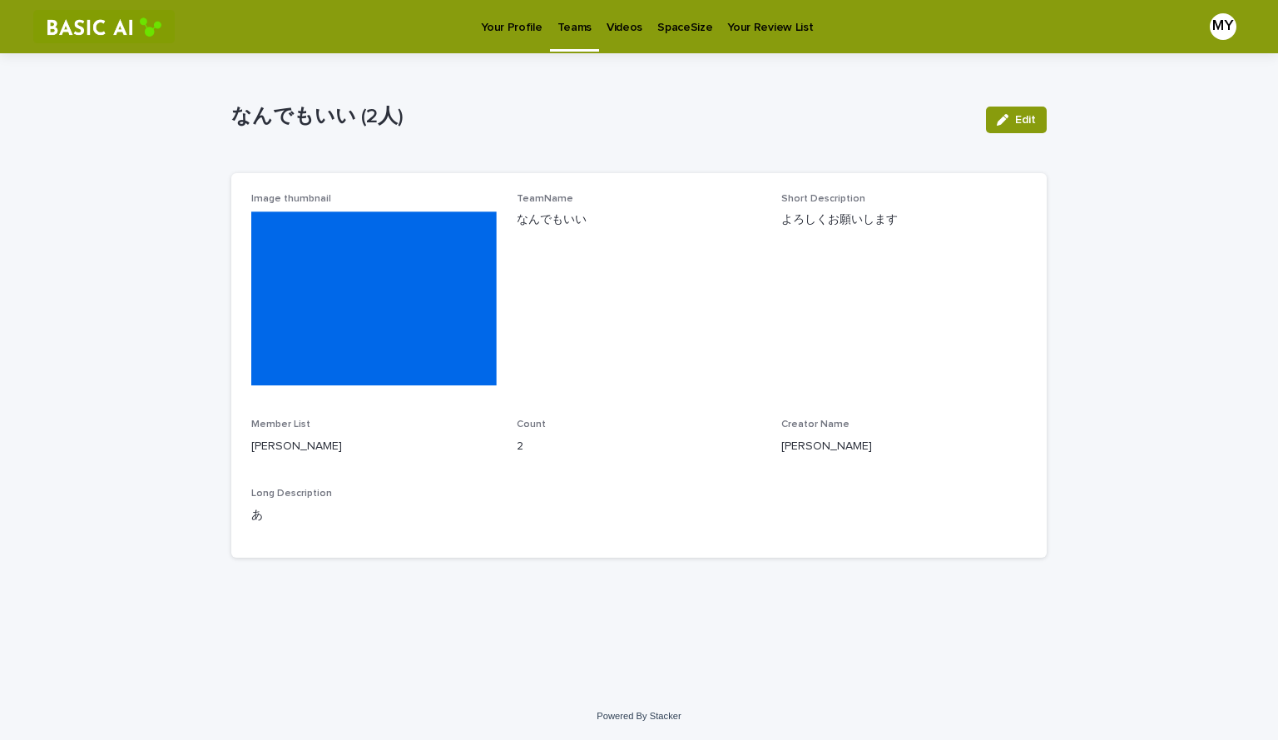
click at [1216, 26] on div "MY" at bounding box center [1223, 26] width 27 height 27
click at [1216, 26] on div at bounding box center [639, 26] width 1278 height 53
click at [276, 116] on p "なんでもいい (2人)" at bounding box center [601, 117] width 741 height 24
click at [836, 221] on p "よろしくお願いします" at bounding box center [903, 219] width 245 height 17
drag, startPoint x: 522, startPoint y: 445, endPoint x: 247, endPoint y: 443, distance: 274.6
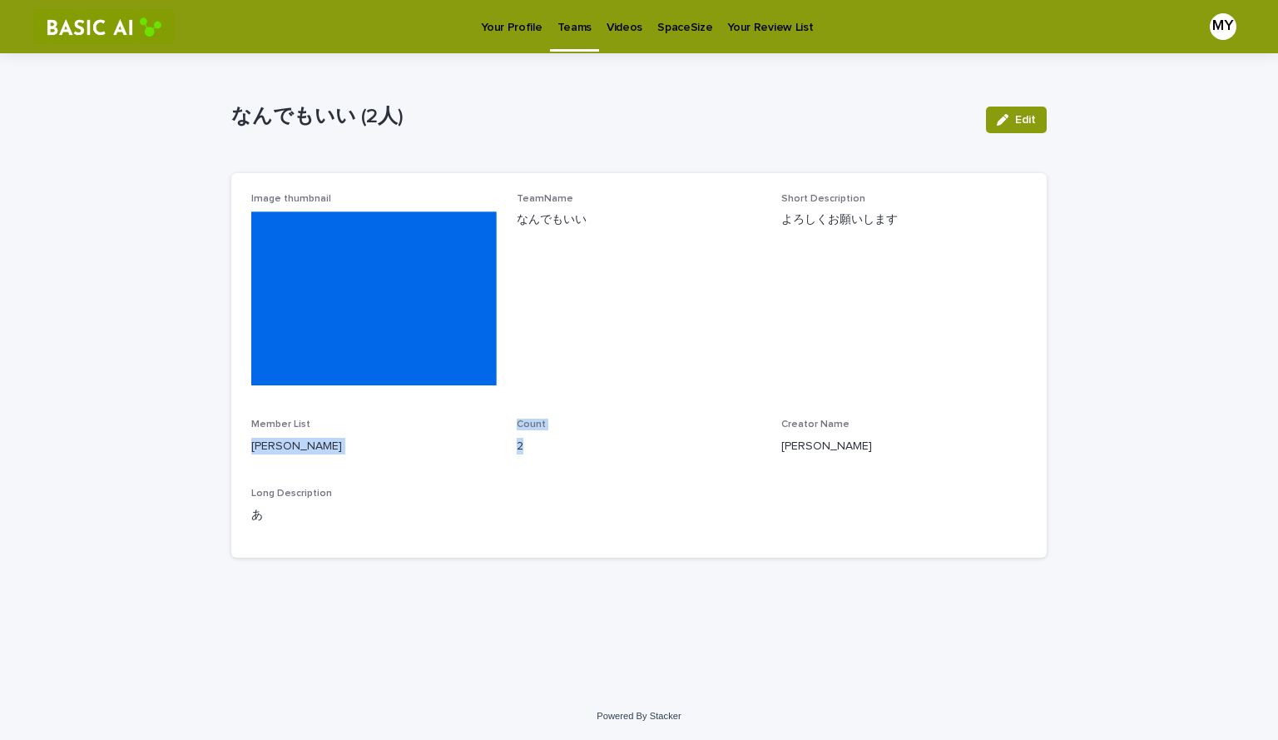
click at [247, 443] on div "Image thumbnail TeamName なんでもいい Short Description よろしくお願いします Member List [PERSO…" at bounding box center [638, 365] width 815 height 384
click at [278, 468] on div "Member List [PERSON_NAME]" at bounding box center [373, 442] width 245 height 49
click at [1012, 116] on div "button" at bounding box center [1006, 120] width 18 height 12
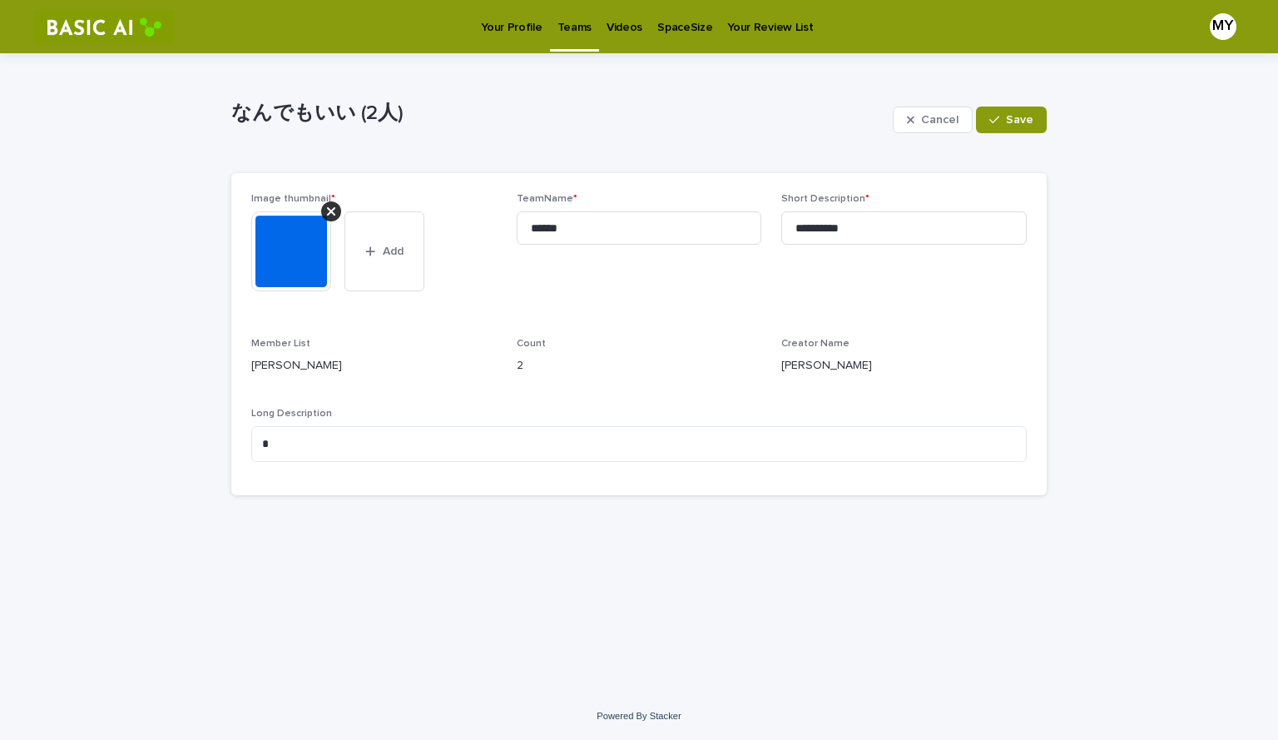
click at [365, 374] on p "[PERSON_NAME]" at bounding box center [373, 365] width 245 height 17
click at [933, 120] on span "Cancel" at bounding box center [939, 120] width 37 height 12
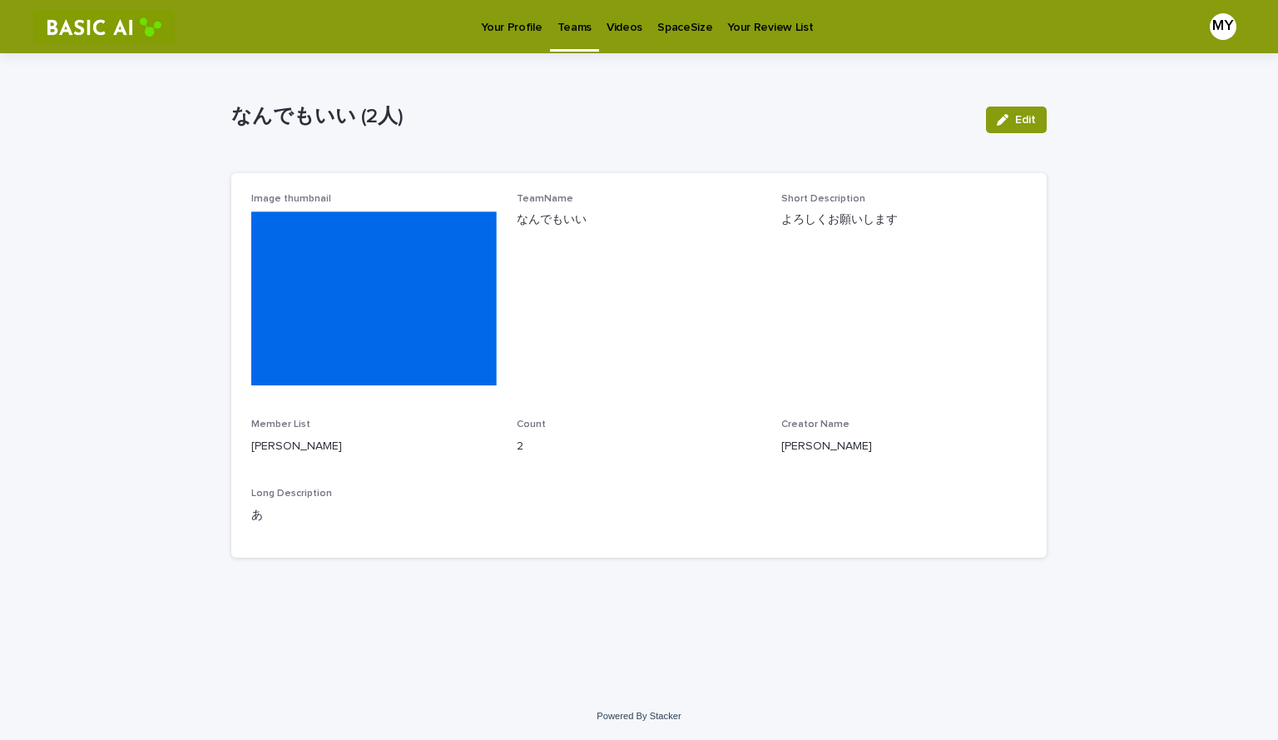
click at [621, 25] on p "Videos" at bounding box center [624, 17] width 36 height 35
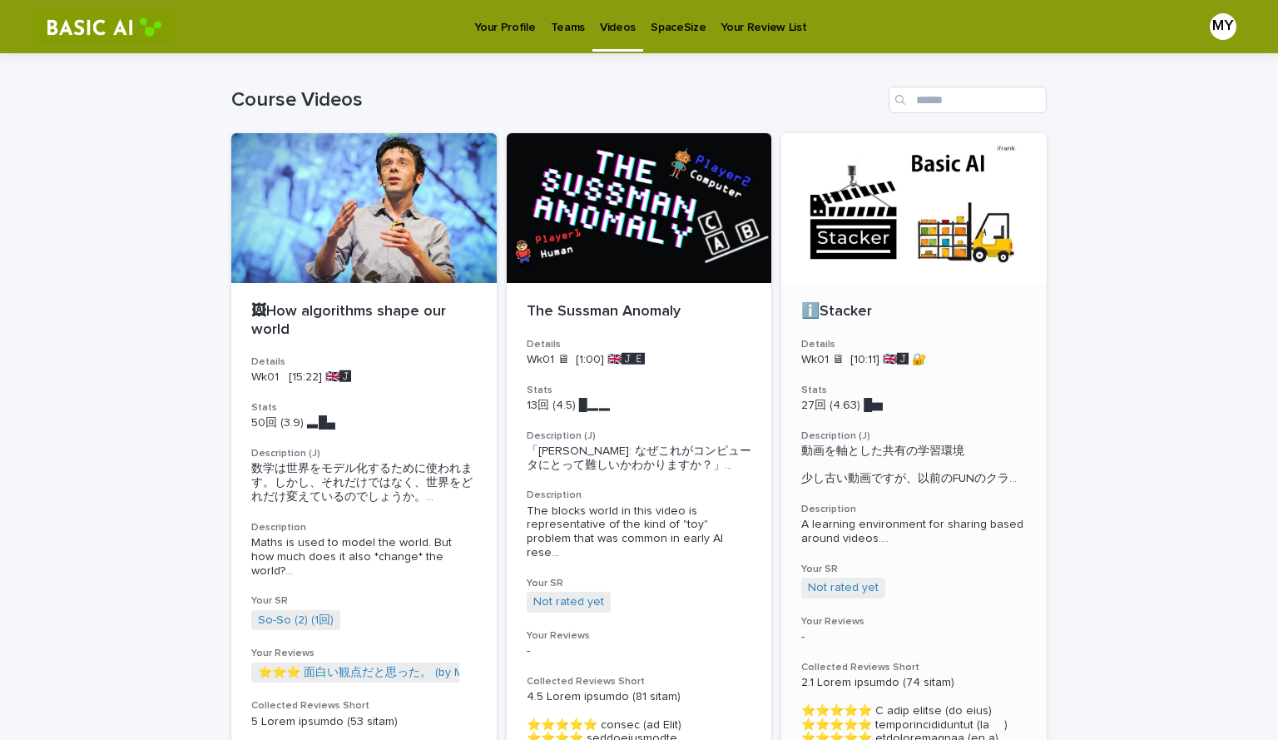
click at [889, 178] on div at bounding box center [913, 208] width 265 height 150
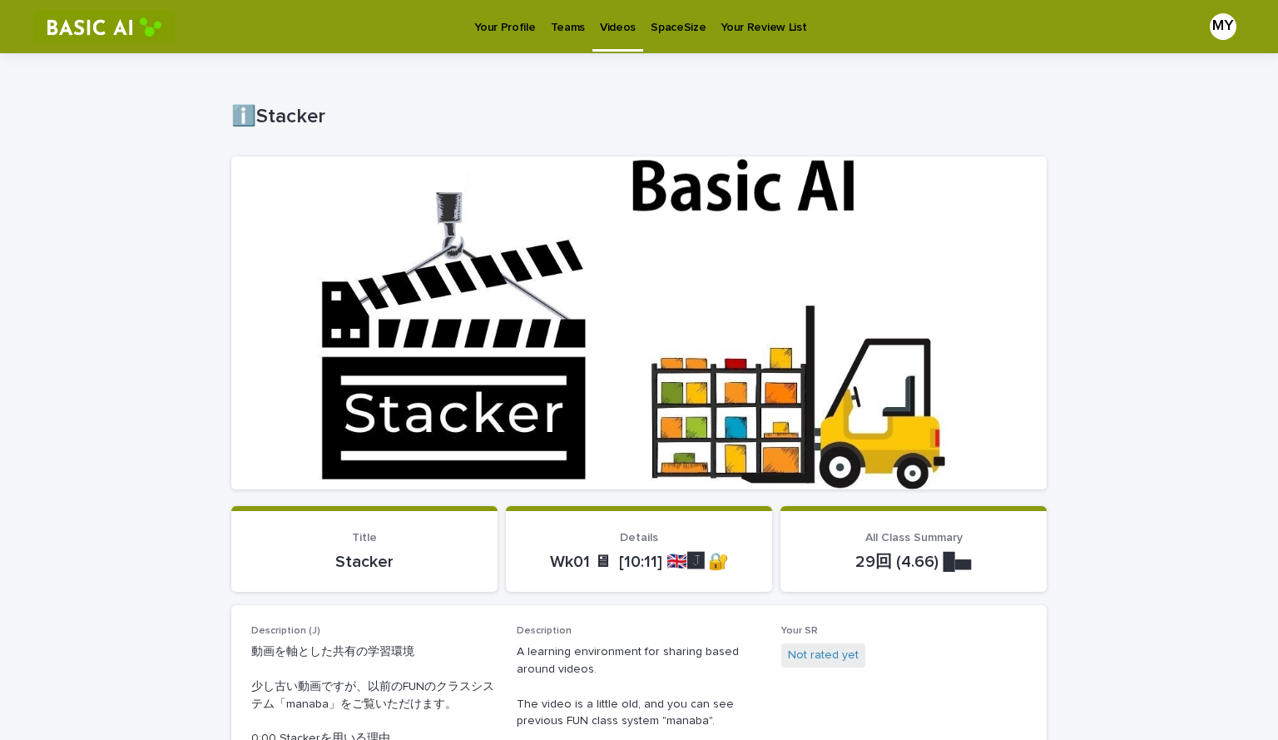
click at [568, 16] on p "Teams" at bounding box center [568, 17] width 34 height 35
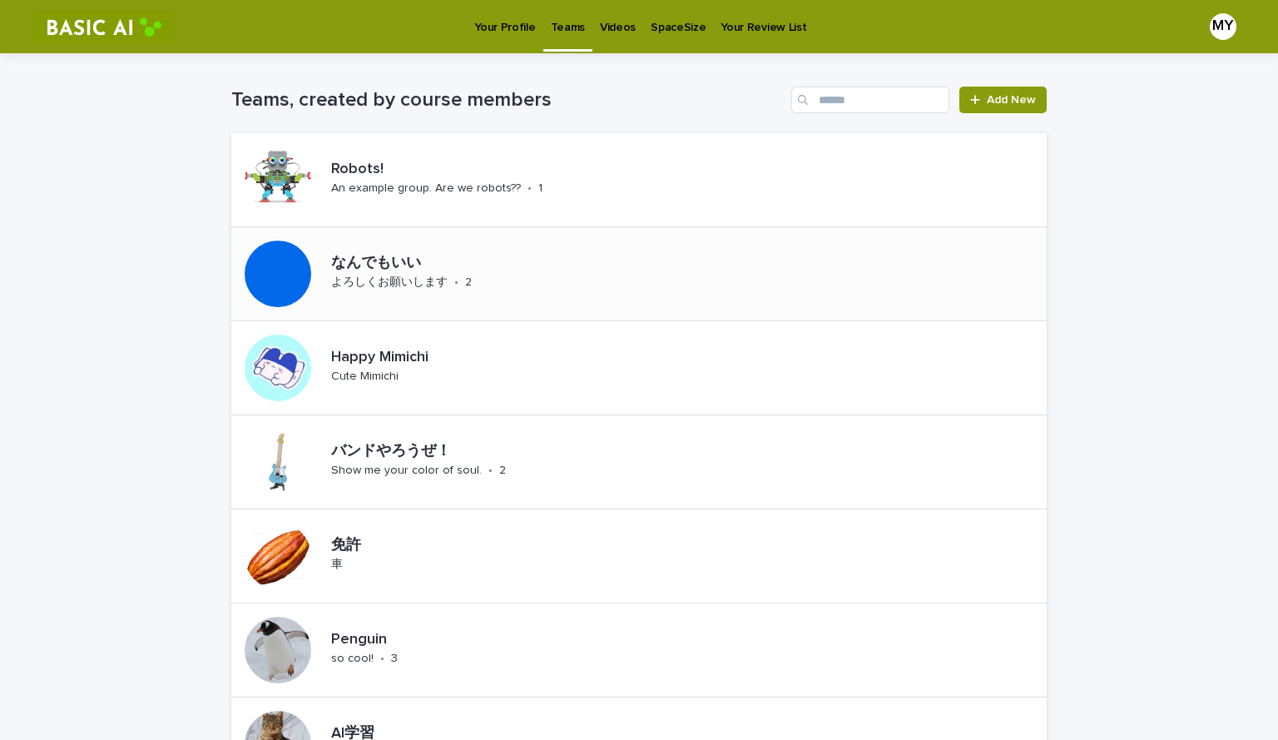
click at [399, 256] on p "なんでもいい" at bounding box center [446, 264] width 230 height 18
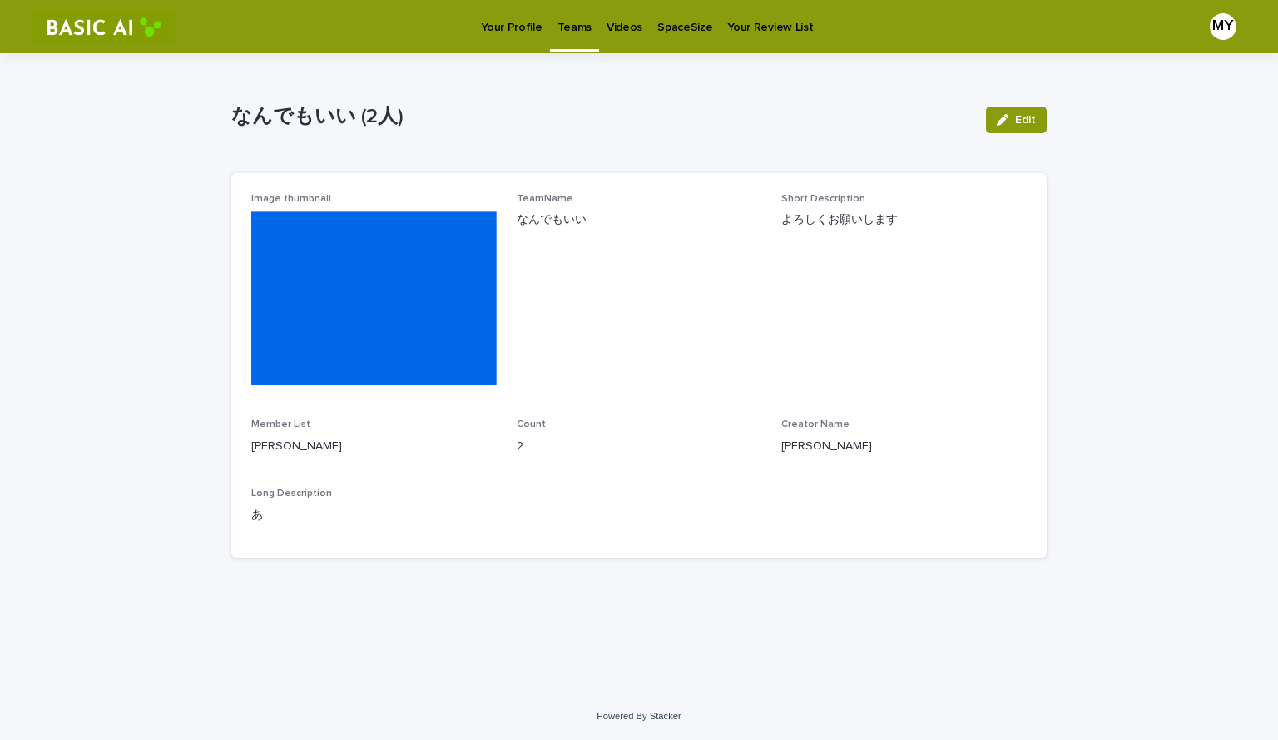
click at [324, 240] on img at bounding box center [373, 298] width 245 height 174
click at [1027, 117] on span "Edit" at bounding box center [1025, 120] width 21 height 12
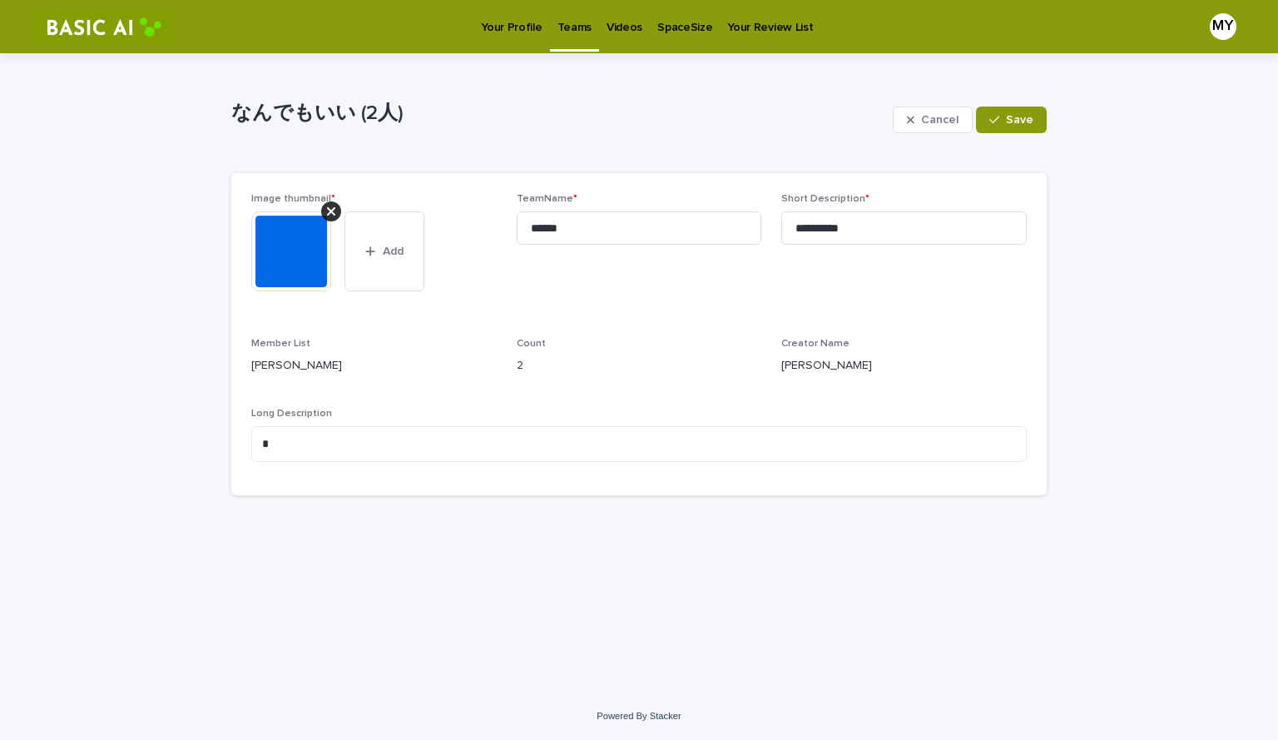
click at [329, 374] on p "[PERSON_NAME]" at bounding box center [373, 365] width 245 height 17
drag, startPoint x: 356, startPoint y: 376, endPoint x: 275, endPoint y: 360, distance: 83.0
click at [275, 360] on p "[PERSON_NAME]" at bounding box center [373, 365] width 245 height 17
click at [903, 121] on button "Cancel" at bounding box center [933, 119] width 80 height 27
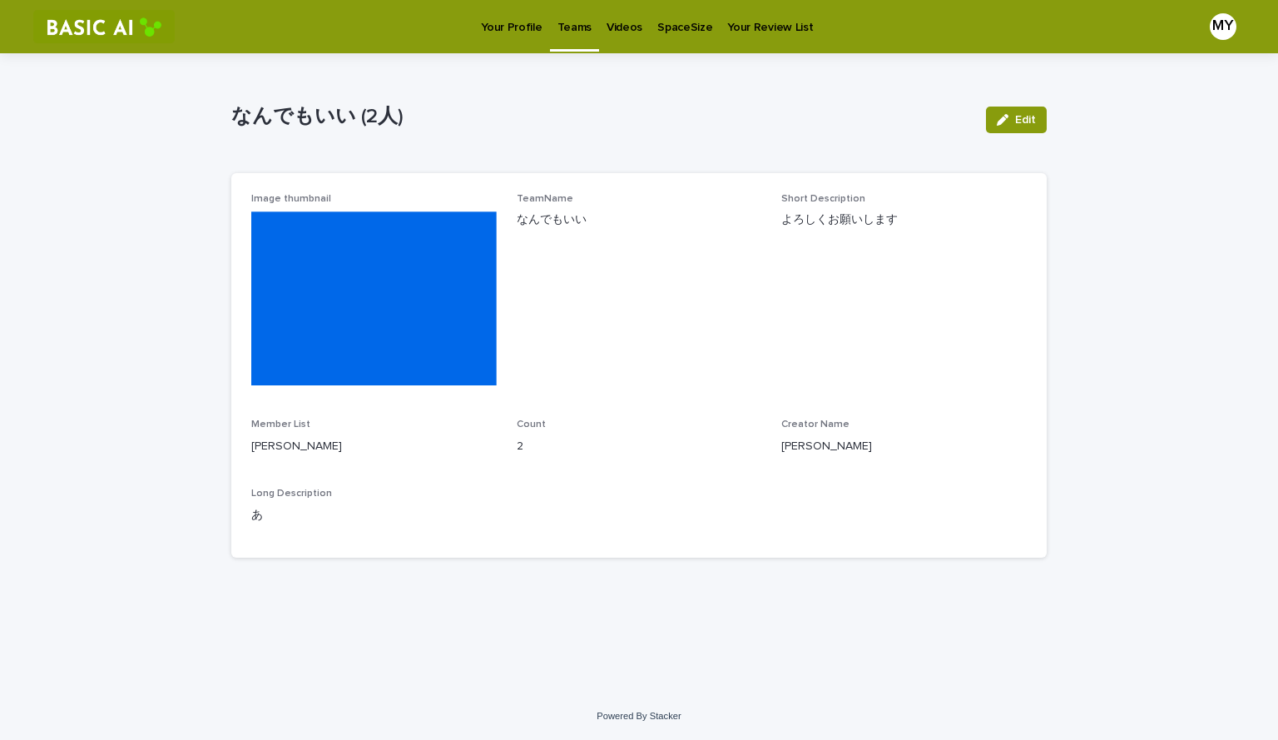
click at [765, 28] on p "Your Review List" at bounding box center [770, 17] width 86 height 35
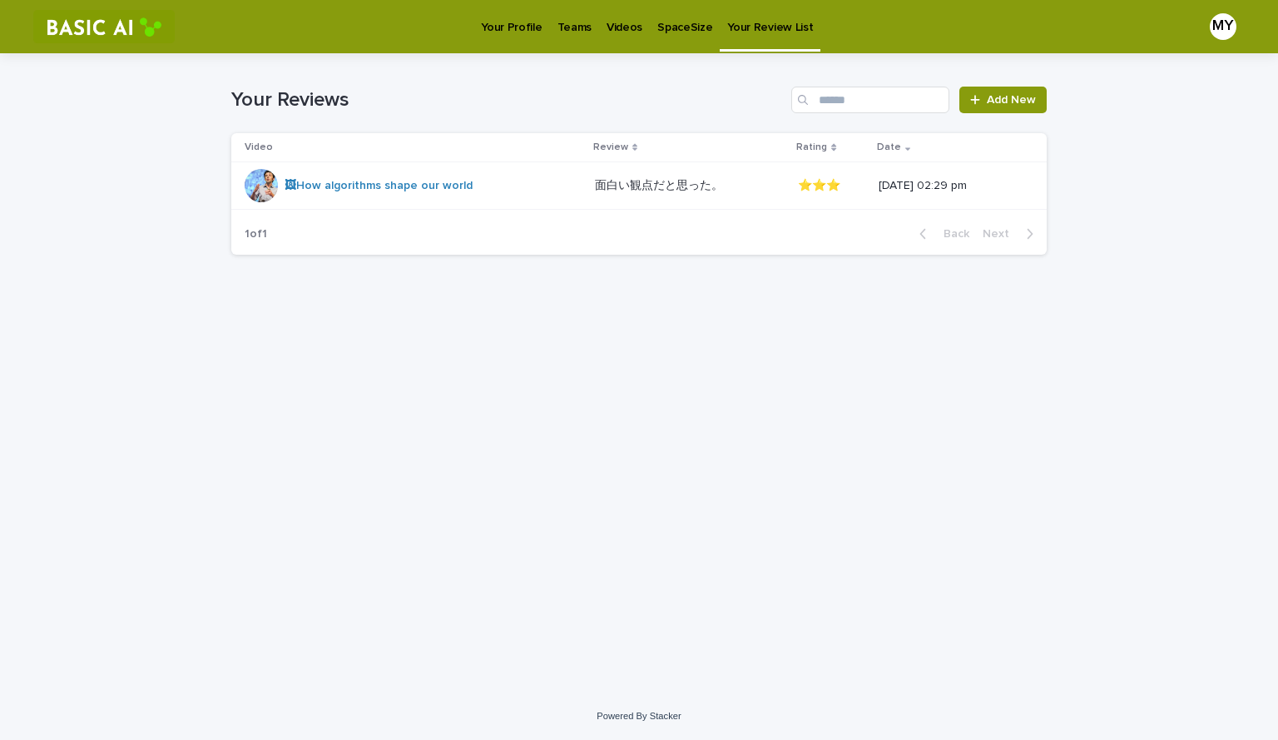
click at [684, 37] on link "SpaceSize" at bounding box center [685, 26] width 70 height 52
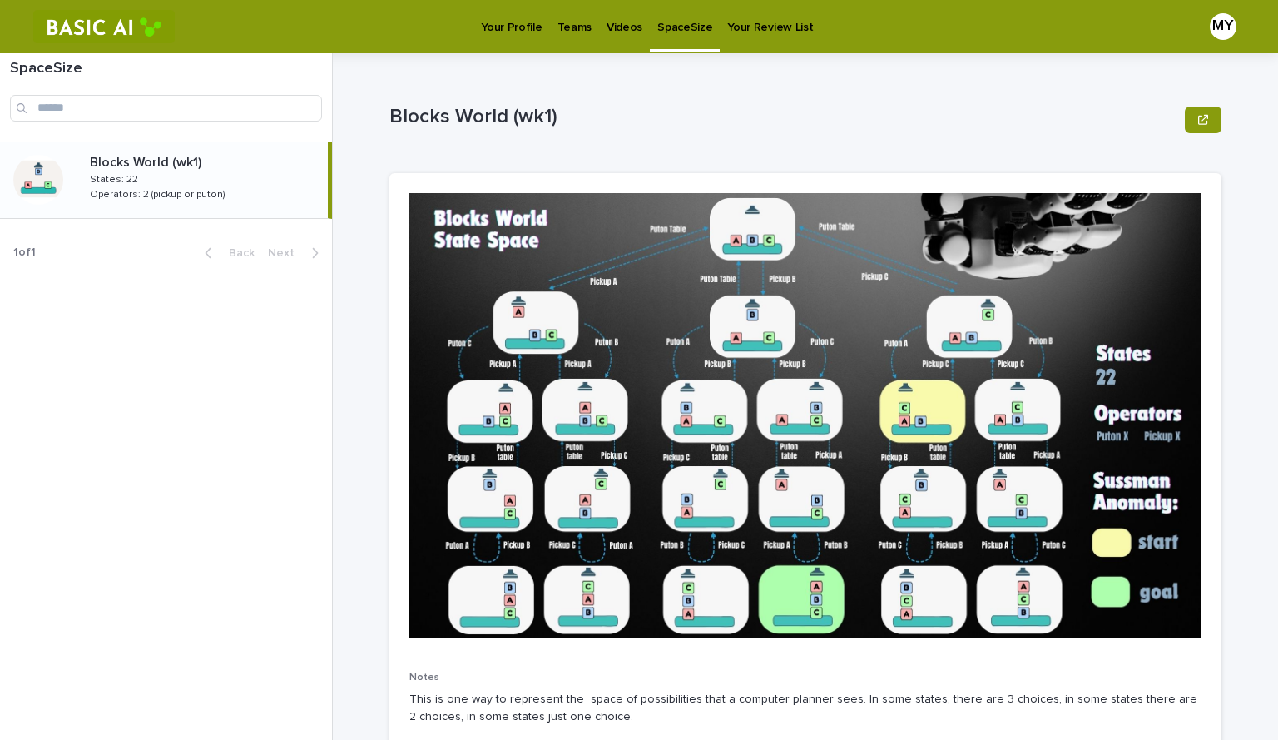
click at [580, 19] on p "Teams" at bounding box center [574, 17] width 34 height 35
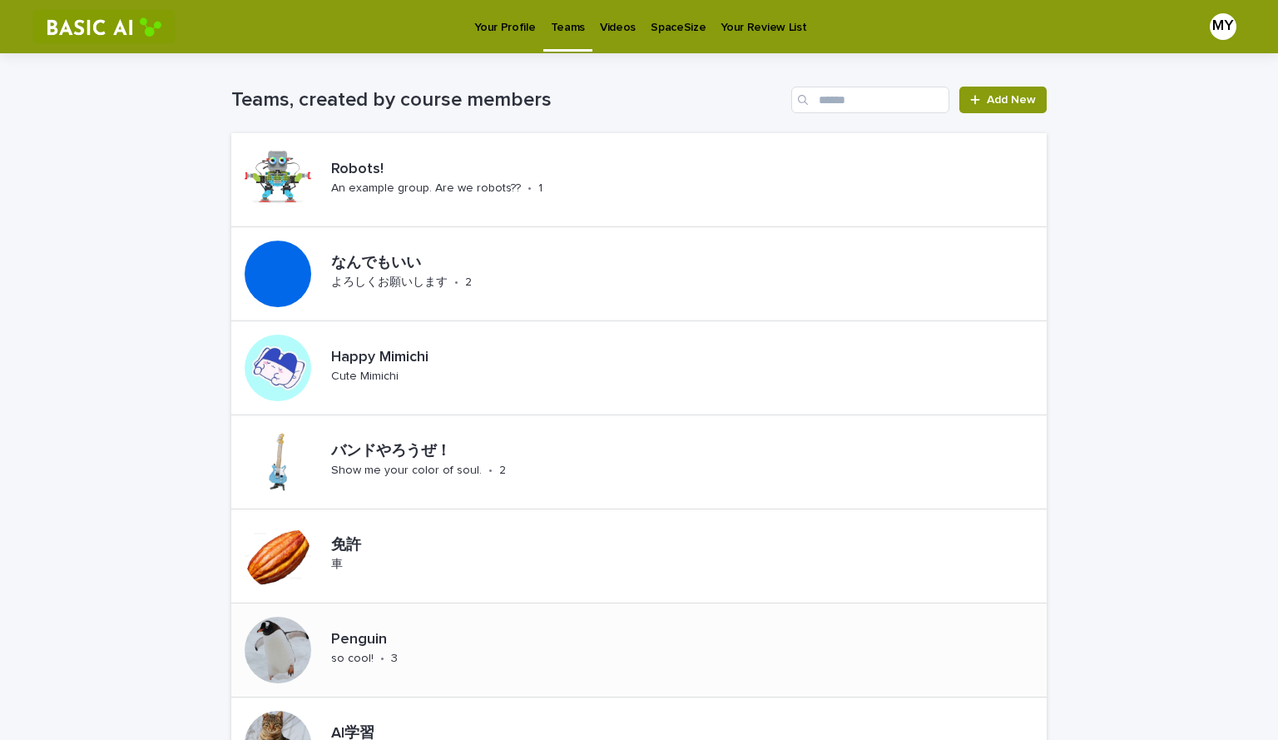
click at [350, 654] on p "so cool!" at bounding box center [352, 658] width 42 height 14
drag, startPoint x: 371, startPoint y: 266, endPoint x: 362, endPoint y: 259, distance: 11.8
click at [362, 259] on p "なんでもいい" at bounding box center [446, 264] width 230 height 18
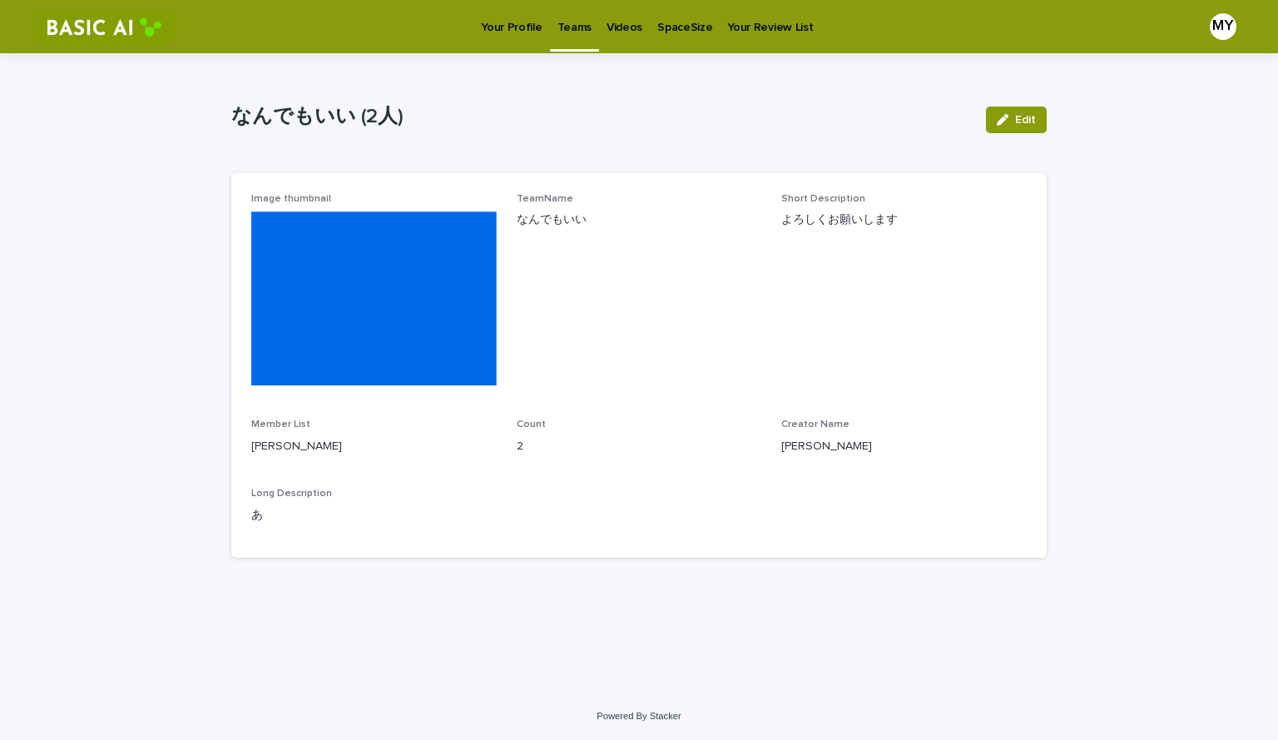
click at [426, 268] on img at bounding box center [373, 298] width 245 height 174
click at [282, 116] on p "なんでもいい (2人)" at bounding box center [601, 117] width 741 height 24
click at [109, 15] on img at bounding box center [103, 26] width 141 height 33
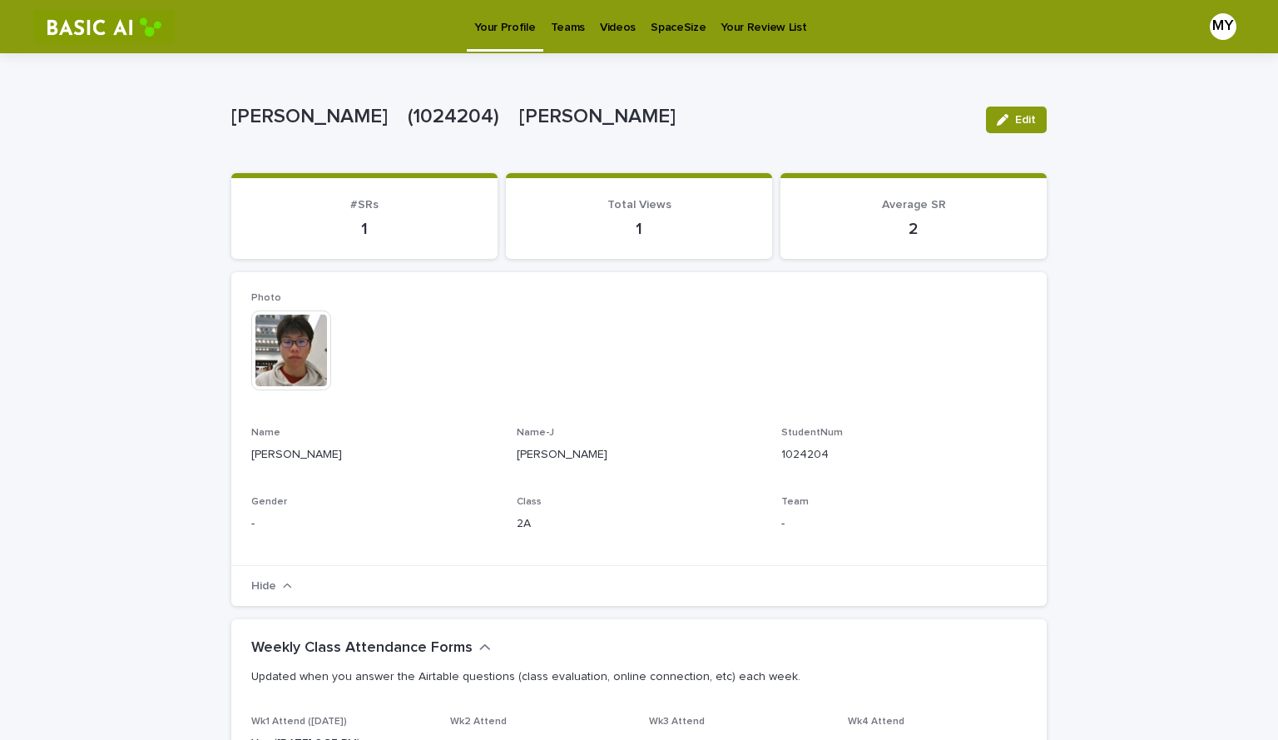
click at [612, 22] on p "Videos" at bounding box center [618, 17] width 36 height 35
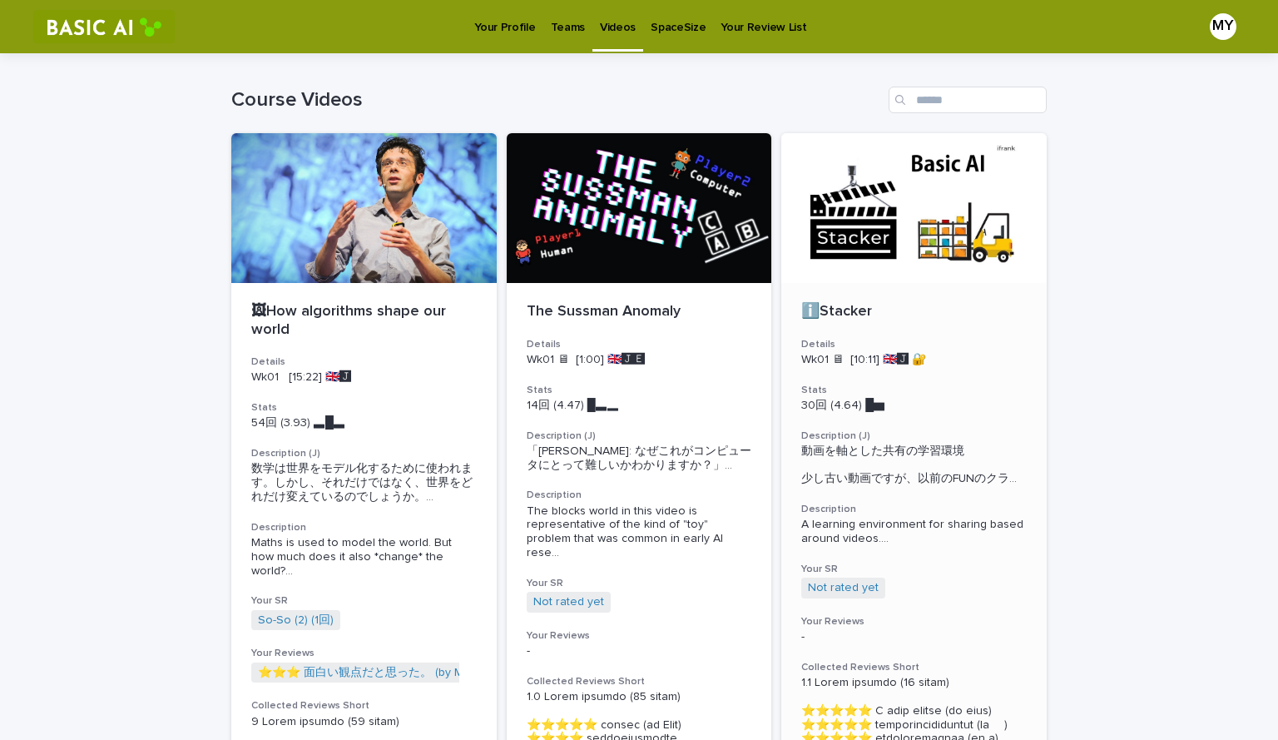
click at [898, 235] on div at bounding box center [913, 208] width 265 height 150
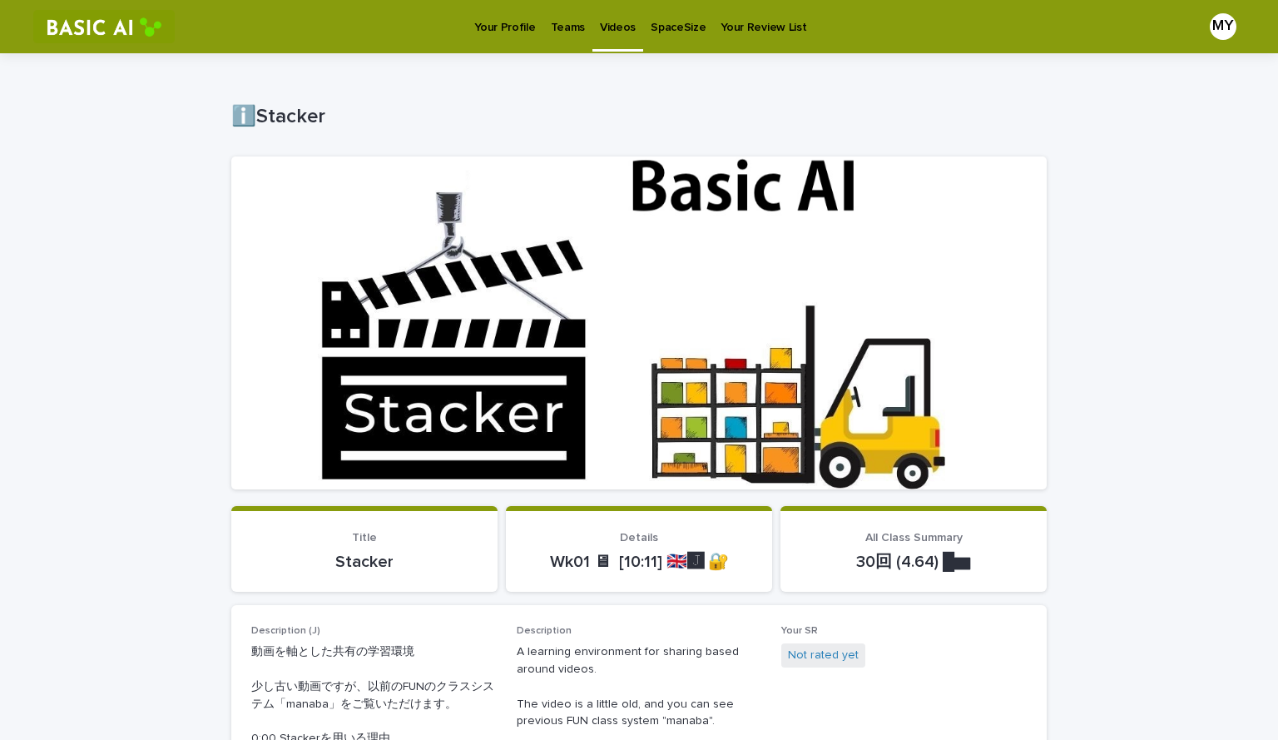
click at [572, 25] on p "Teams" at bounding box center [568, 17] width 34 height 35
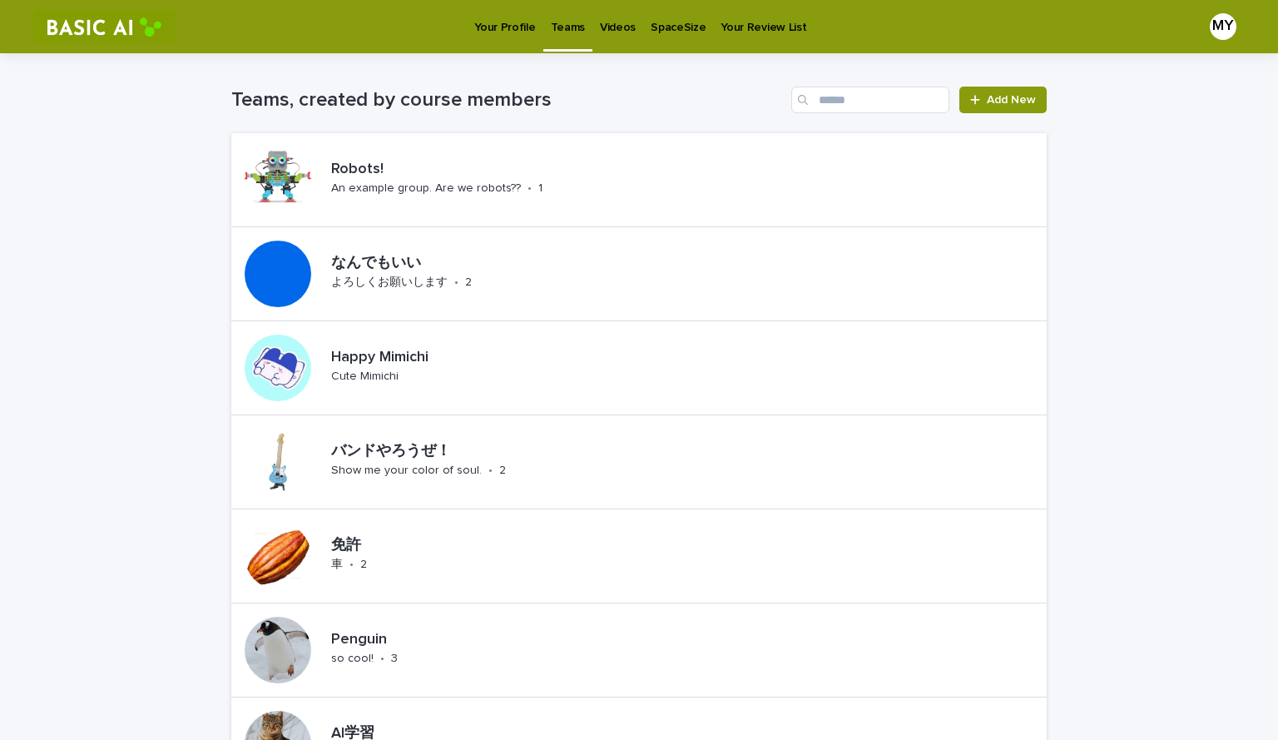
click at [490, 25] on p "Your Profile" at bounding box center [504, 17] width 61 height 35
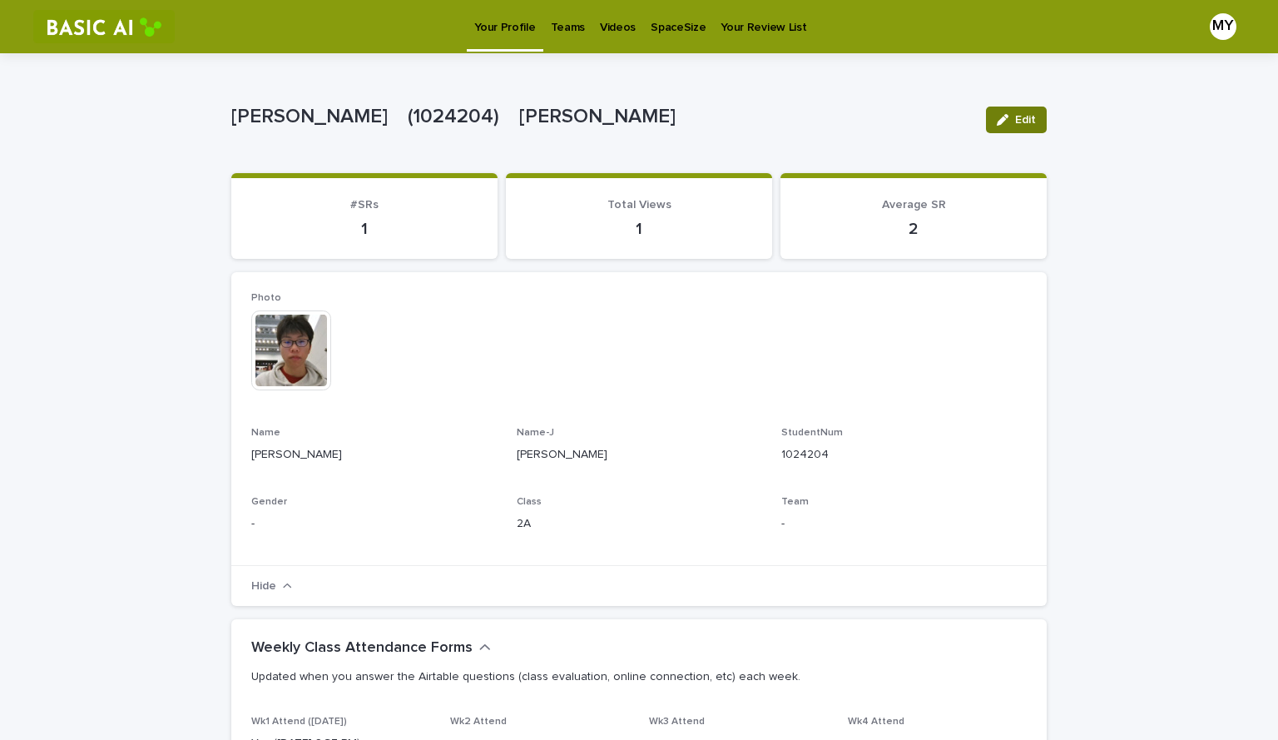
click at [1001, 109] on button "Edit" at bounding box center [1016, 119] width 61 height 27
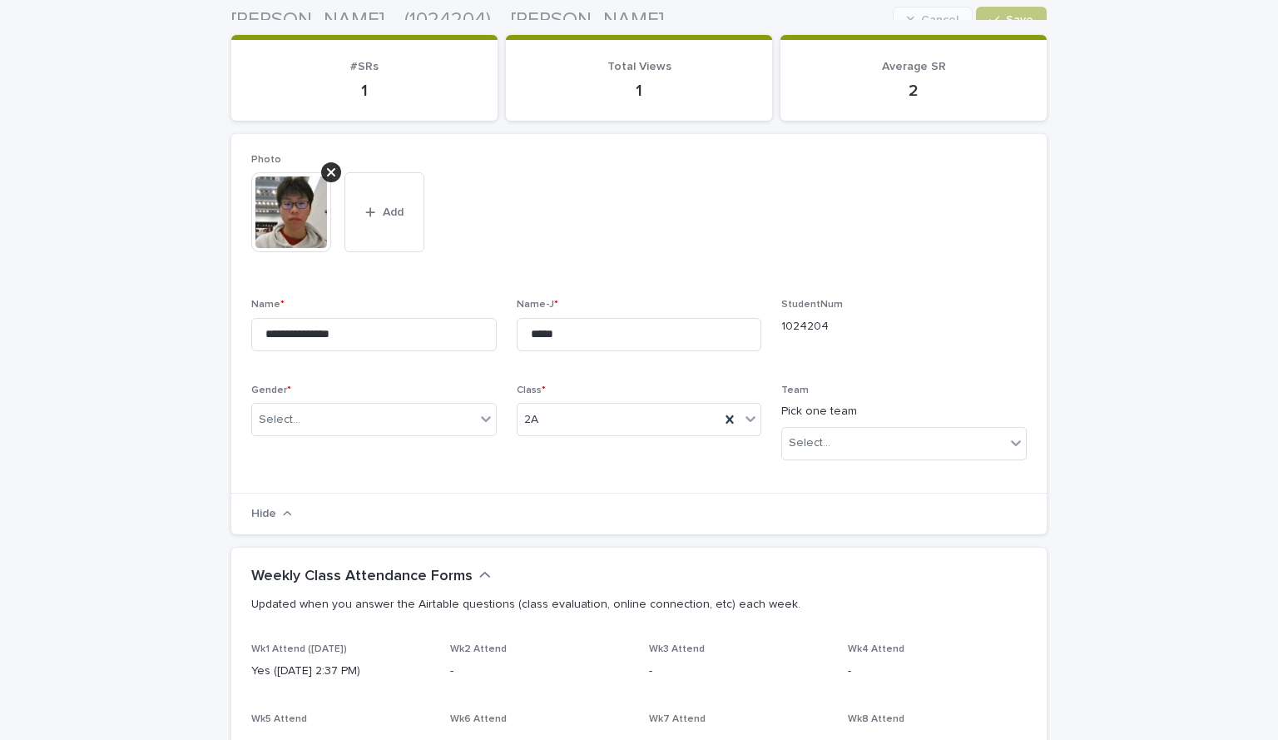
scroll to position [138, 0]
click at [957, 437] on div "Select..." at bounding box center [893, 442] width 223 height 27
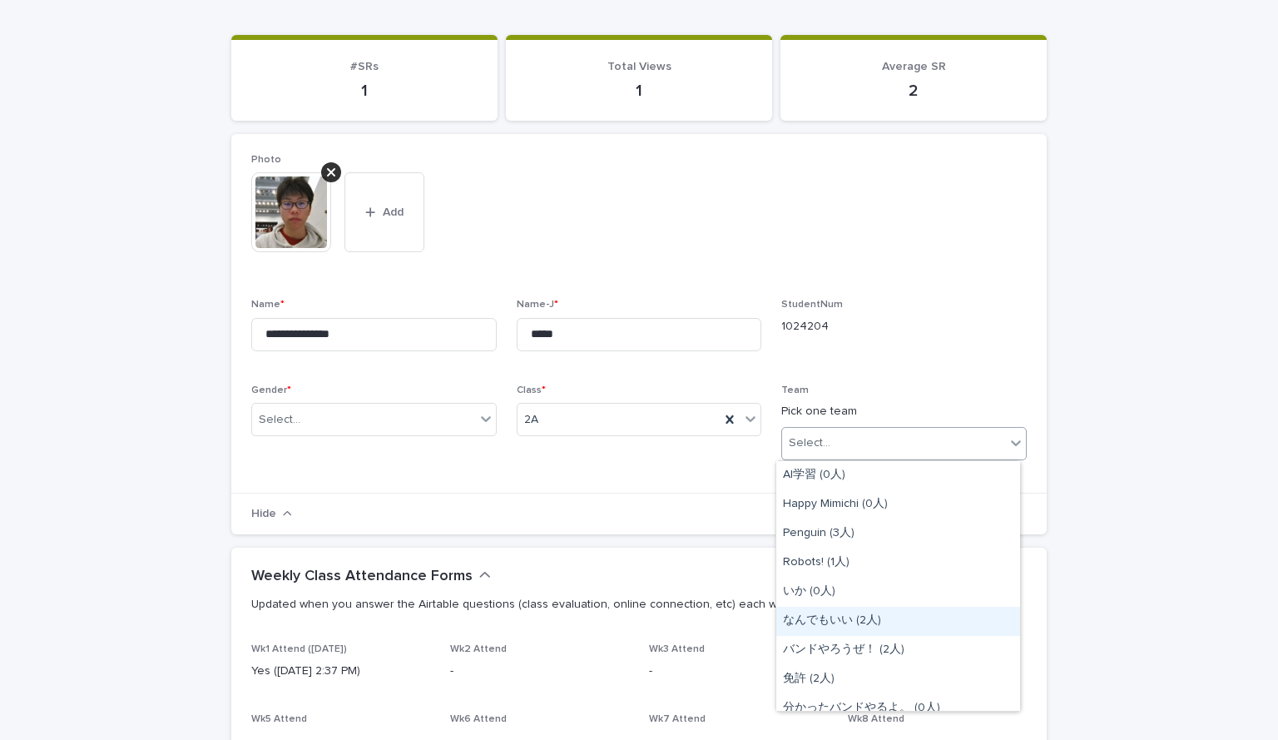
click at [862, 619] on div "なんでもいい (2人)" at bounding box center [898, 620] width 244 height 29
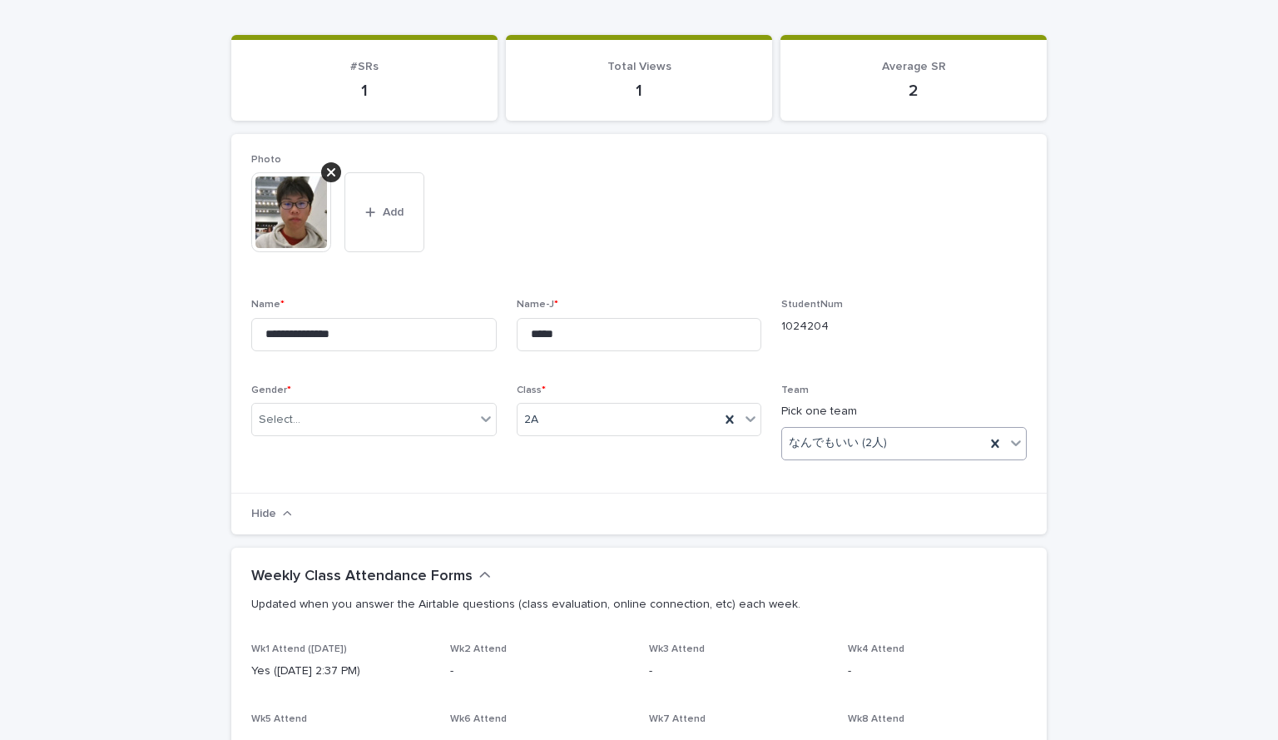
scroll to position [0, 0]
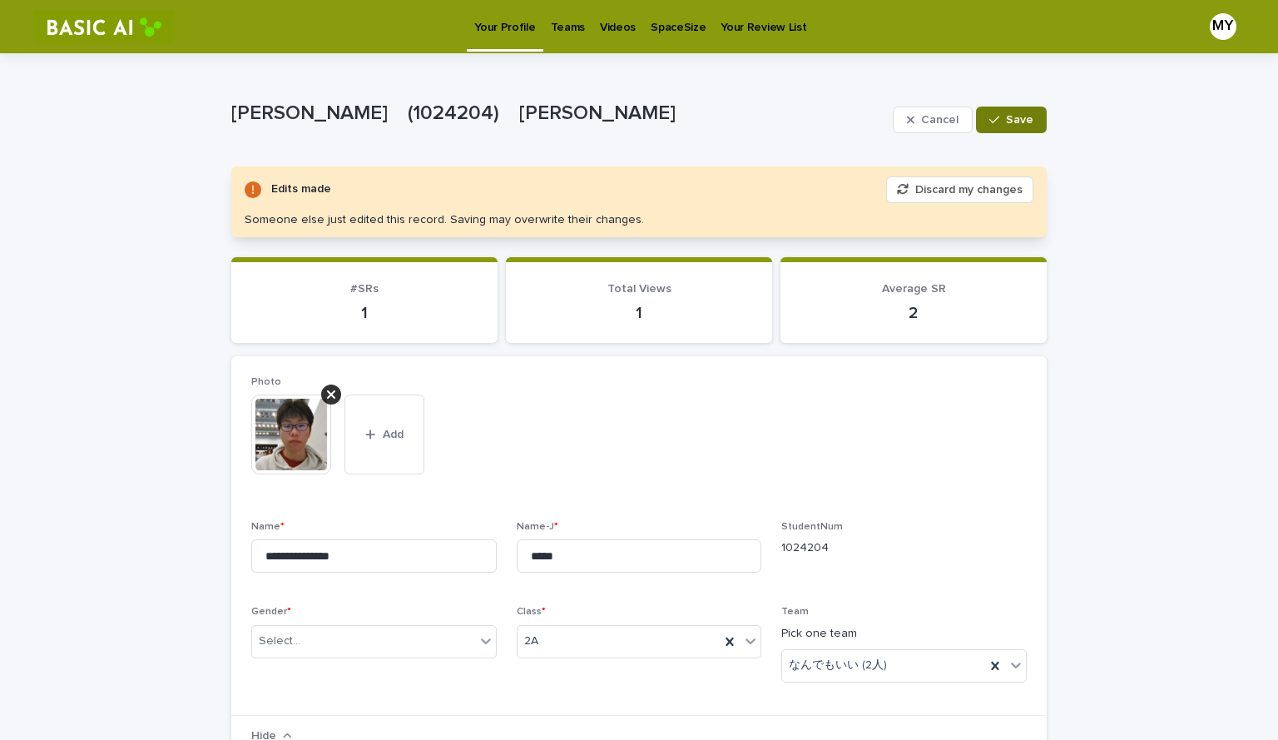
click at [989, 124] on icon "button" at bounding box center [994, 120] width 10 height 12
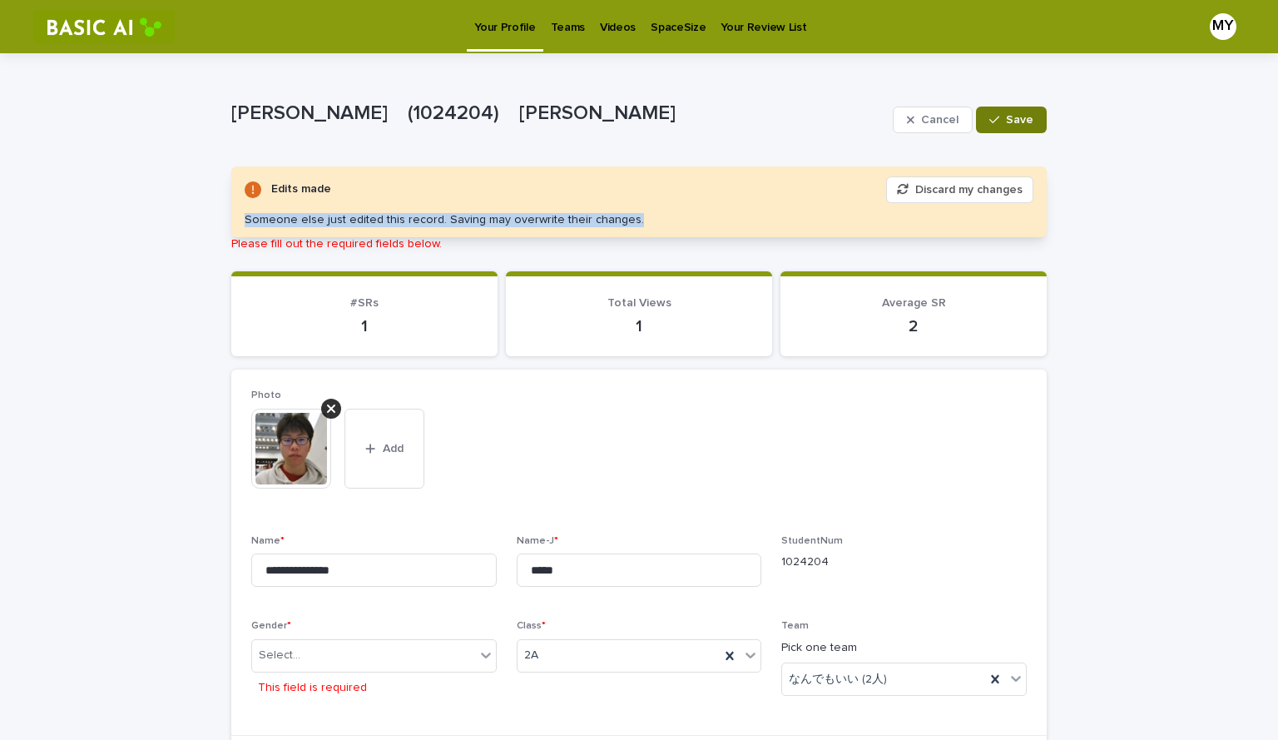
drag, startPoint x: 240, startPoint y: 220, endPoint x: 626, endPoint y: 216, distance: 386.9
click at [626, 216] on div "Edits made Discard my changes Someone else just edited this record. Saving may …" at bounding box center [638, 201] width 815 height 71
click at [696, 350] on section "Total Views 1" at bounding box center [639, 314] width 266 height 86
click at [565, 18] on p "Teams" at bounding box center [568, 17] width 34 height 35
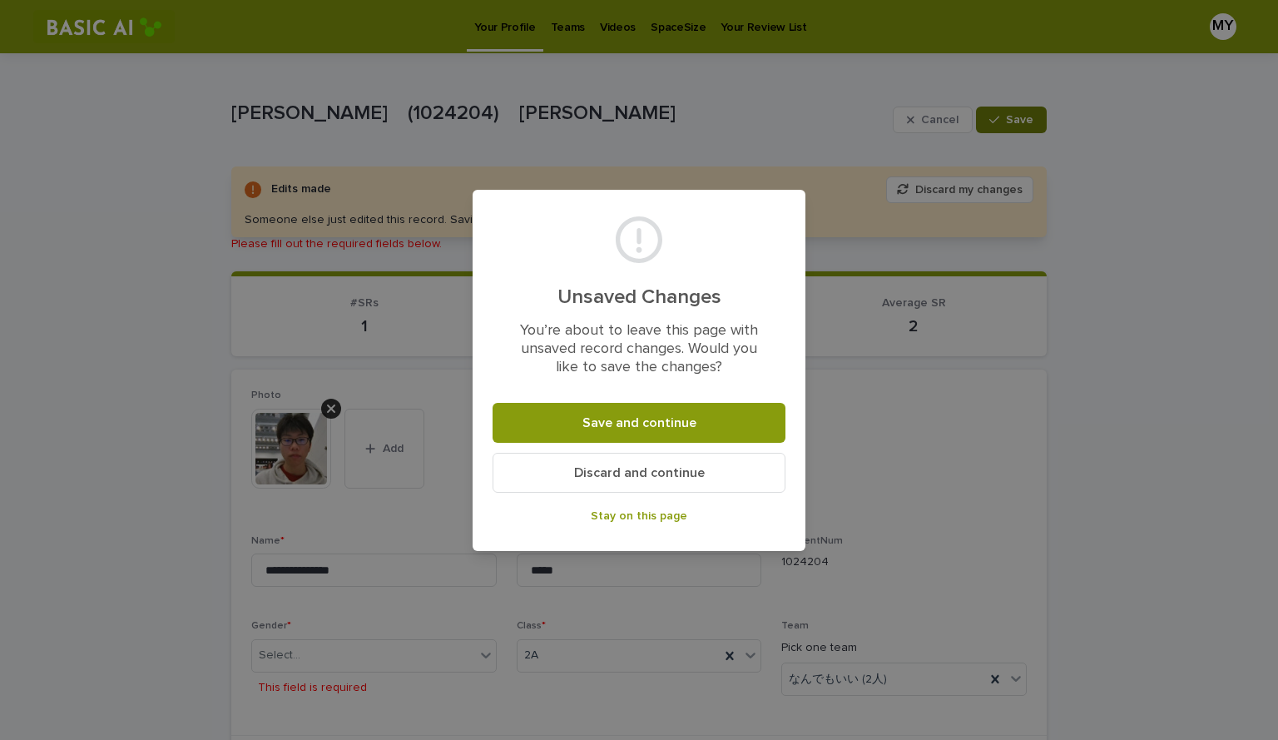
click at [959, 423] on div "Unsaved Changes You’re about to leave this page with unsaved record changes. Wo…" at bounding box center [639, 370] width 1278 height 740
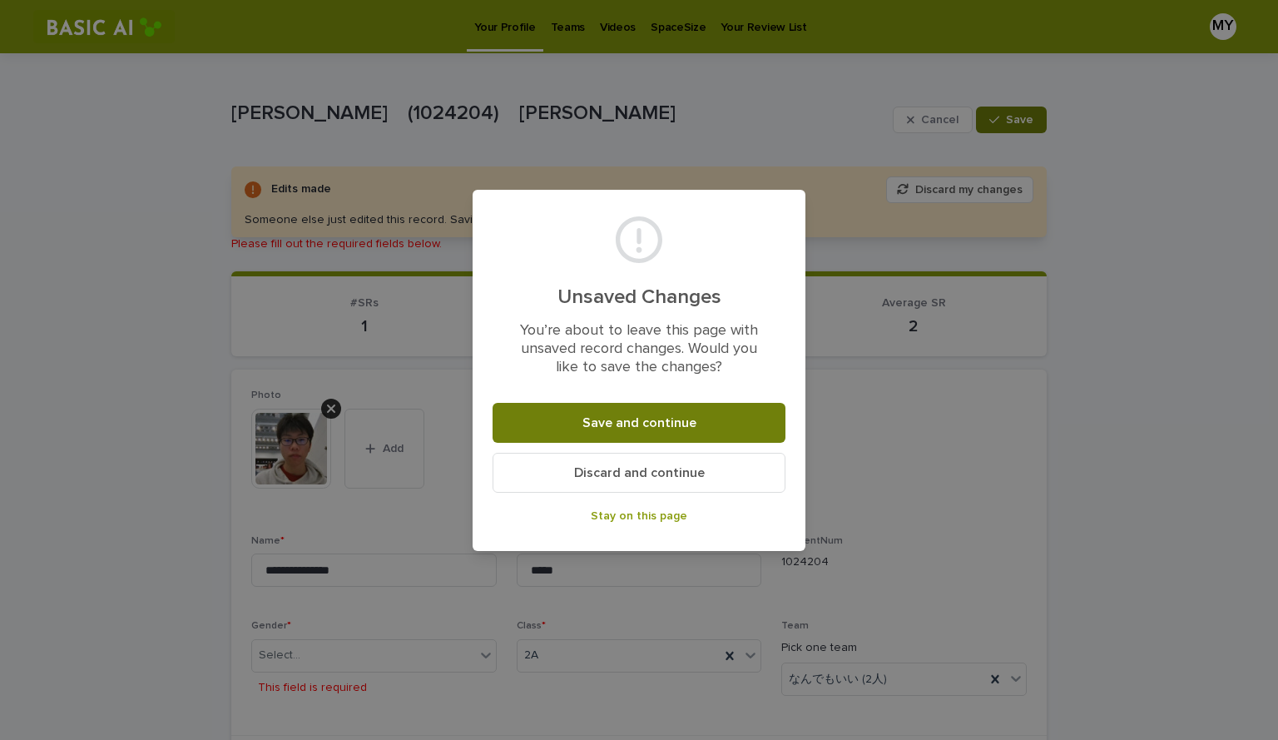
click at [663, 424] on span "Save and continue" at bounding box center [639, 422] width 114 height 13
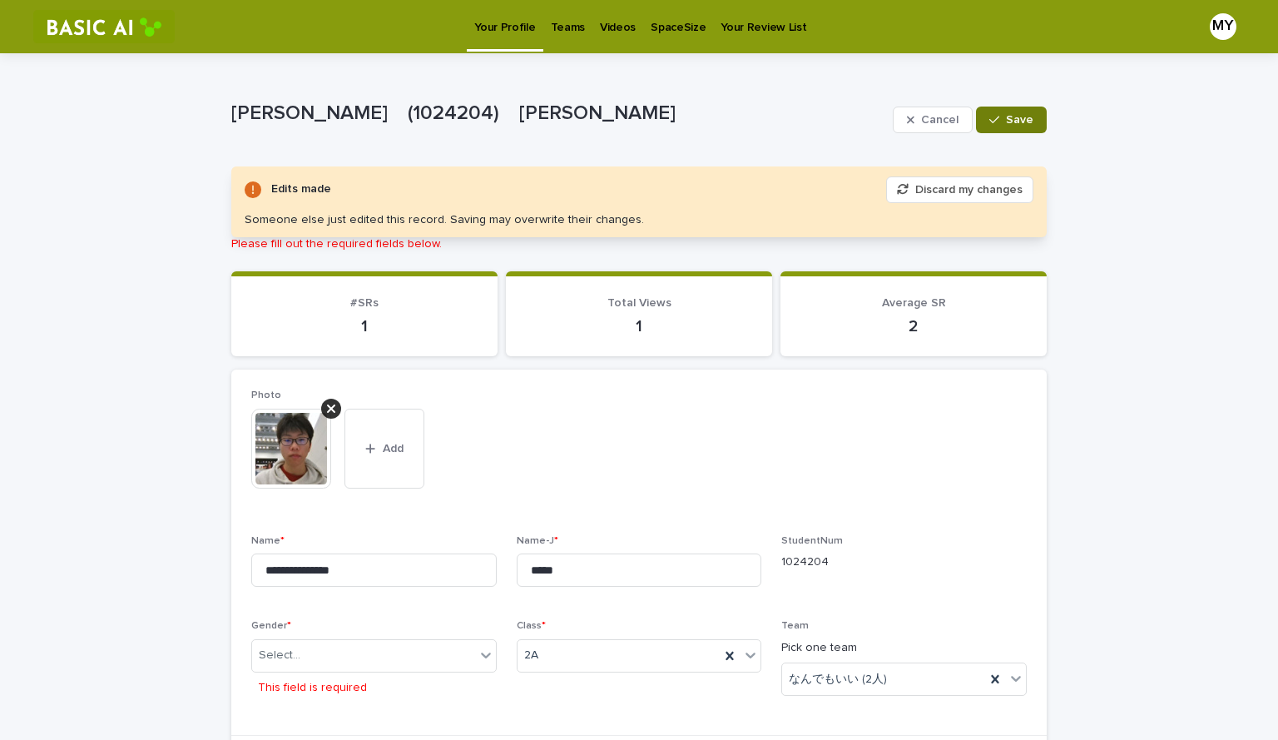
click at [974, 187] on button "Discard my changes" at bounding box center [959, 189] width 147 height 27
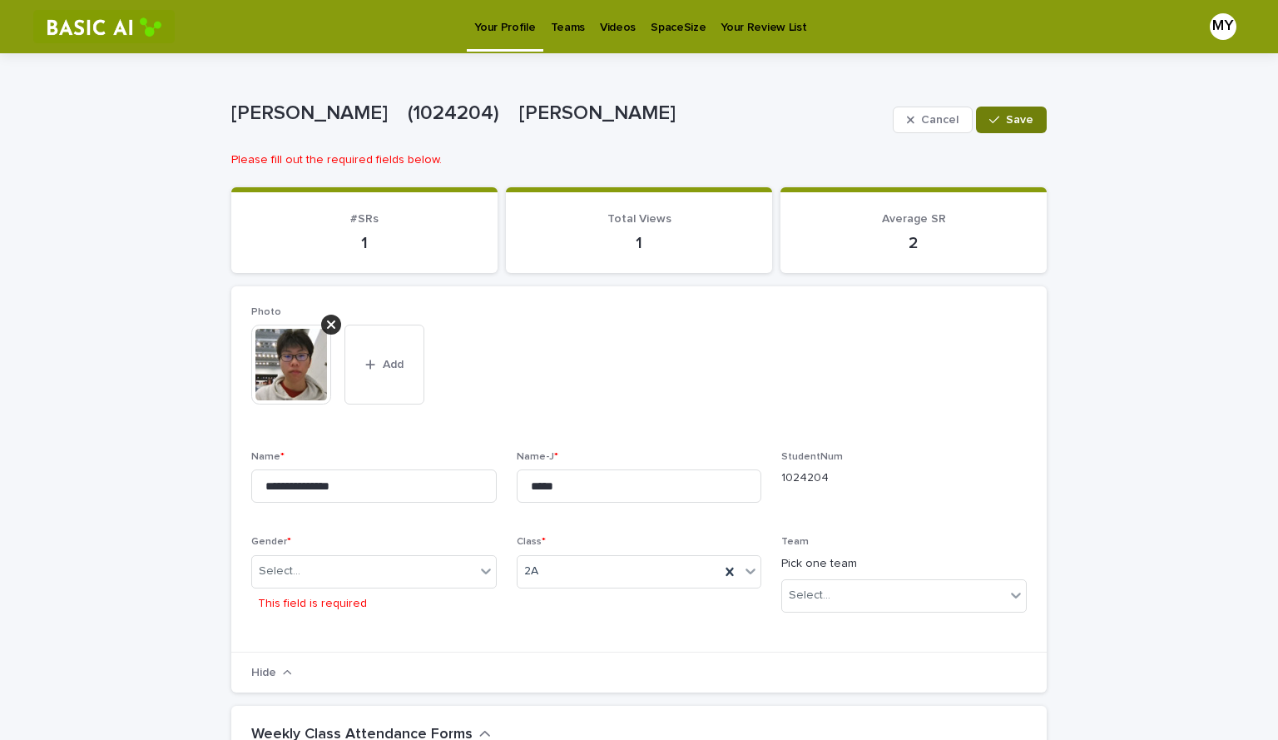
scroll to position [59, 0]
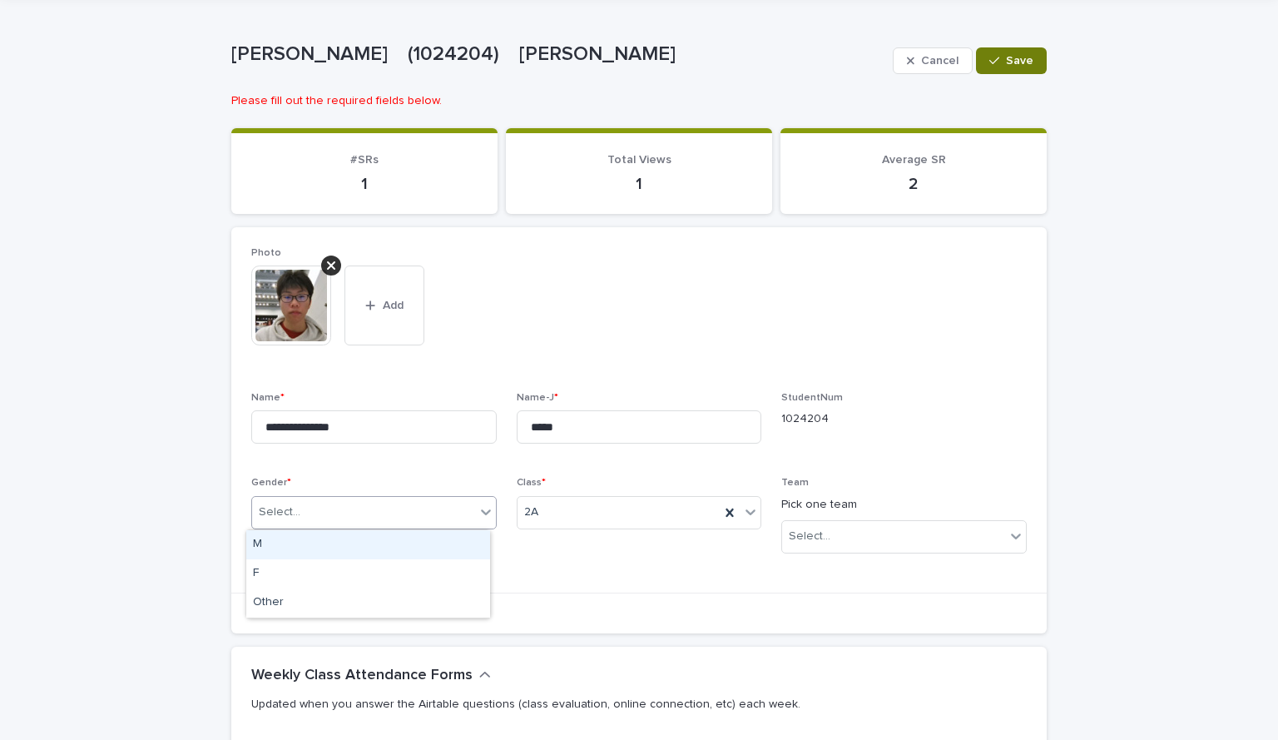
click at [468, 512] on div "Select..." at bounding box center [363, 511] width 223 height 27
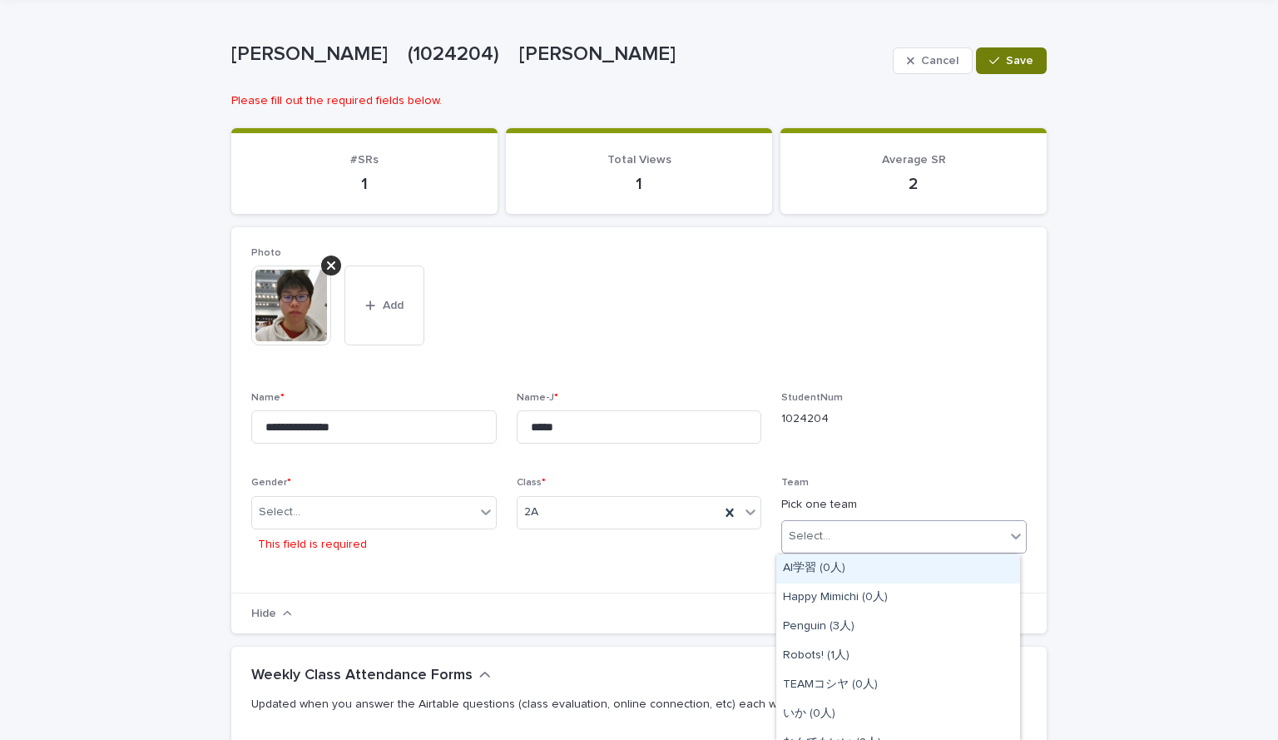
click at [872, 538] on div "Select..." at bounding box center [893, 535] width 223 height 27
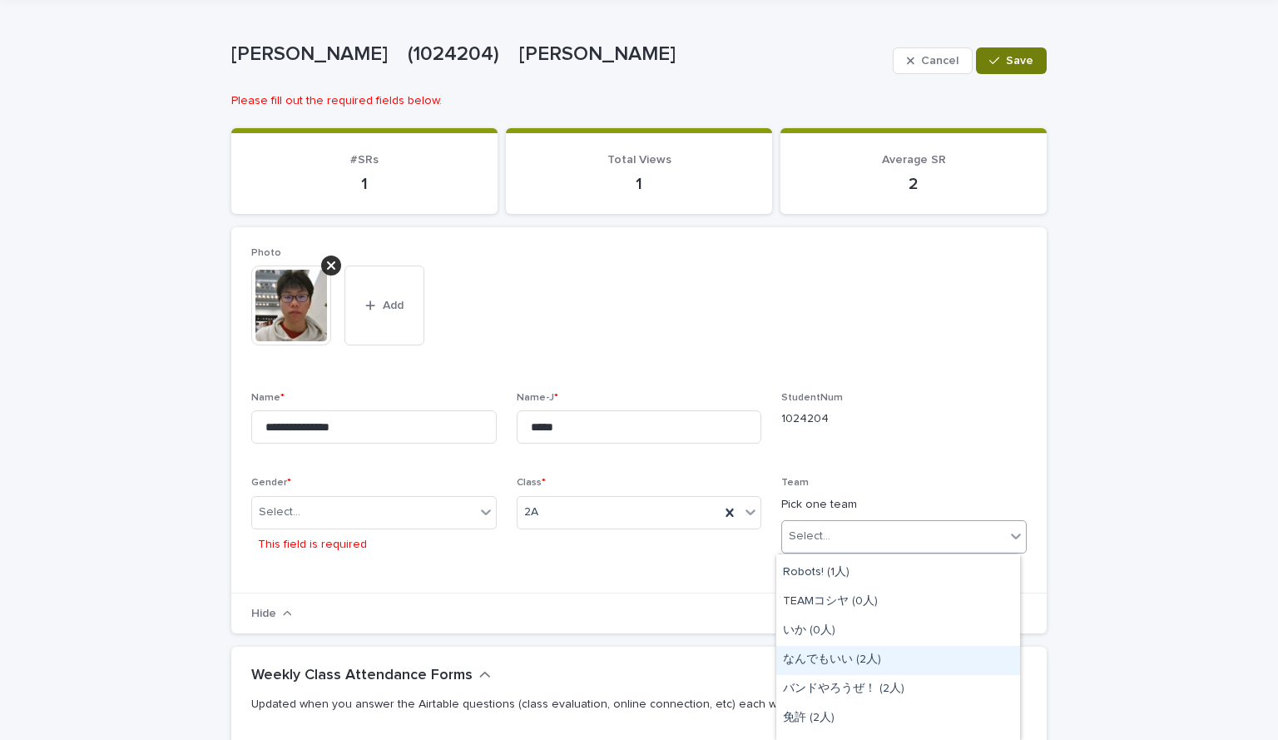
click at [849, 653] on div "なんでもいい (2人)" at bounding box center [898, 660] width 244 height 29
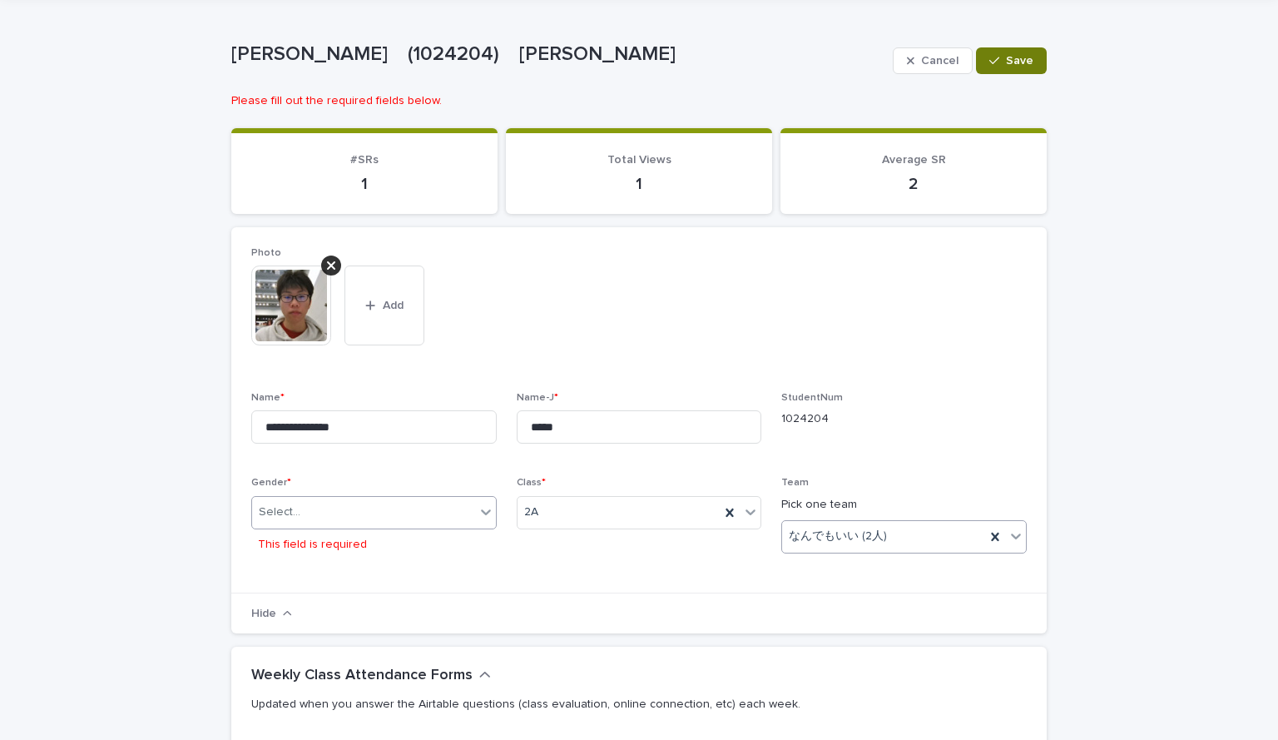
click at [444, 524] on div "Select..." at bounding box center [363, 511] width 223 height 27
click at [310, 543] on div "M" at bounding box center [368, 544] width 244 height 29
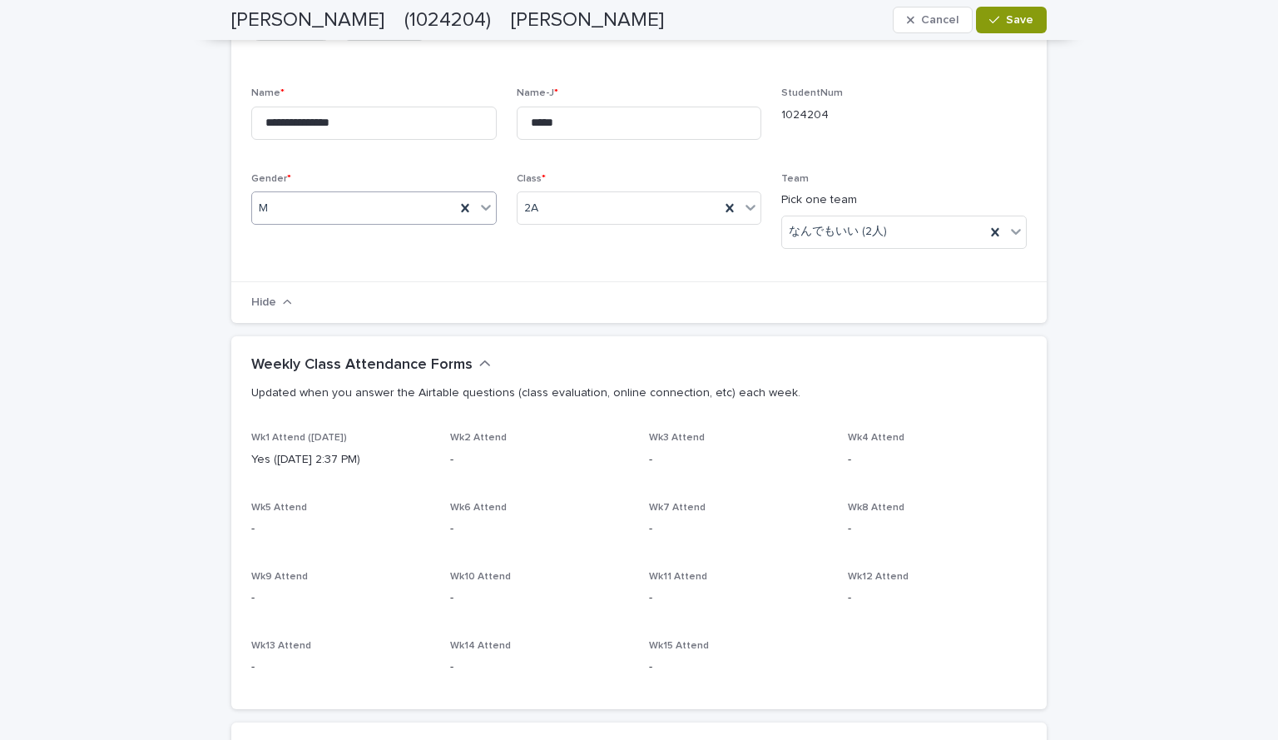
scroll to position [0, 0]
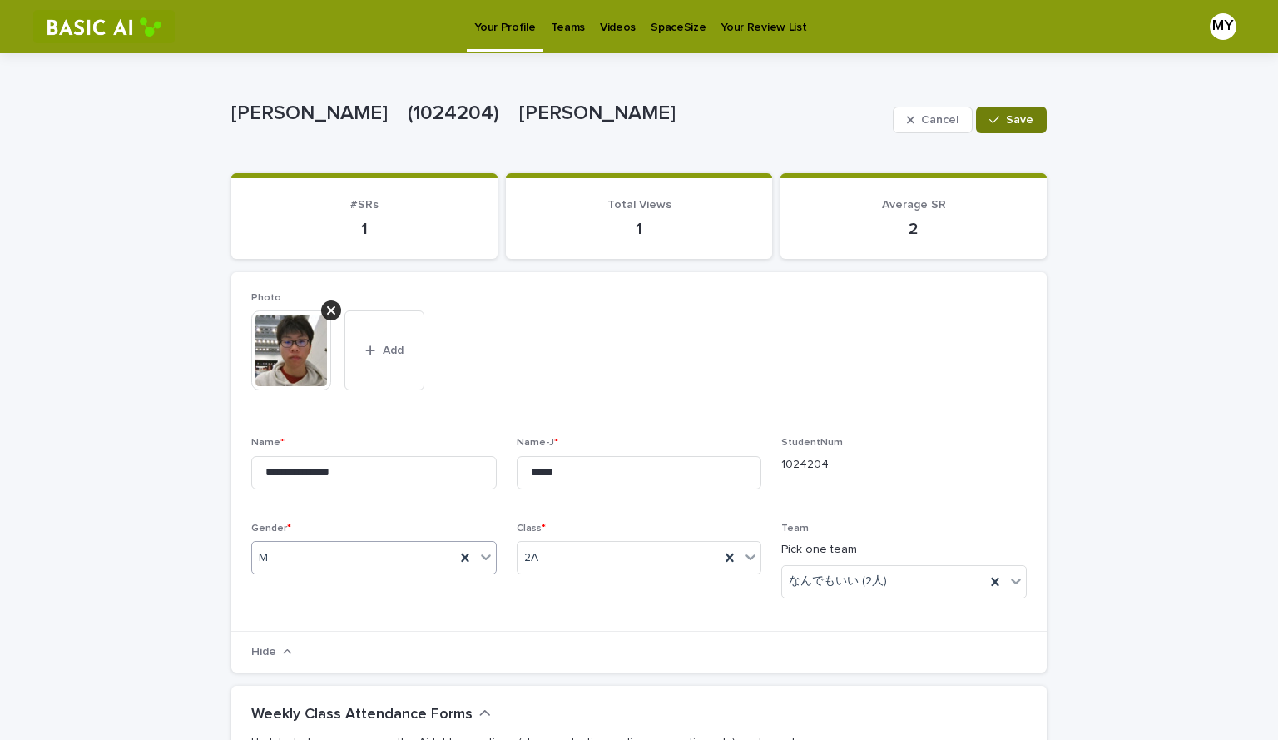
click at [1005, 112] on button "Save" at bounding box center [1011, 119] width 71 height 27
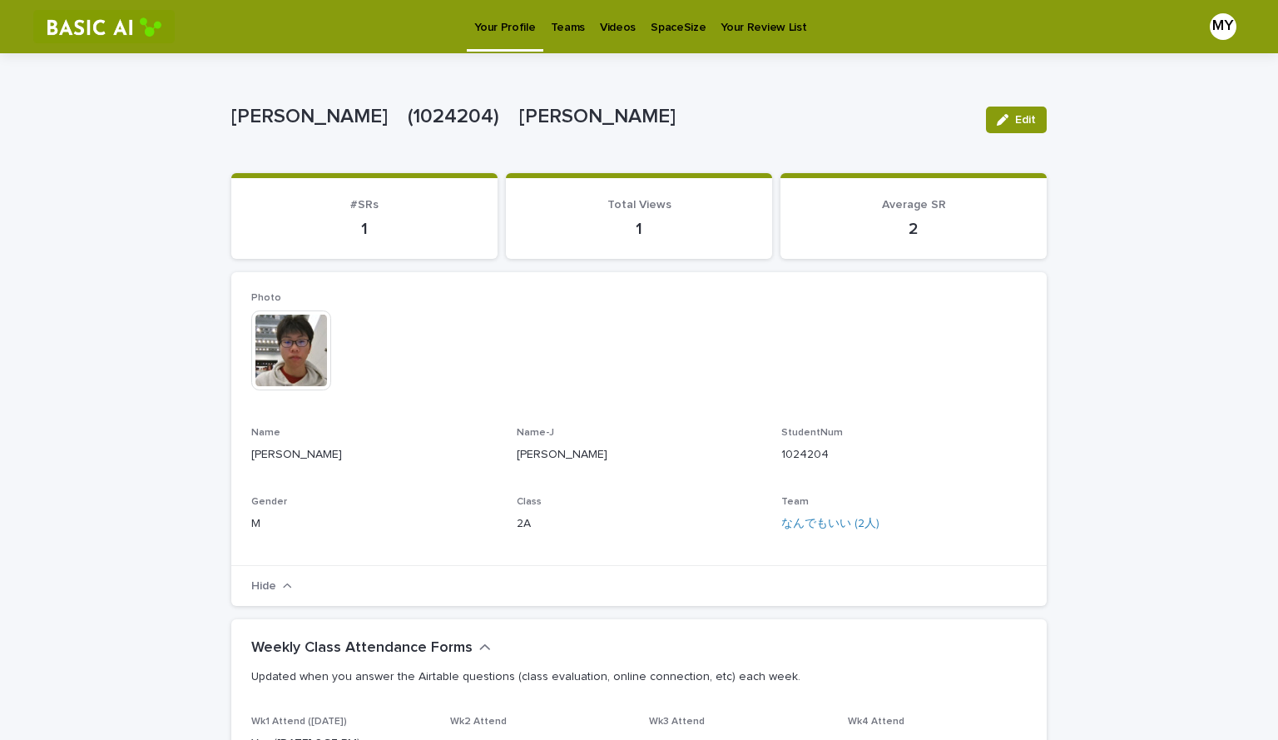
click at [557, 27] on p "Teams" at bounding box center [568, 17] width 34 height 35
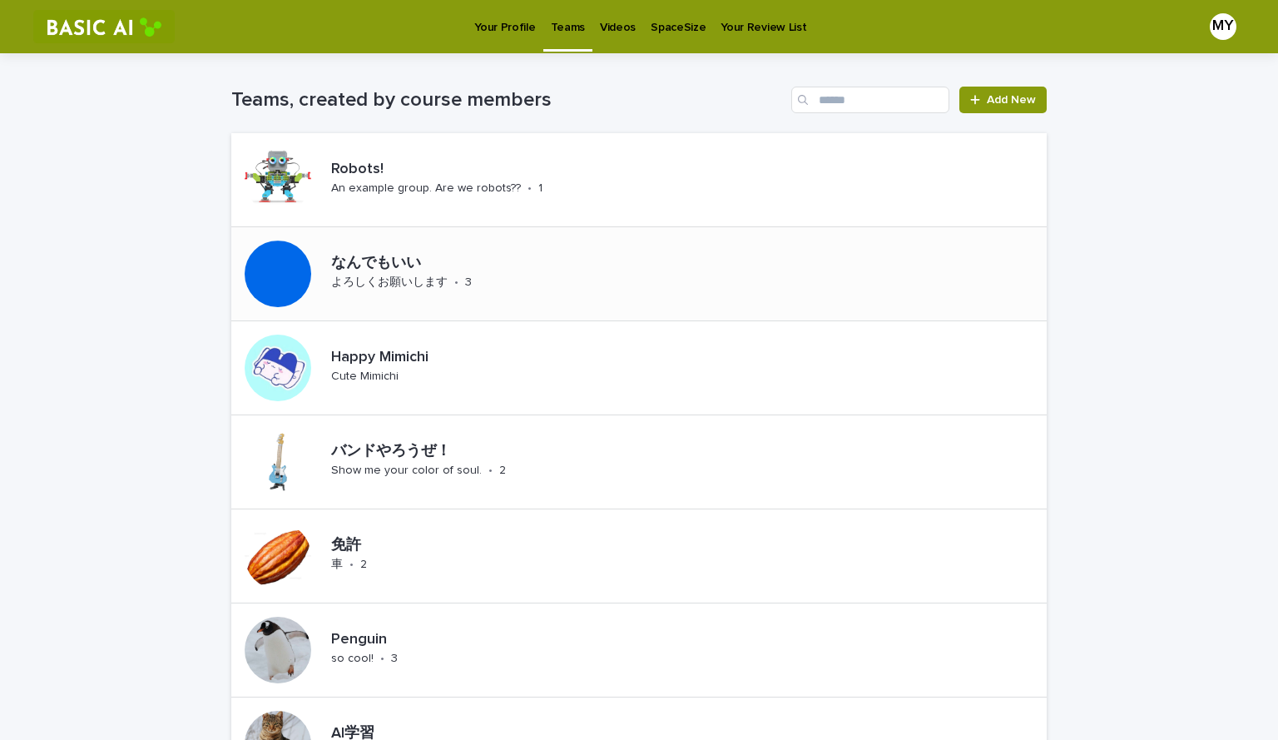
click at [405, 263] on p "なんでもいい" at bounding box center [446, 264] width 230 height 18
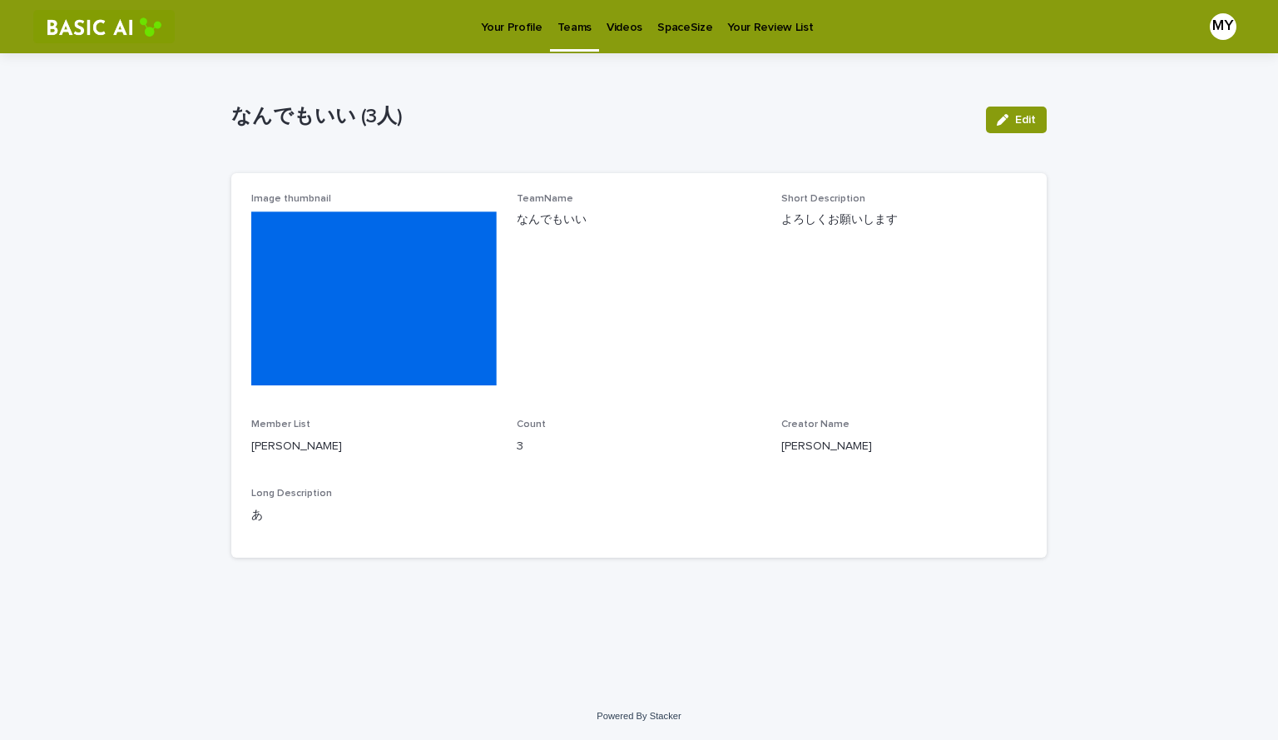
click at [516, 27] on p "Your Profile" at bounding box center [511, 17] width 61 height 35
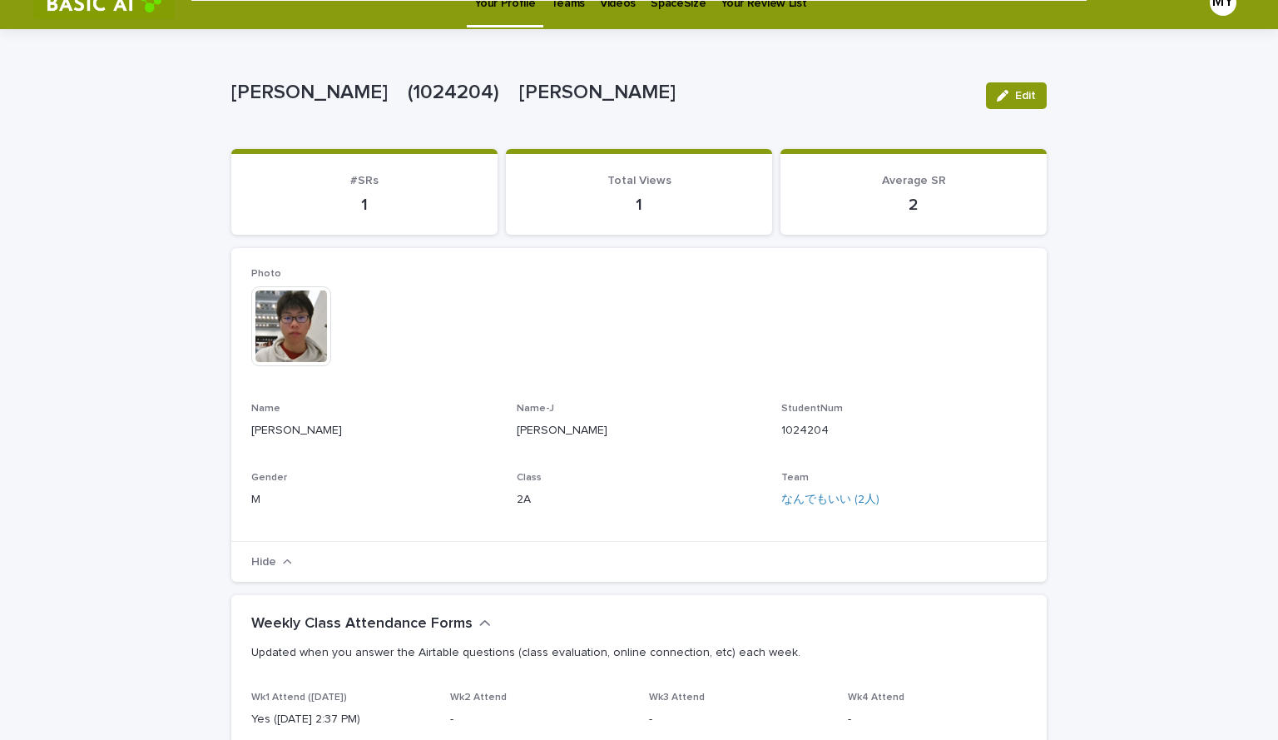
scroll to position [16, 0]
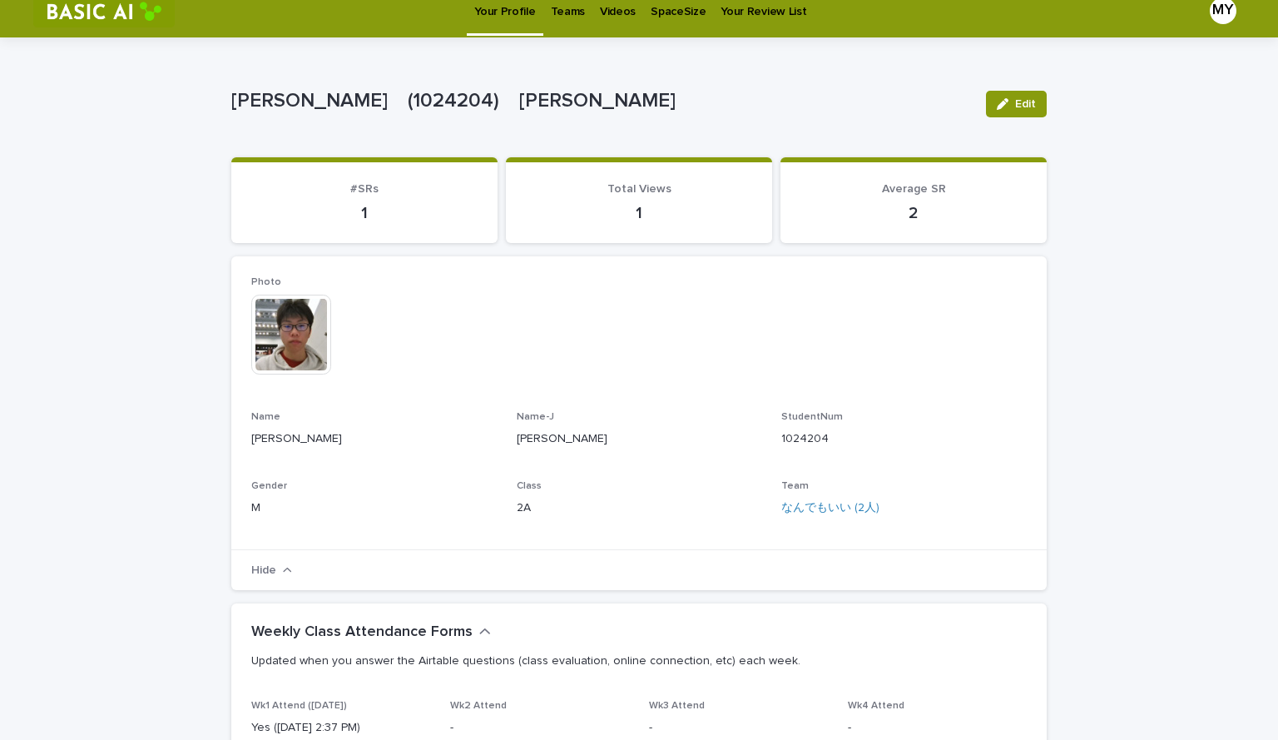
click at [503, 14] on p "Your Profile" at bounding box center [504, 1] width 61 height 35
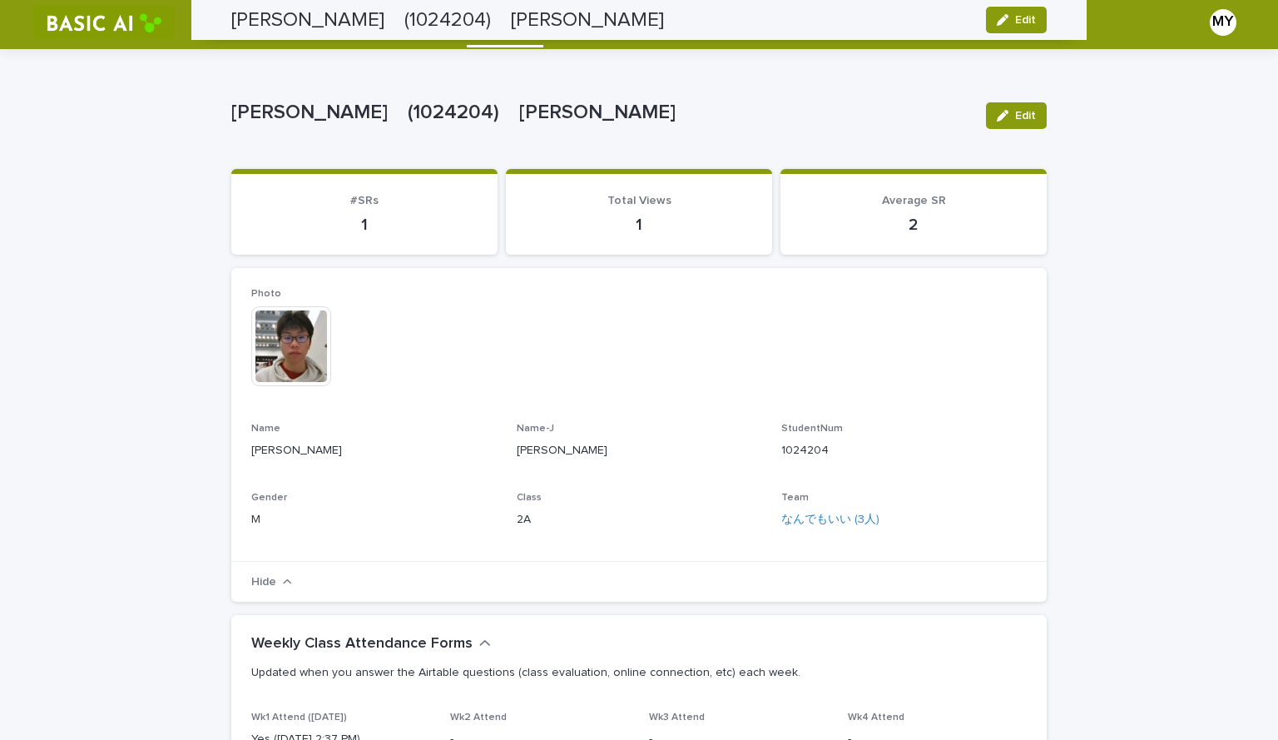
scroll to position [0, 0]
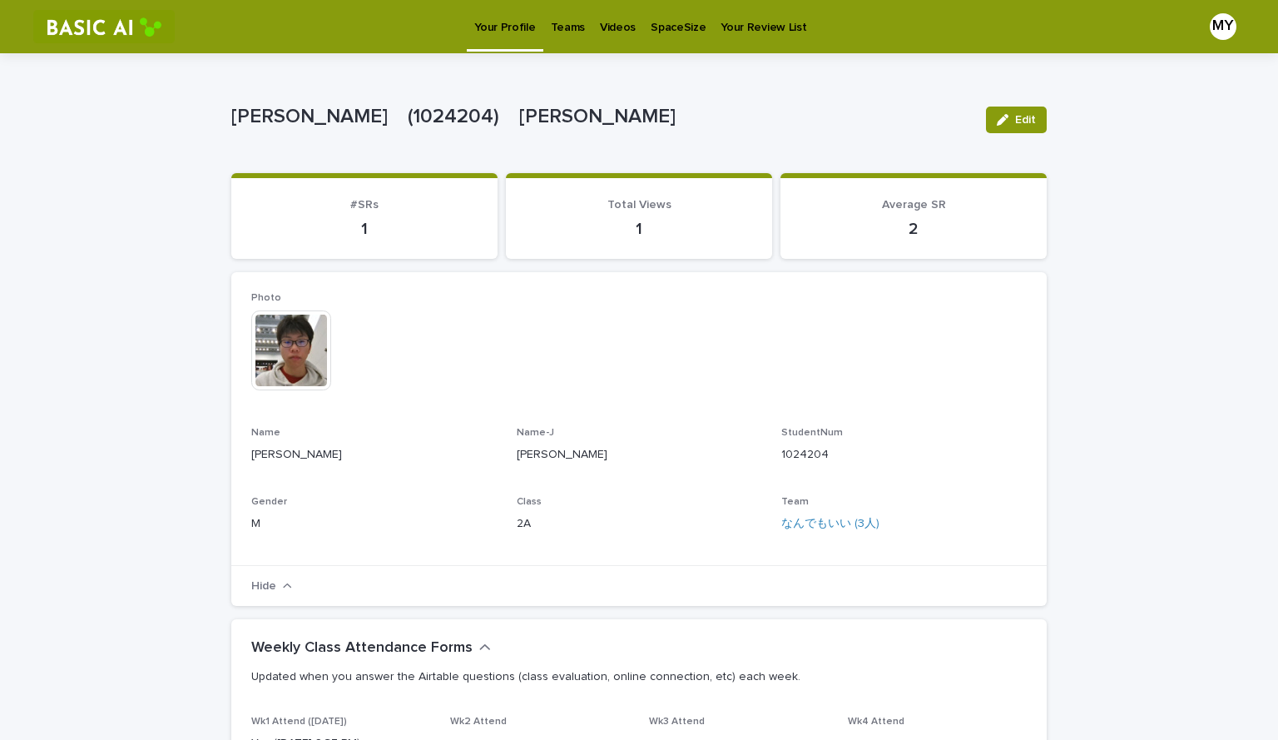
click at [567, 27] on p "Teams" at bounding box center [568, 17] width 34 height 35
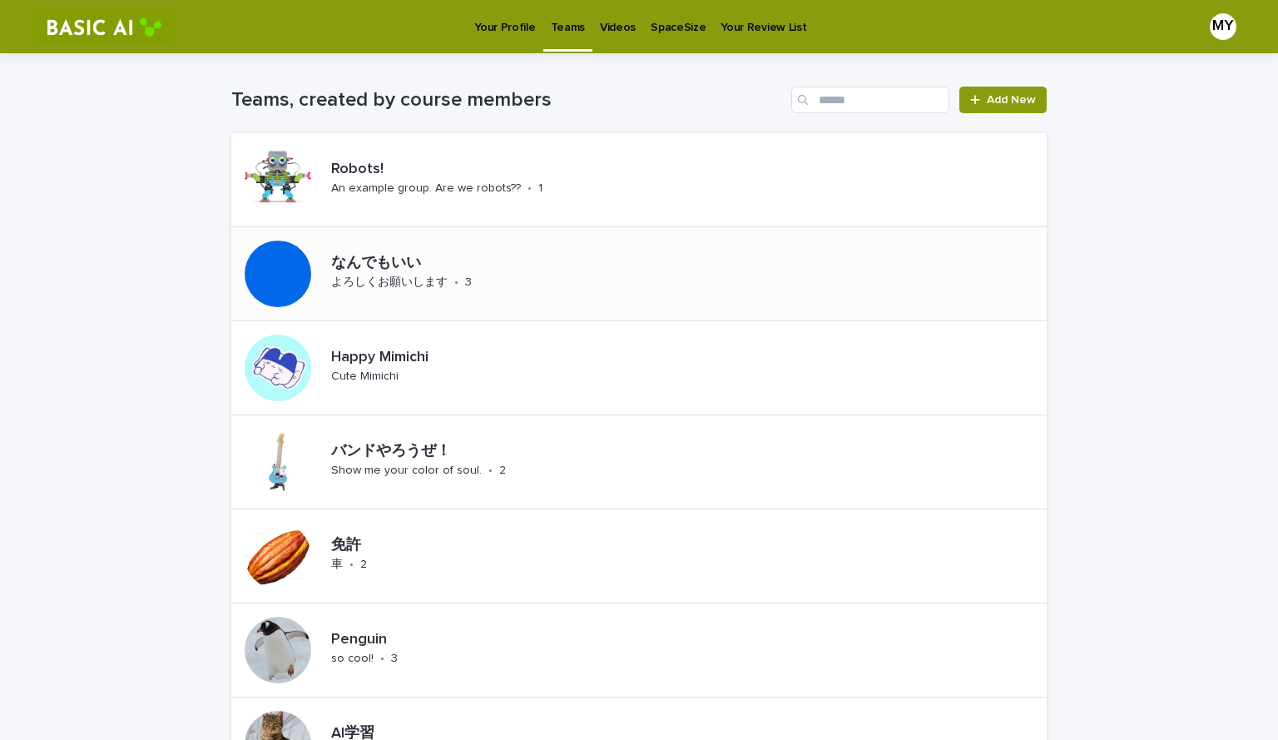
click at [366, 240] on div "なんでもいい よろしくお願いします • 3" at bounding box center [399, 273] width 337 height 93
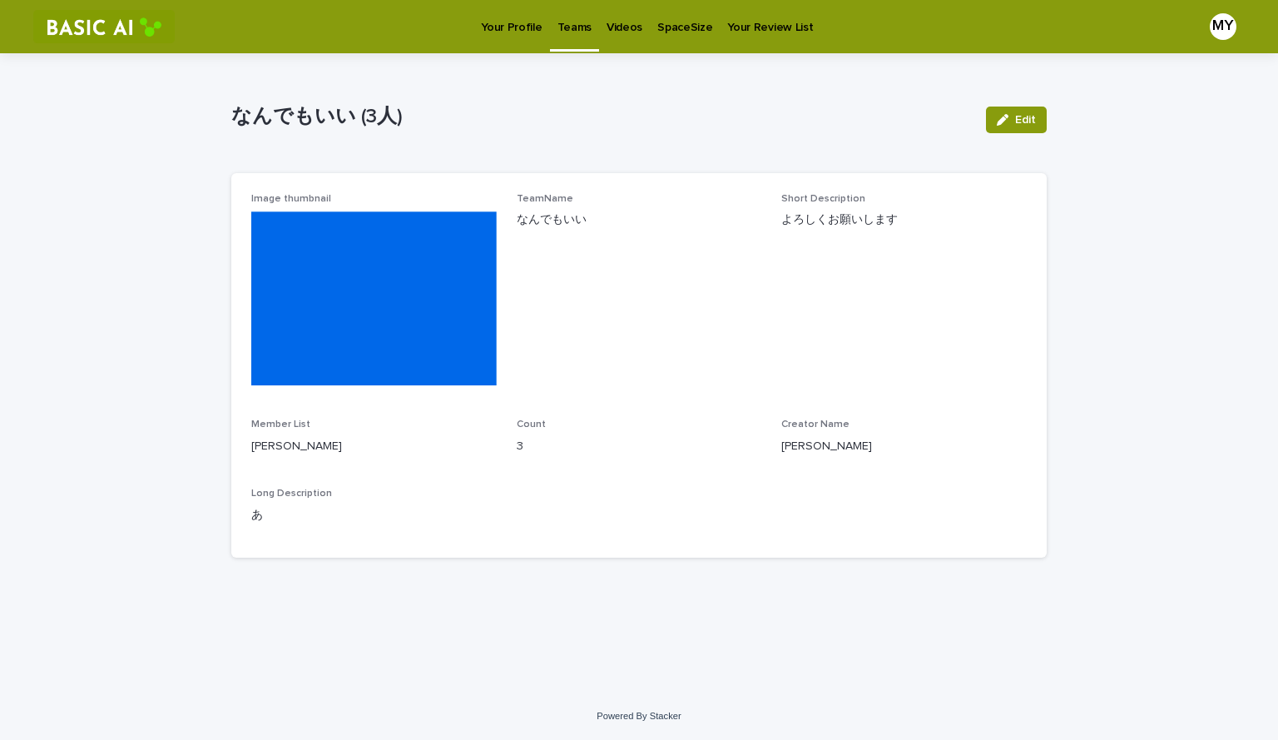
click at [498, 22] on p "Your Profile" at bounding box center [511, 17] width 61 height 35
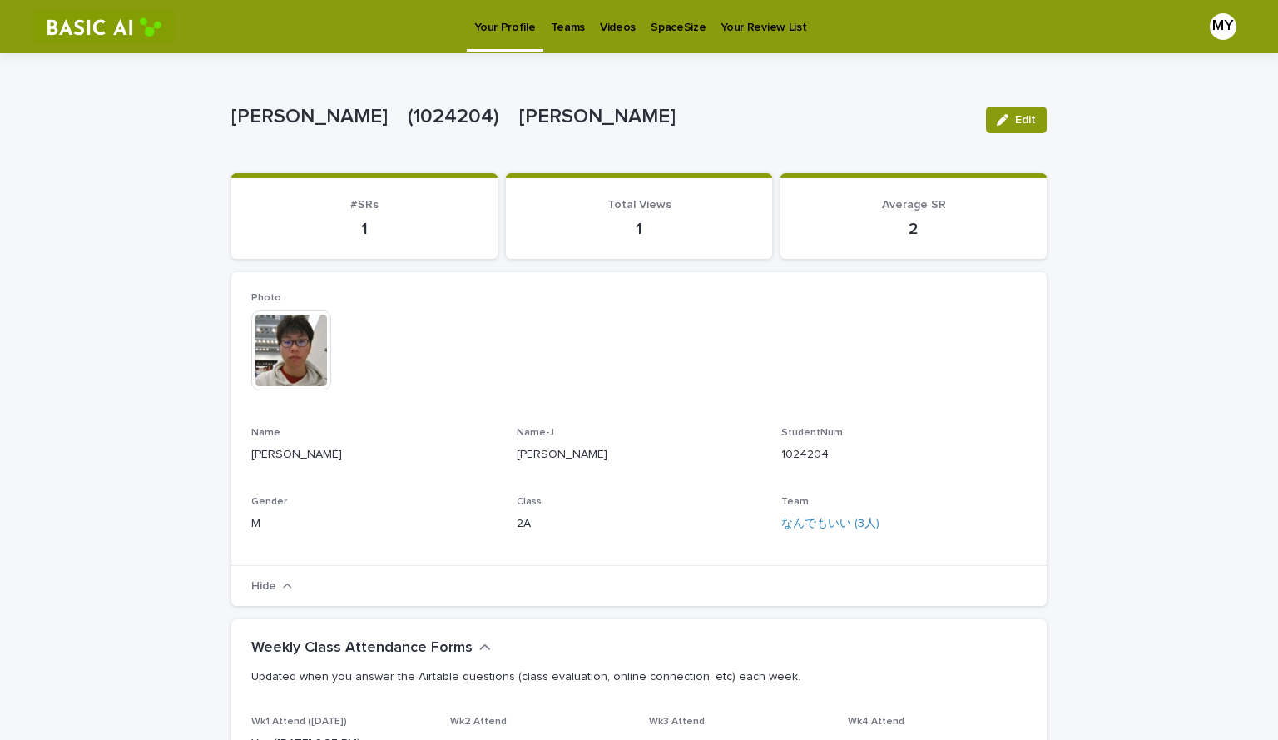
click at [600, 30] on p "Videos" at bounding box center [618, 17] width 36 height 35
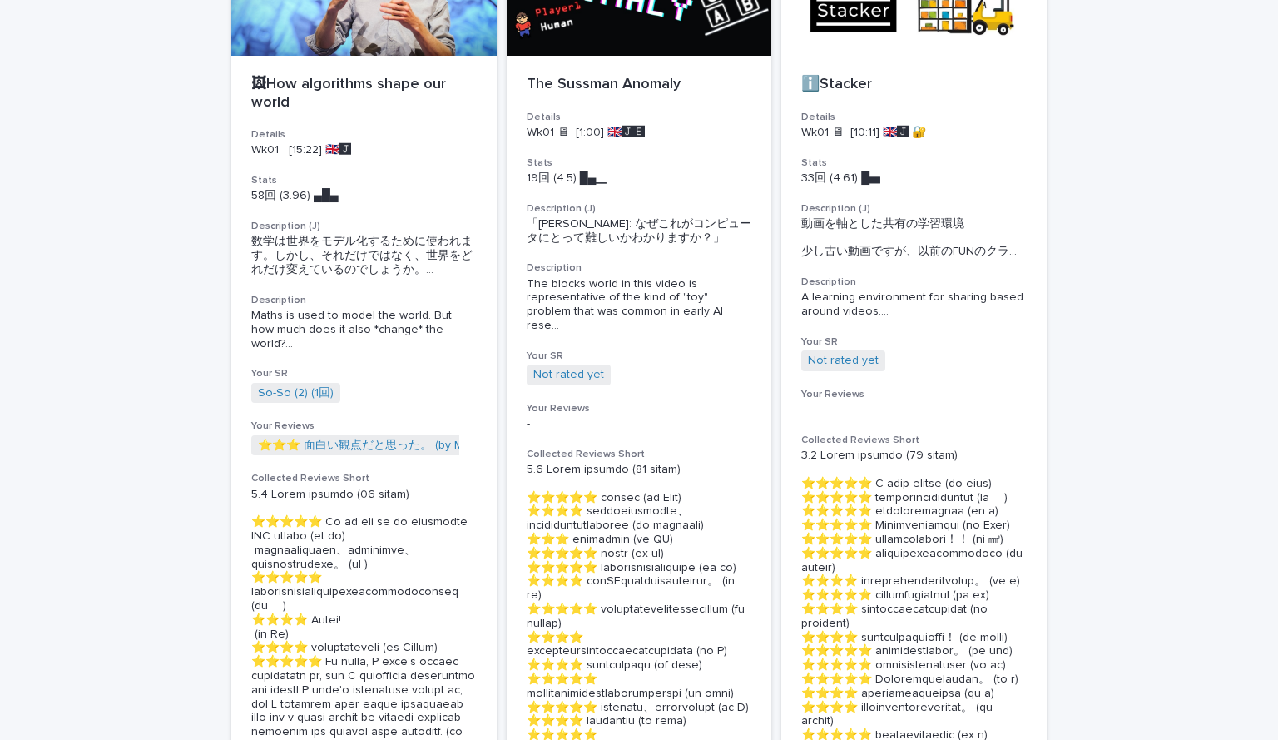
scroll to position [228, 0]
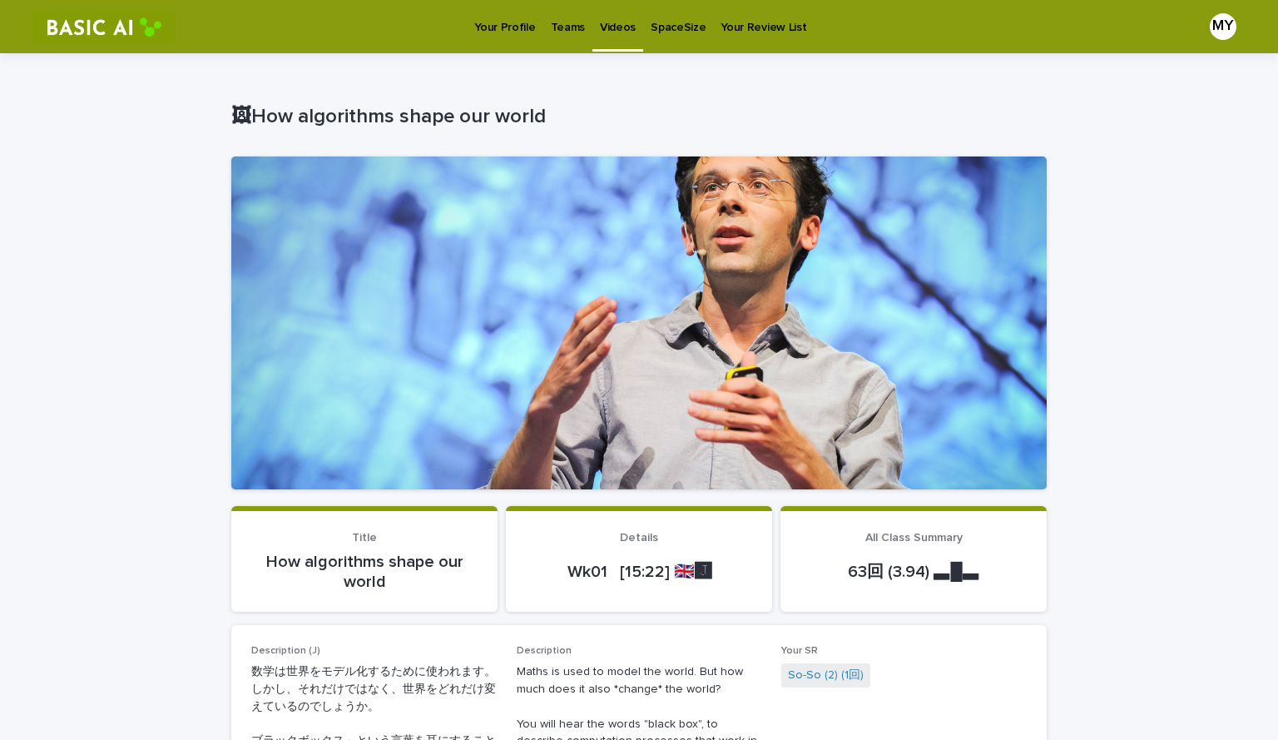
click at [490, 22] on p "Your Profile" at bounding box center [504, 17] width 61 height 35
